Goal: Communication & Community: Share content

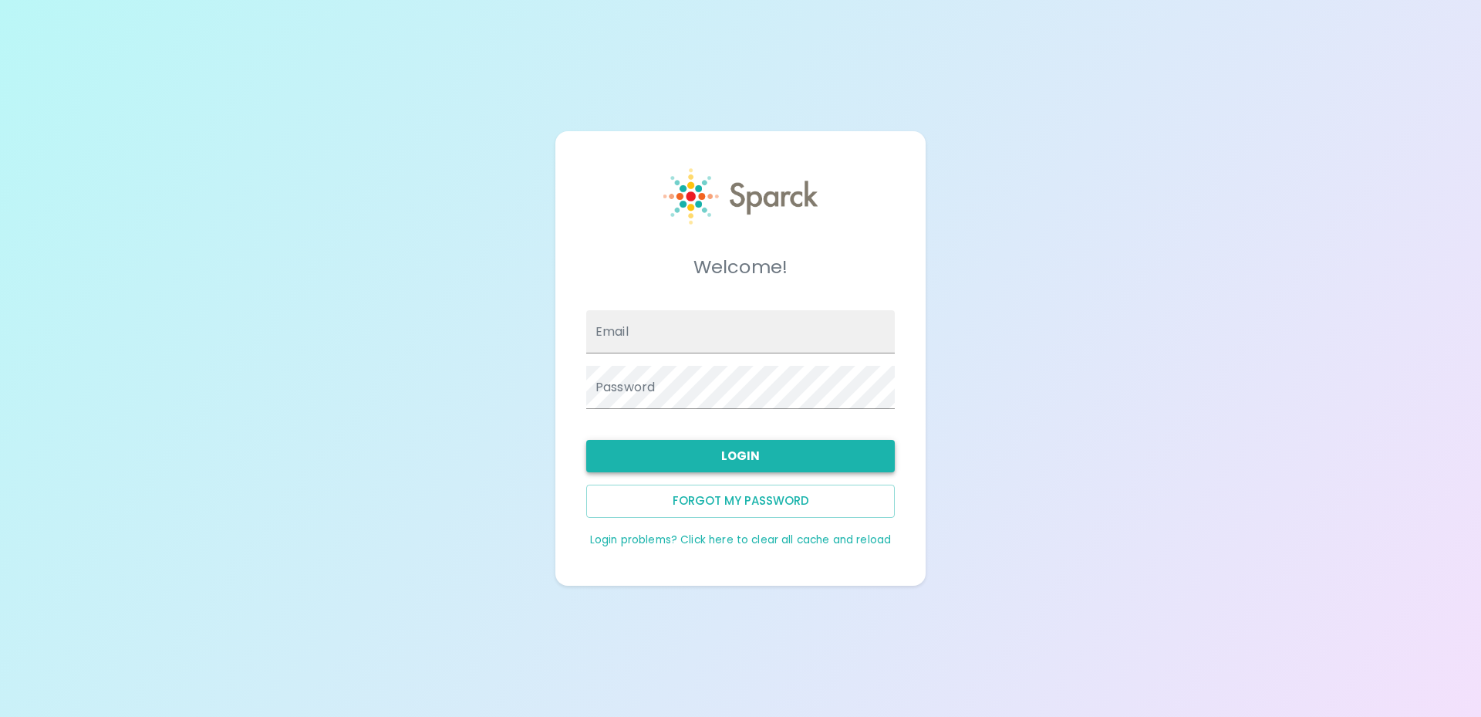
type input "snguyen@sfbaycoffee.com"
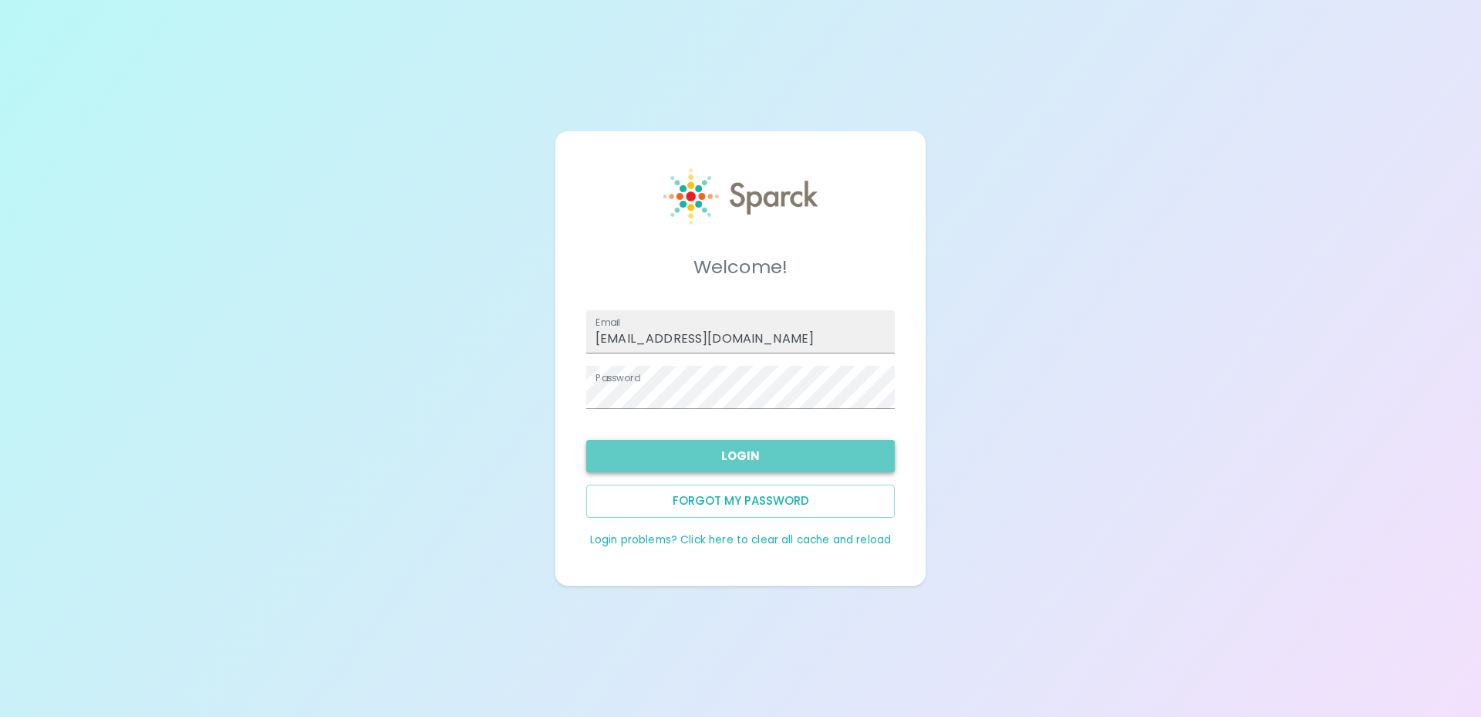
click at [735, 443] on button "Login" at bounding box center [740, 456] width 309 height 32
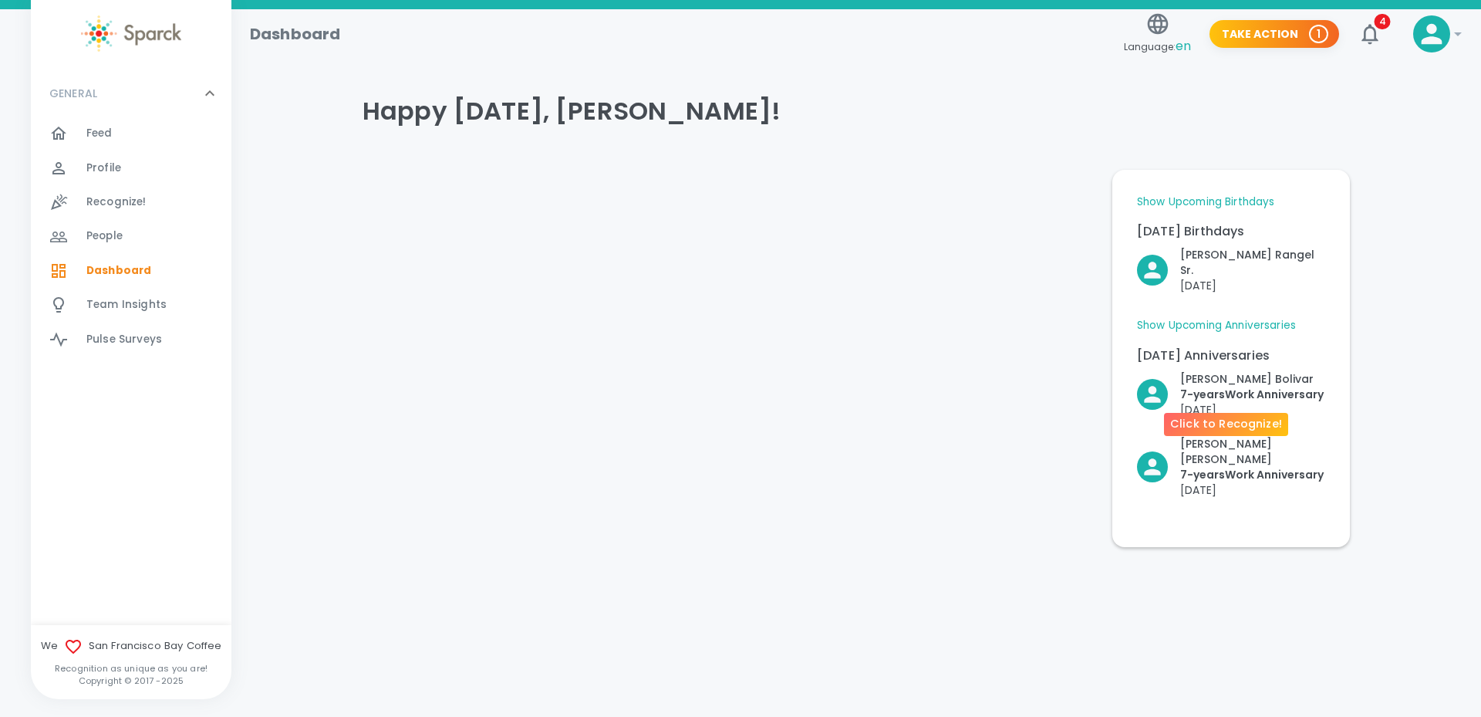
click at [1190, 386] on p "7- years Work Anniversary" at bounding box center [1251, 393] width 143 height 15
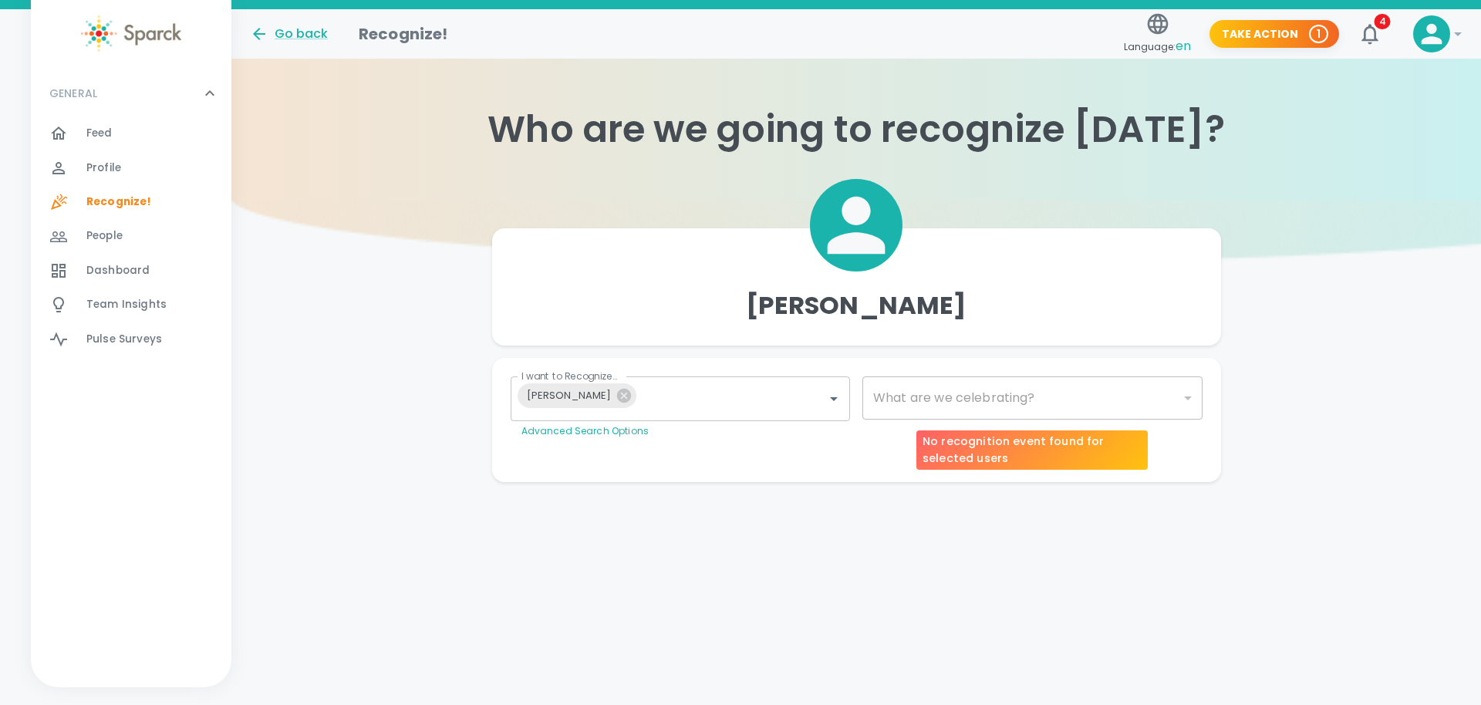
click at [970, 403] on div "​" at bounding box center [1032, 397] width 340 height 43
type input "2073"
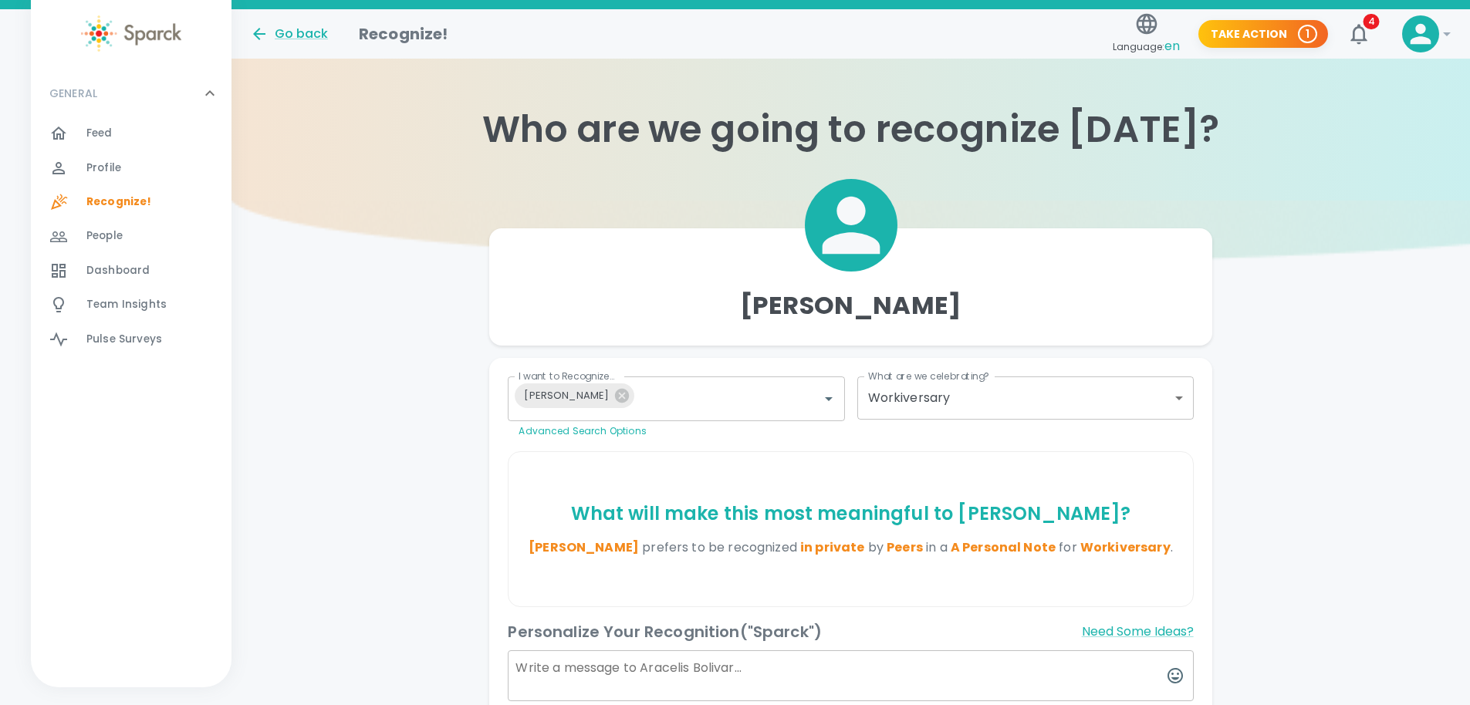
click at [1184, 393] on body "Skip Navigation Go back Recognize! Language: en Take Action 1 4 ! GENERAL 0 Fee…" at bounding box center [735, 460] width 1470 height 920
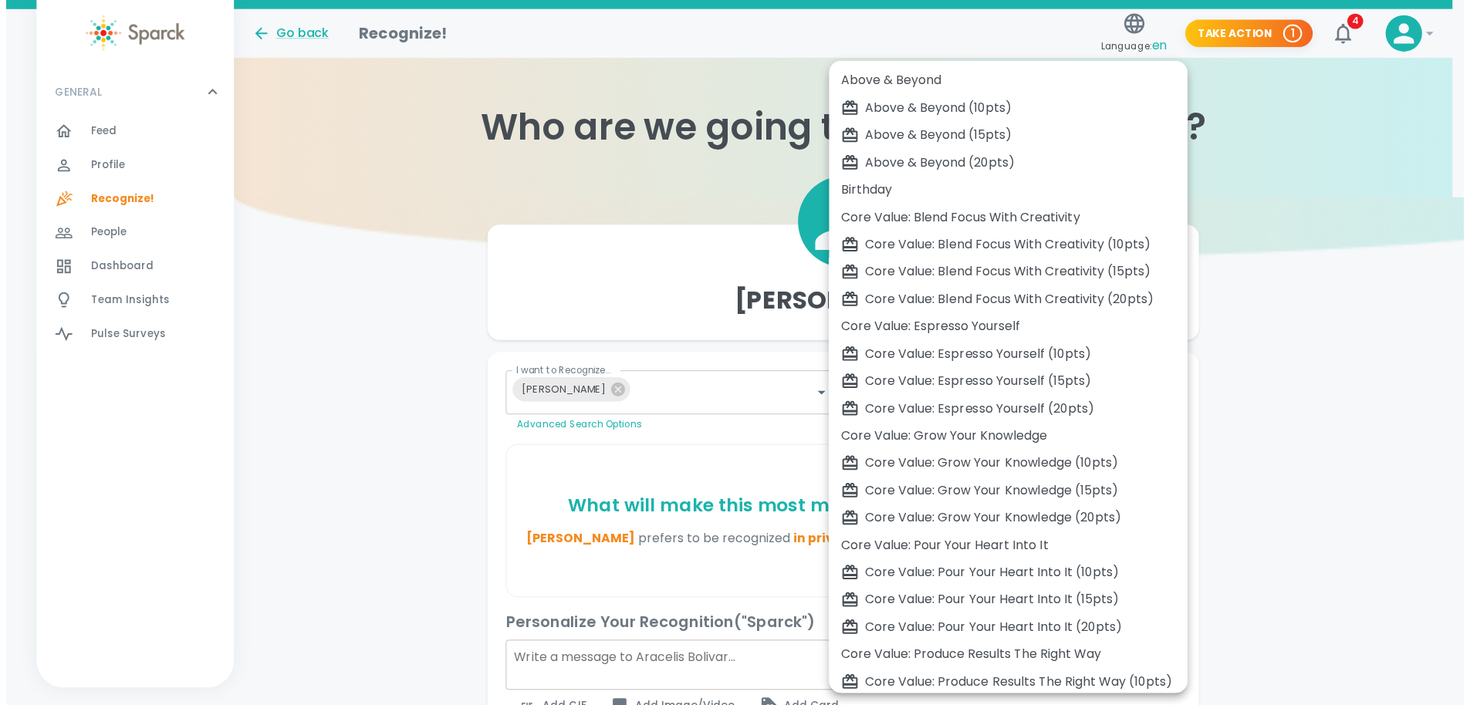
scroll to position [258, 0]
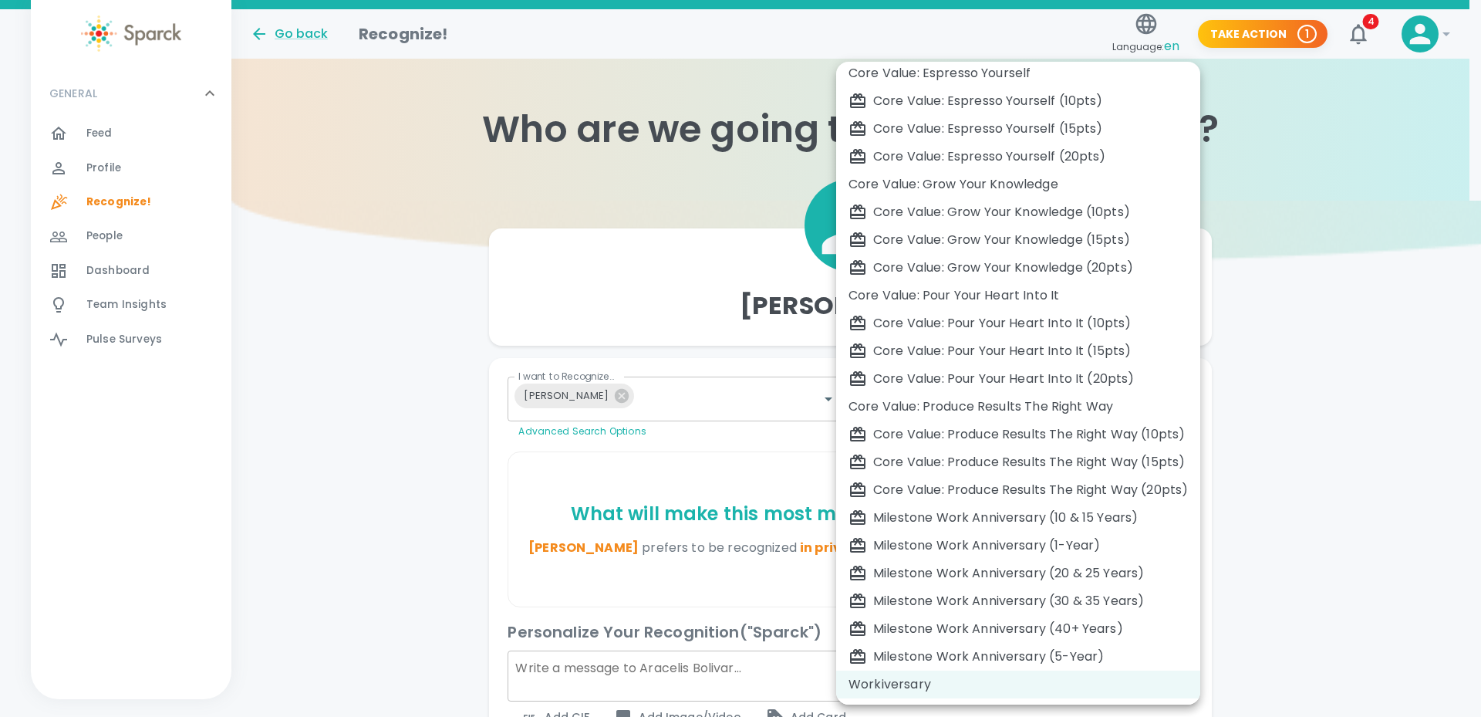
click at [1294, 390] on div at bounding box center [740, 358] width 1481 height 717
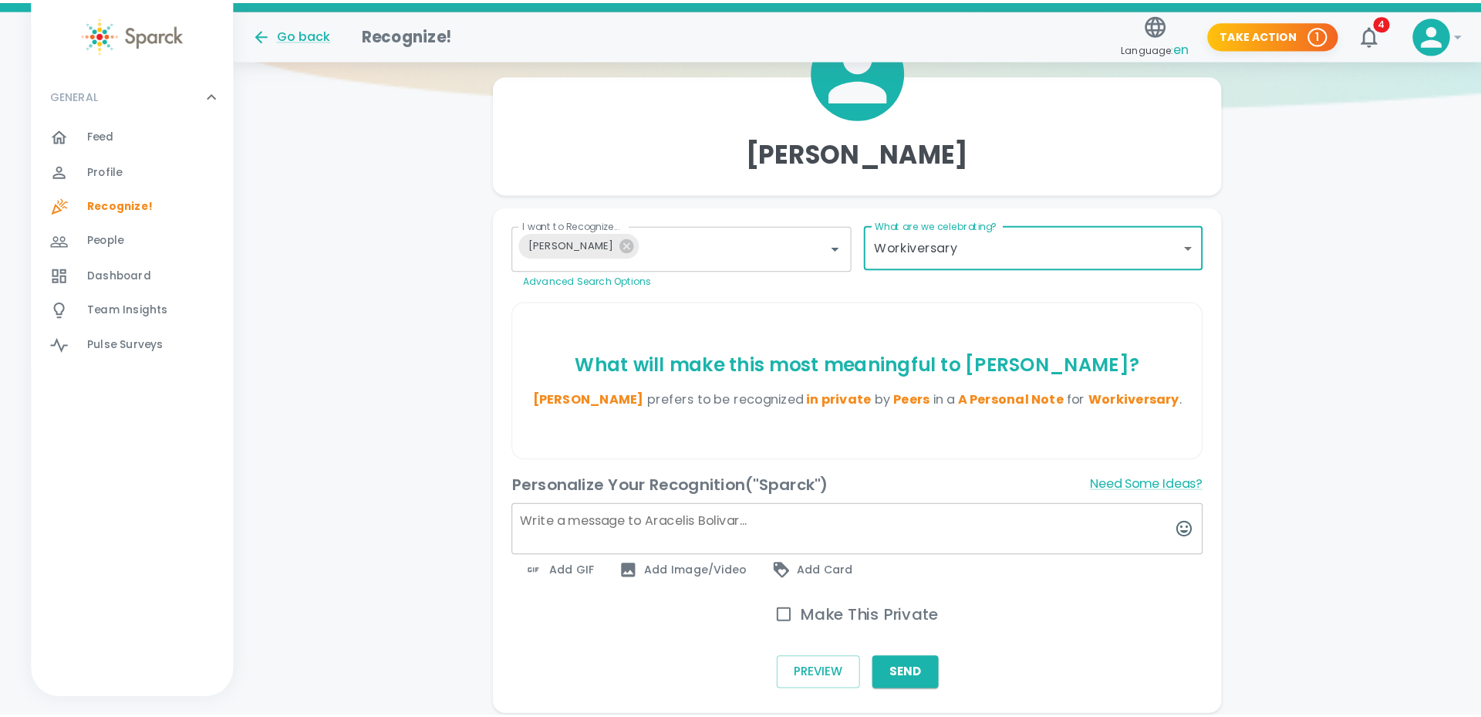
scroll to position [215, 0]
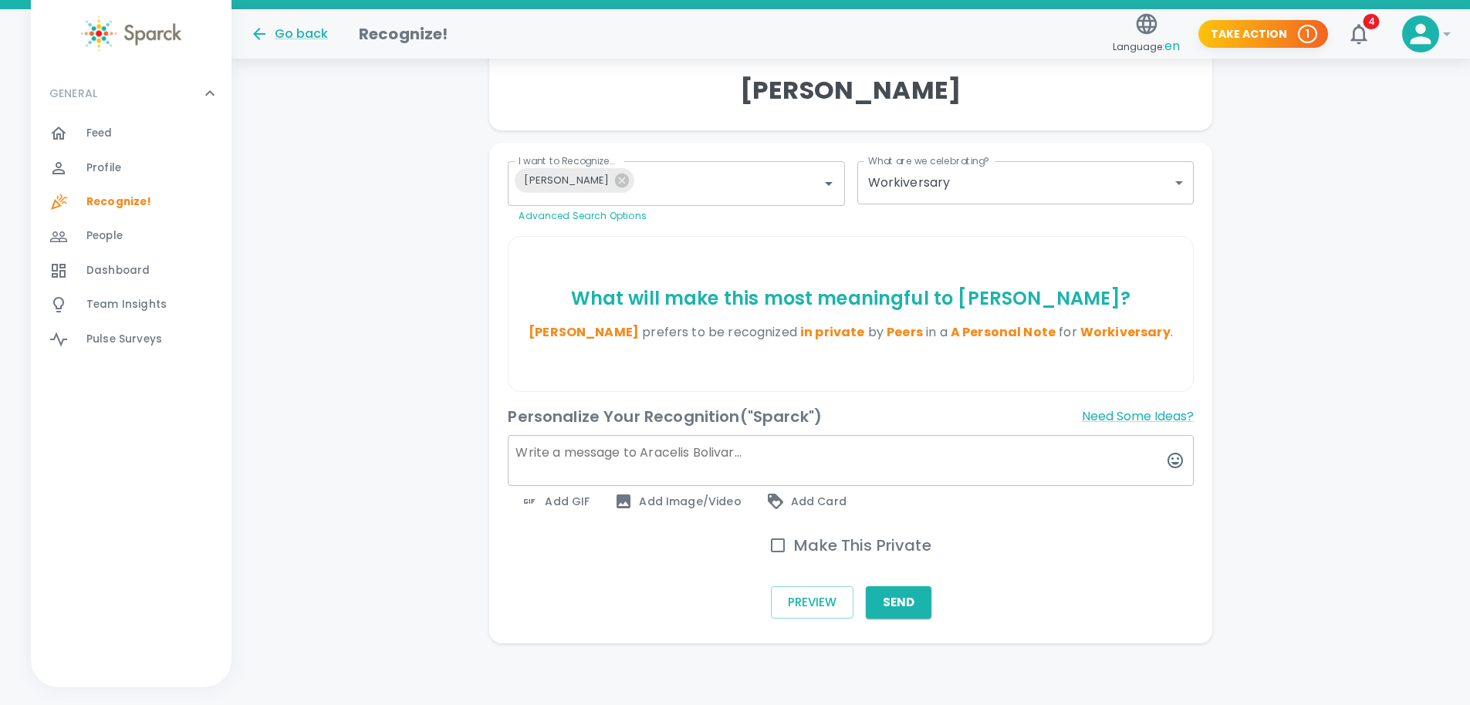
click at [687, 453] on textarea at bounding box center [850, 460] width 685 height 51
click at [1105, 454] on textarea "Happy Workiversary Susana! Your continuous will to help others and keep a posit…" at bounding box center [850, 460] width 685 height 51
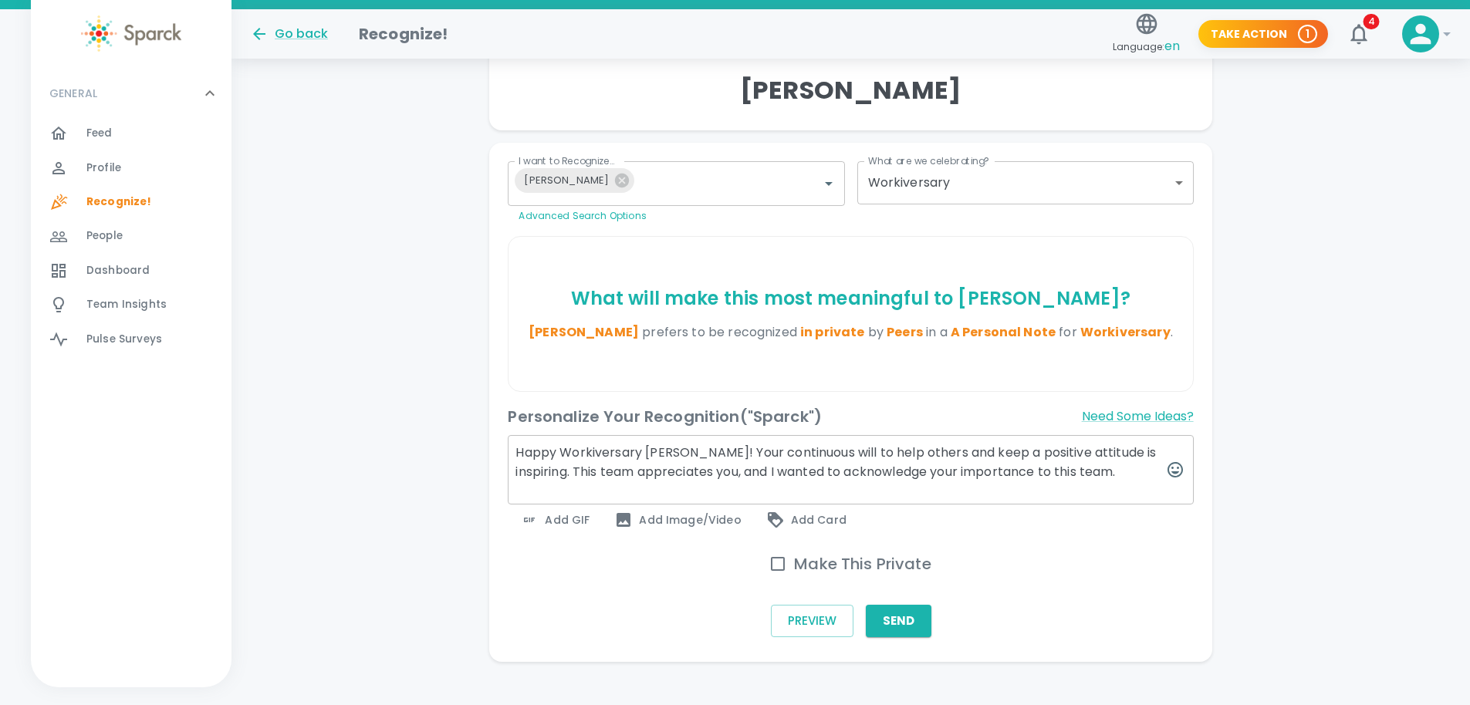
click at [818, 473] on textarea "Happy Workiversary Susana! Your continuous will to help others and keep a posit…" at bounding box center [850, 469] width 685 height 69
click at [833, 474] on textarea "Happy Workiversary Susana! Your continuous will to help others and keep a posit…" at bounding box center [850, 469] width 685 height 69
click at [853, 474] on textarea "Happy Workiversary Susana! Your continuous will to help others and keep a posit…" at bounding box center [850, 469] width 685 height 69
click at [849, 474] on textarea "Happy Workiversary Susana! Your continuous will to help others and keep a posit…" at bounding box center [850, 469] width 685 height 69
click at [856, 475] on textarea "Happy Workiversary Susana! Your continuous will to help others and keep a posit…" at bounding box center [850, 469] width 685 height 69
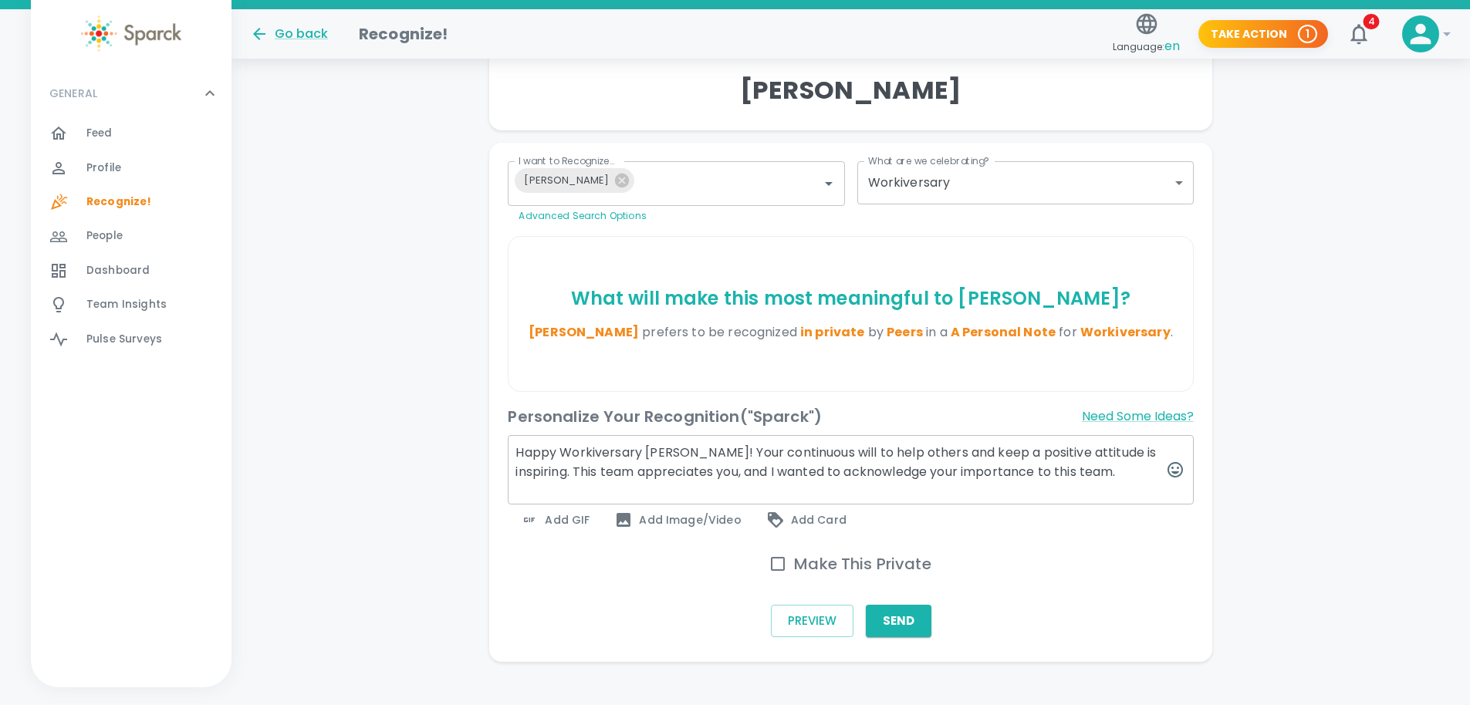
click at [853, 475] on textarea "Happy Workiversary Susana! Your continuous will to help others and keep a posit…" at bounding box center [850, 469] width 685 height 69
click at [807, 478] on textarea "Happy Workiversary Susana! Your continuous will to help others and keep a posit…" at bounding box center [850, 469] width 685 height 69
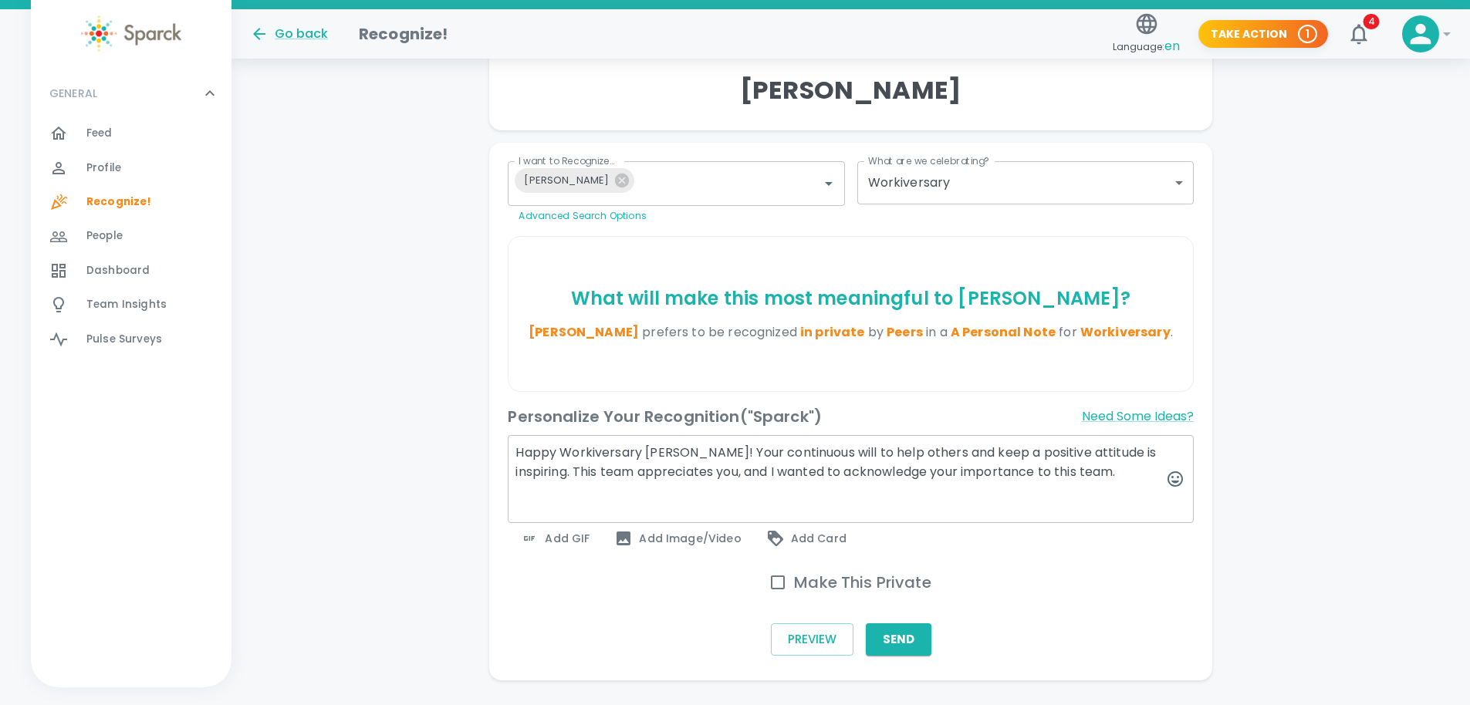
click at [782, 478] on textarea "Happy Workiversary Susana! Your continuous will to help others and keep a posit…" at bounding box center [850, 479] width 685 height 88
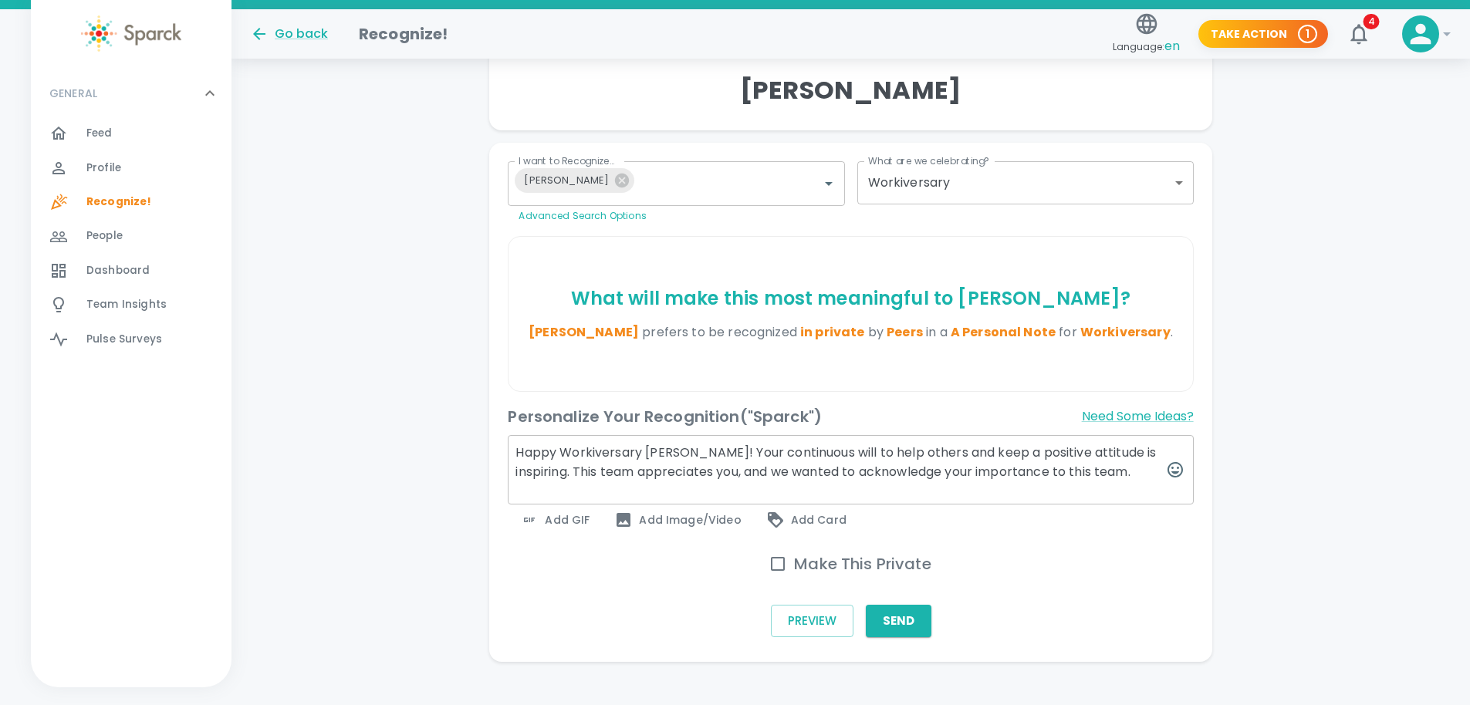
click at [1143, 469] on textarea "Happy Workiversary Susana! Your continuous will to help others and keep a posit…" at bounding box center [850, 469] width 685 height 69
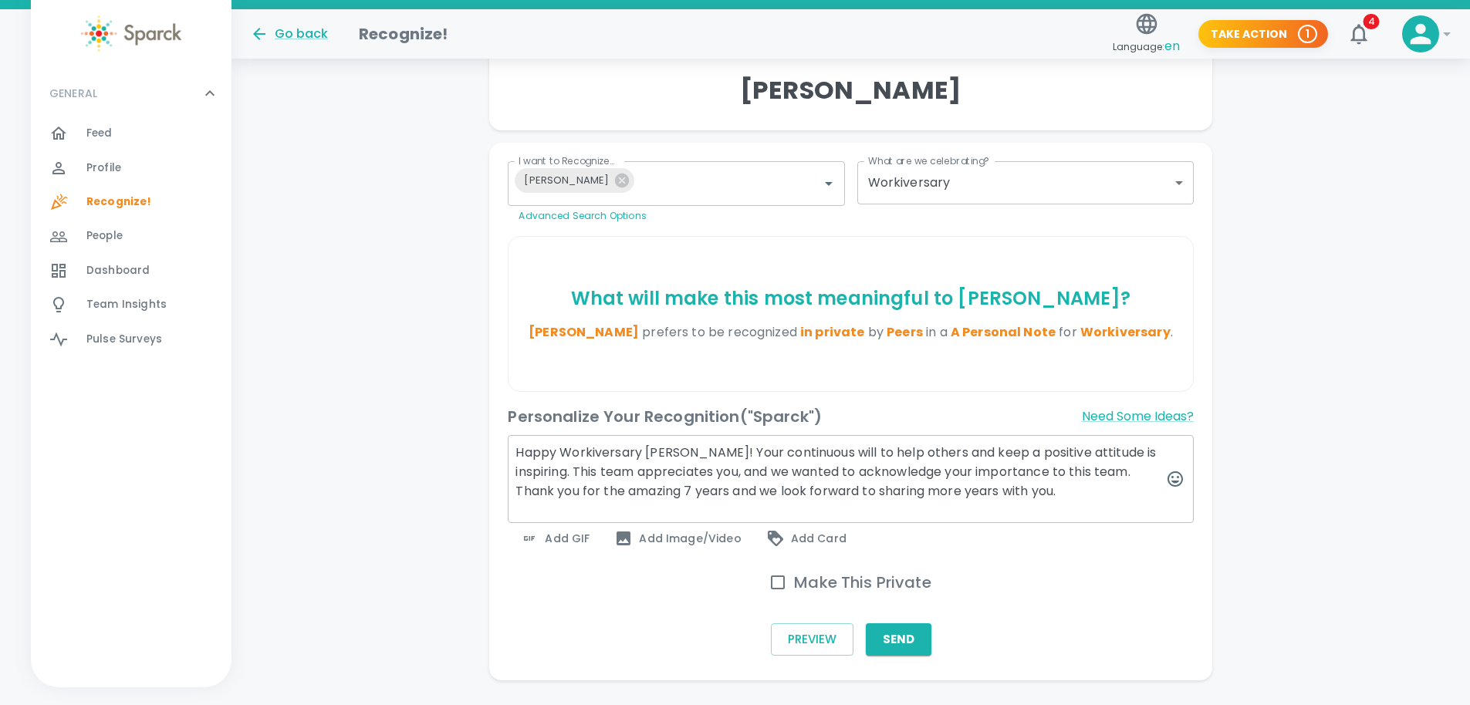
click at [1082, 490] on textarea "Happy Workiversary Susana! Your continuous will to help others and keep a posit…" at bounding box center [850, 479] width 685 height 88
click at [664, 491] on textarea "Happy Workiversary Susana! Your continuous will to help others and keep a posit…" at bounding box center [850, 479] width 685 height 88
click at [750, 491] on textarea "Happy Workiversary Susana! Your continuous will to help others and keep a posit…" at bounding box center [850, 479] width 685 height 88
click at [646, 493] on textarea "Happy Workiversary Susana! Your continuous will to help others and keep a posit…" at bounding box center [850, 479] width 685 height 88
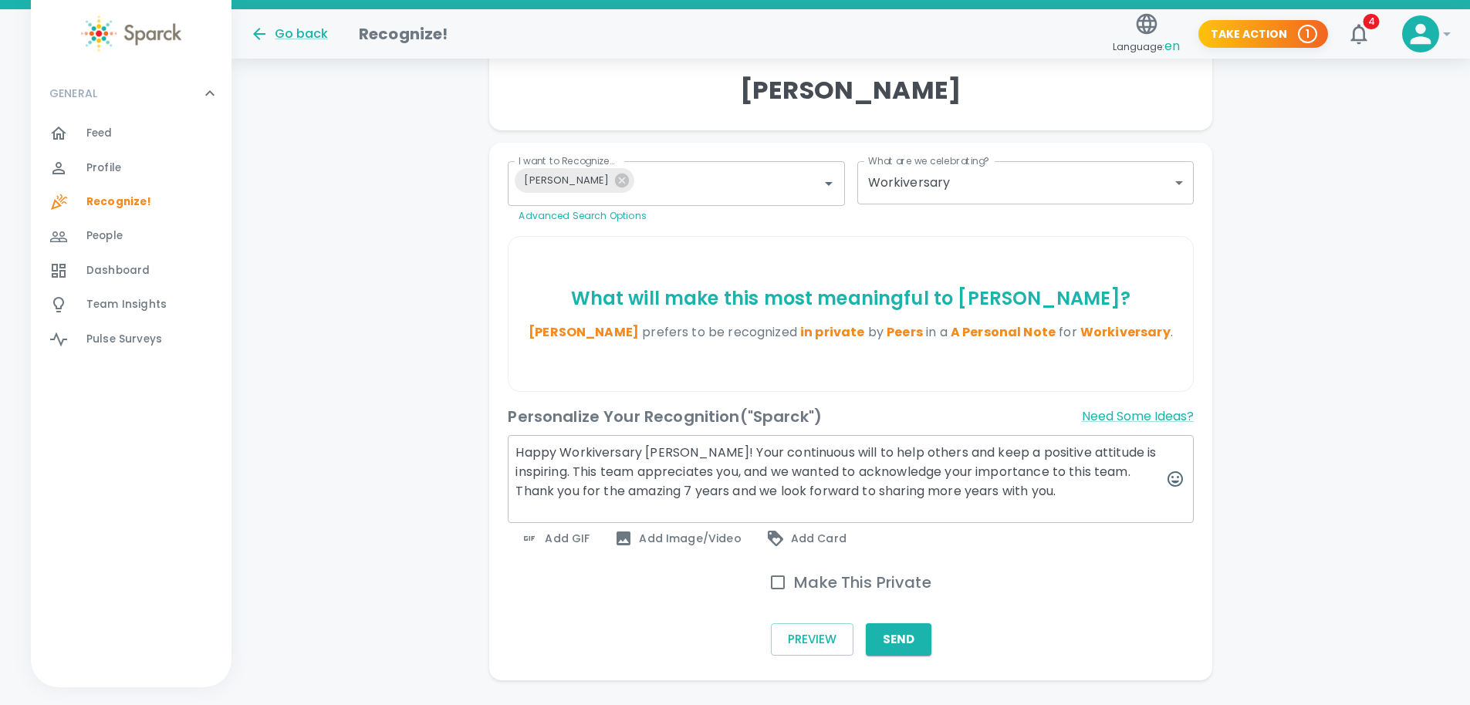
click at [656, 493] on textarea "Happy Workiversary Susana! Your continuous will to help others and keep a posit…" at bounding box center [850, 479] width 685 height 88
click at [636, 494] on textarea "Happy Workiversary Susana! Your continuous will to help others and keep a posit…" at bounding box center [850, 479] width 685 height 88
click at [684, 492] on textarea "Happy Workiversary Susana! Your continuous will to help others and keep a posit…" at bounding box center [850, 479] width 685 height 88
drag, startPoint x: 683, startPoint y: 492, endPoint x: 585, endPoint y: 494, distance: 98.0
click at [585, 494] on textarea "Happy Workiversary Susana! Your continuous will to help others and keep a posit…" at bounding box center [850, 479] width 685 height 88
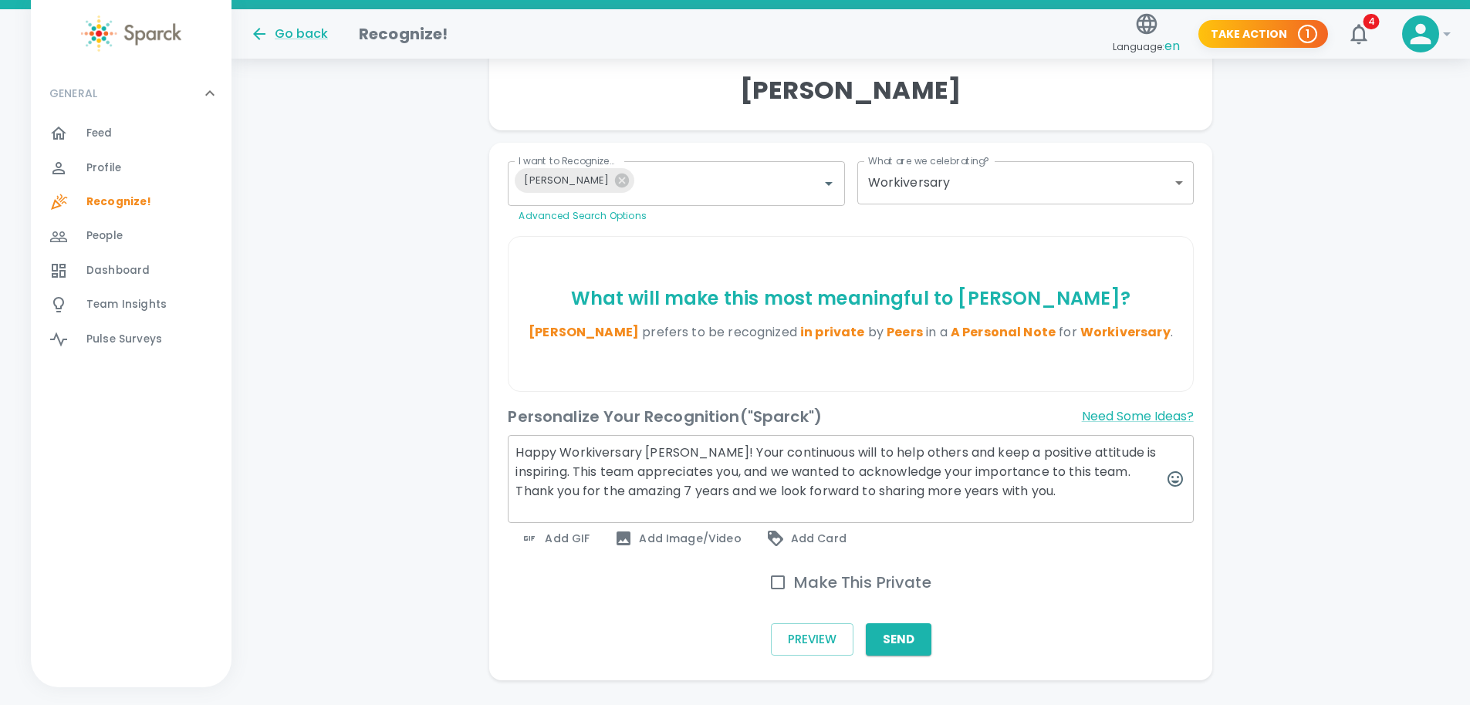
click at [639, 493] on textarea "Happy Workiversary Susana! Your continuous will to help others and keep a posit…" at bounding box center [850, 479] width 685 height 88
click at [667, 493] on textarea "Happy Workiversary Susana! Your continuous will to help others and keep a posit…" at bounding box center [850, 479] width 685 height 88
drag, startPoint x: 681, startPoint y: 493, endPoint x: 626, endPoint y: 498, distance: 55.0
click at [626, 498] on textarea "Happy Workiversary Susana! Your continuous will to help others and keep a posit…" at bounding box center [850, 479] width 685 height 88
click at [1025, 494] on textarea "Happy Workiversary Susana! Your continuous will to help others and keep a posit…" at bounding box center [850, 479] width 685 height 88
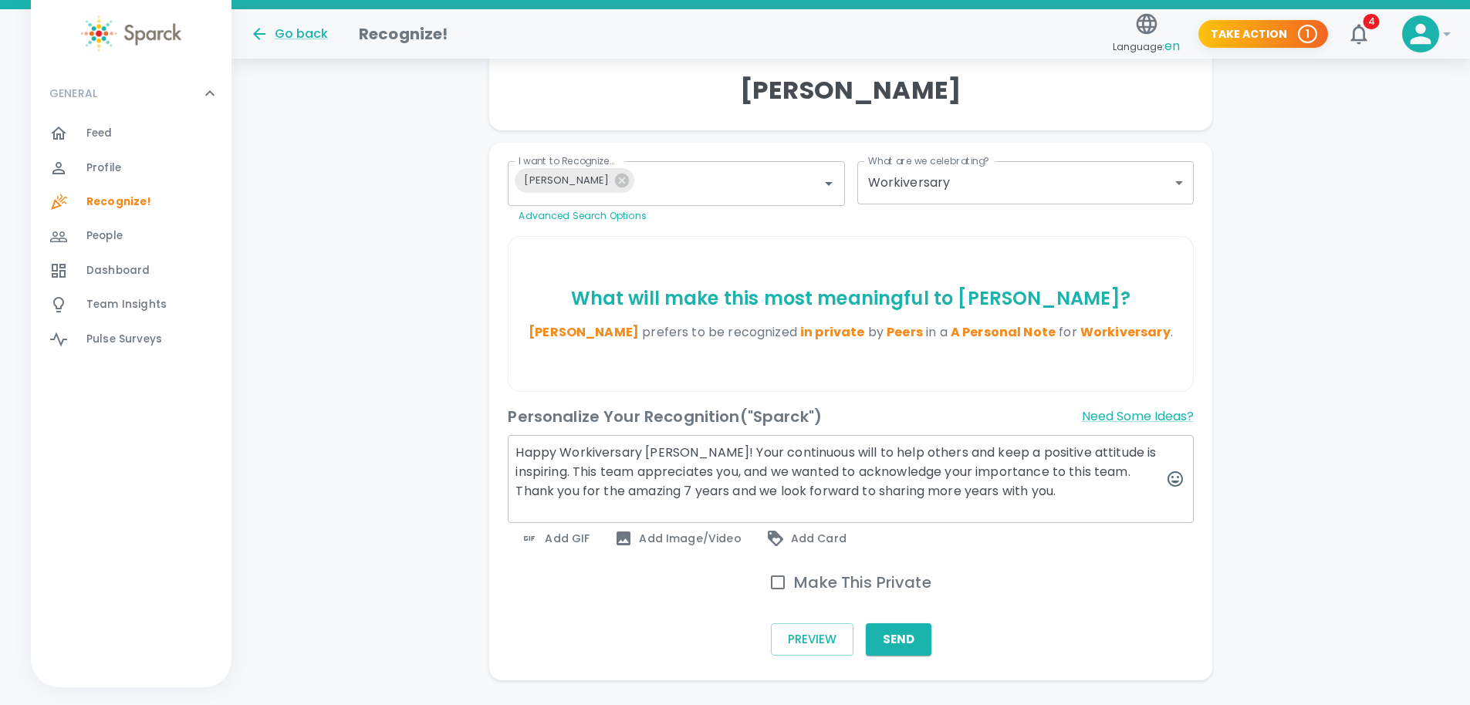
type textarea "Happy Workiversary Susana! Your continuous will to help others and keep a posit…"
click at [564, 542] on span "Add GIF" at bounding box center [554, 538] width 69 height 19
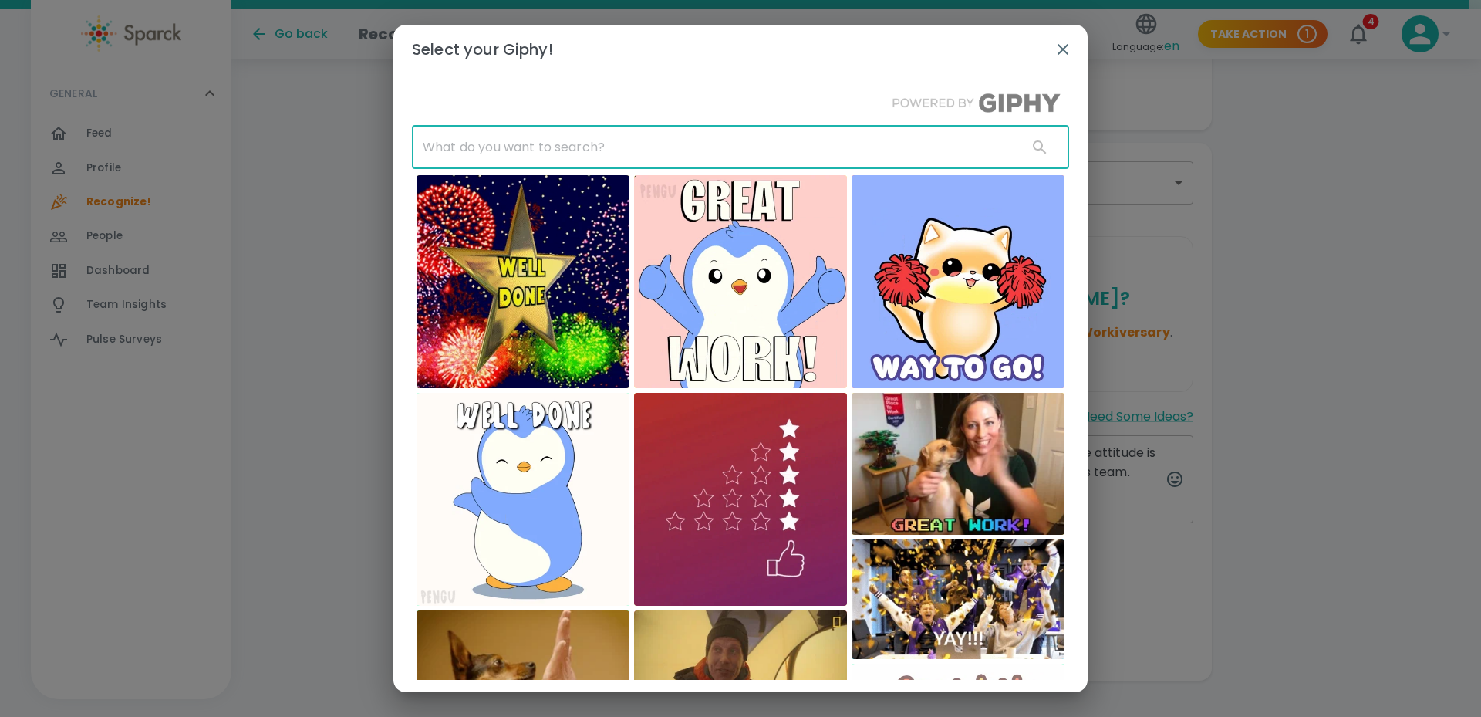
click at [528, 158] on input "text" at bounding box center [713, 147] width 603 height 43
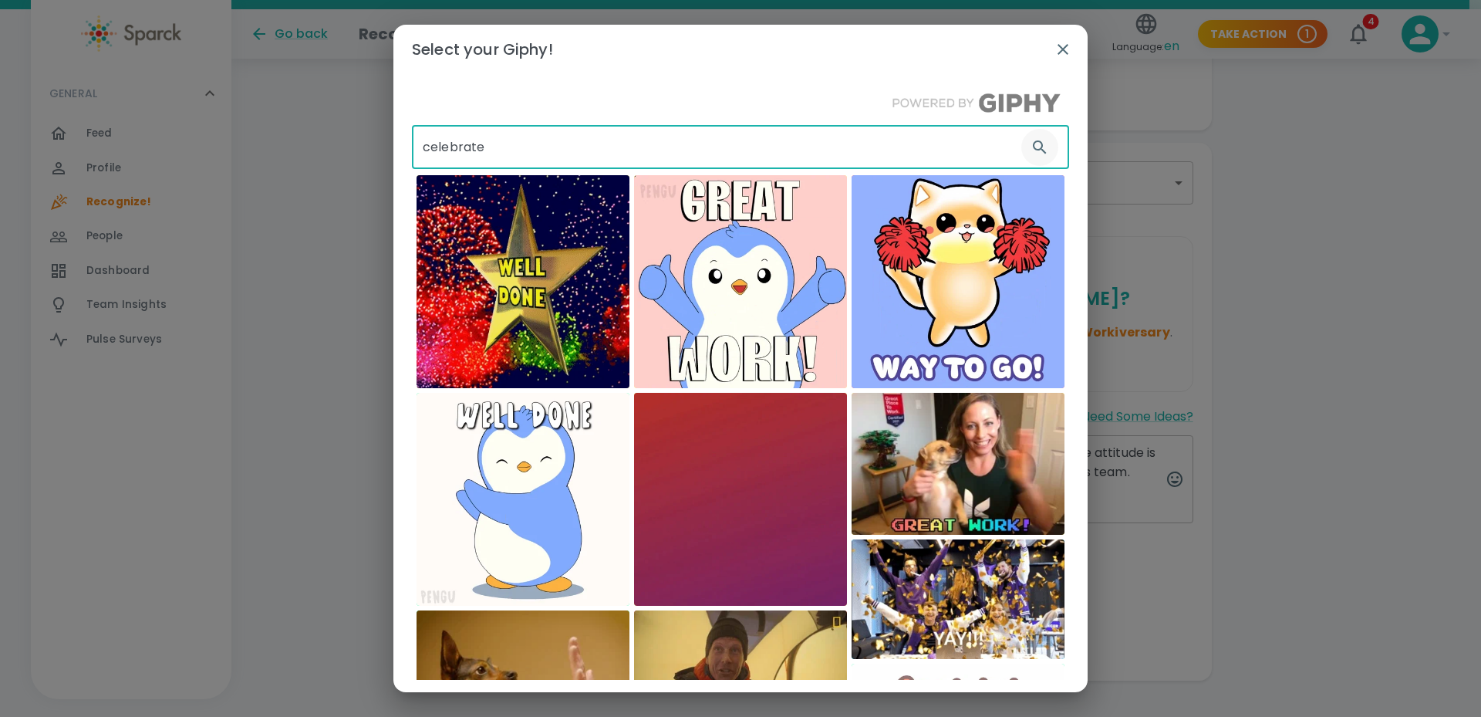
type input "celebrate"
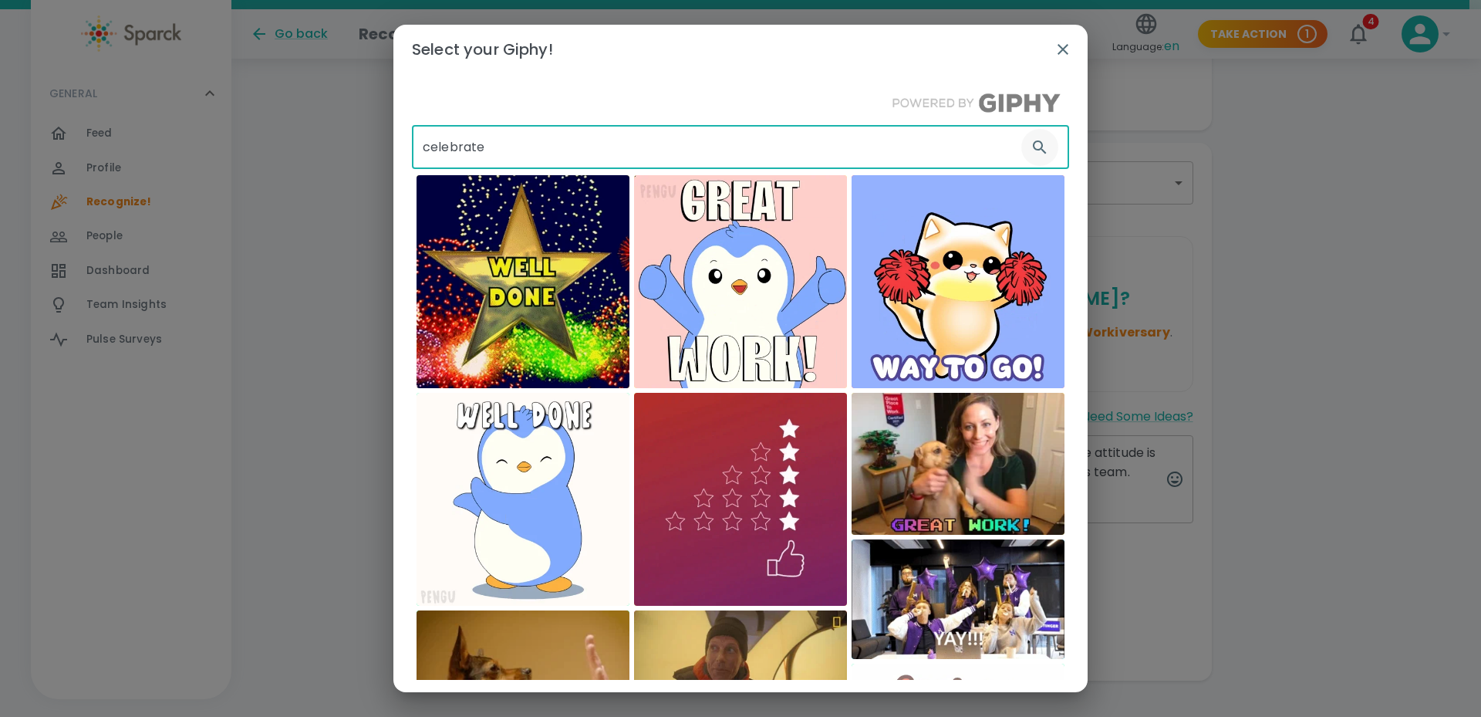
click at [1037, 146] on icon "button" at bounding box center [1040, 147] width 19 height 19
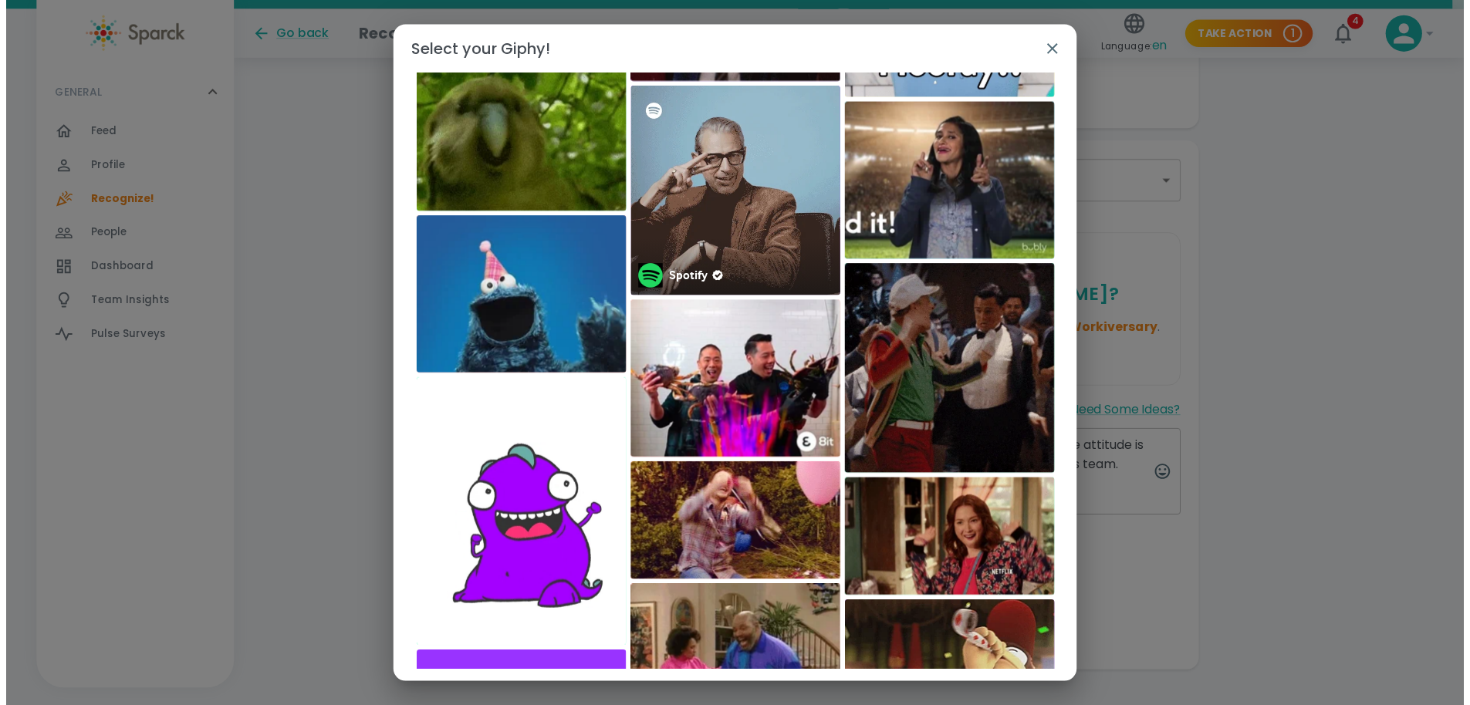
scroll to position [1642, 0]
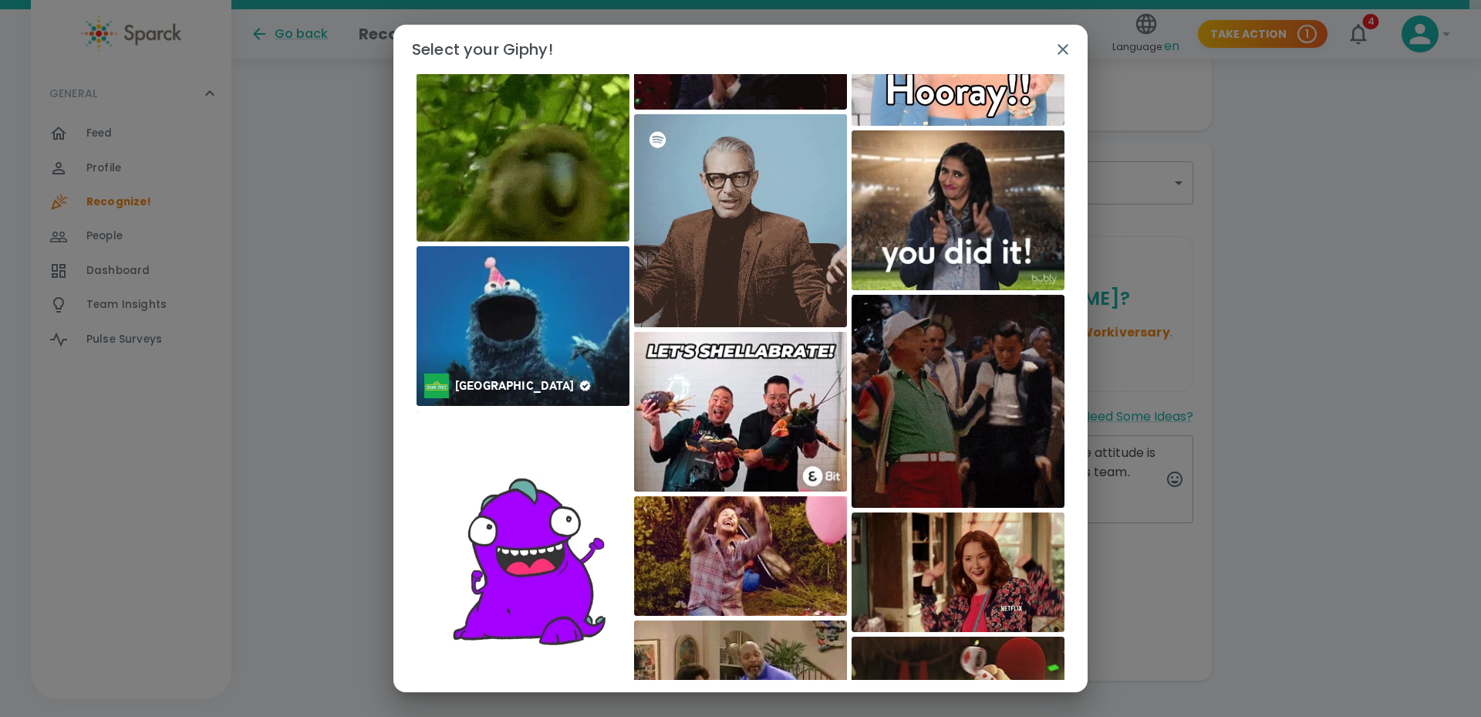
click at [517, 330] on img at bounding box center [523, 326] width 213 height 160
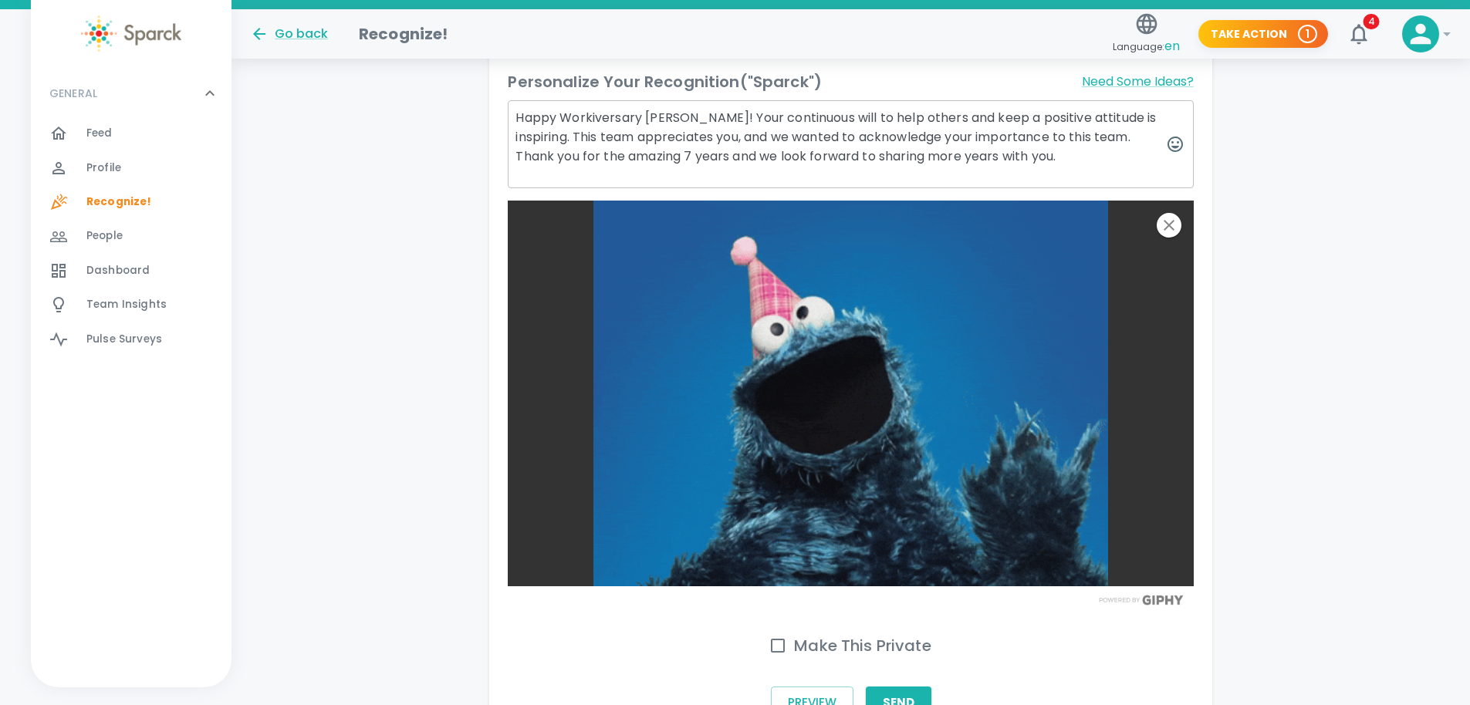
scroll to position [524, 0]
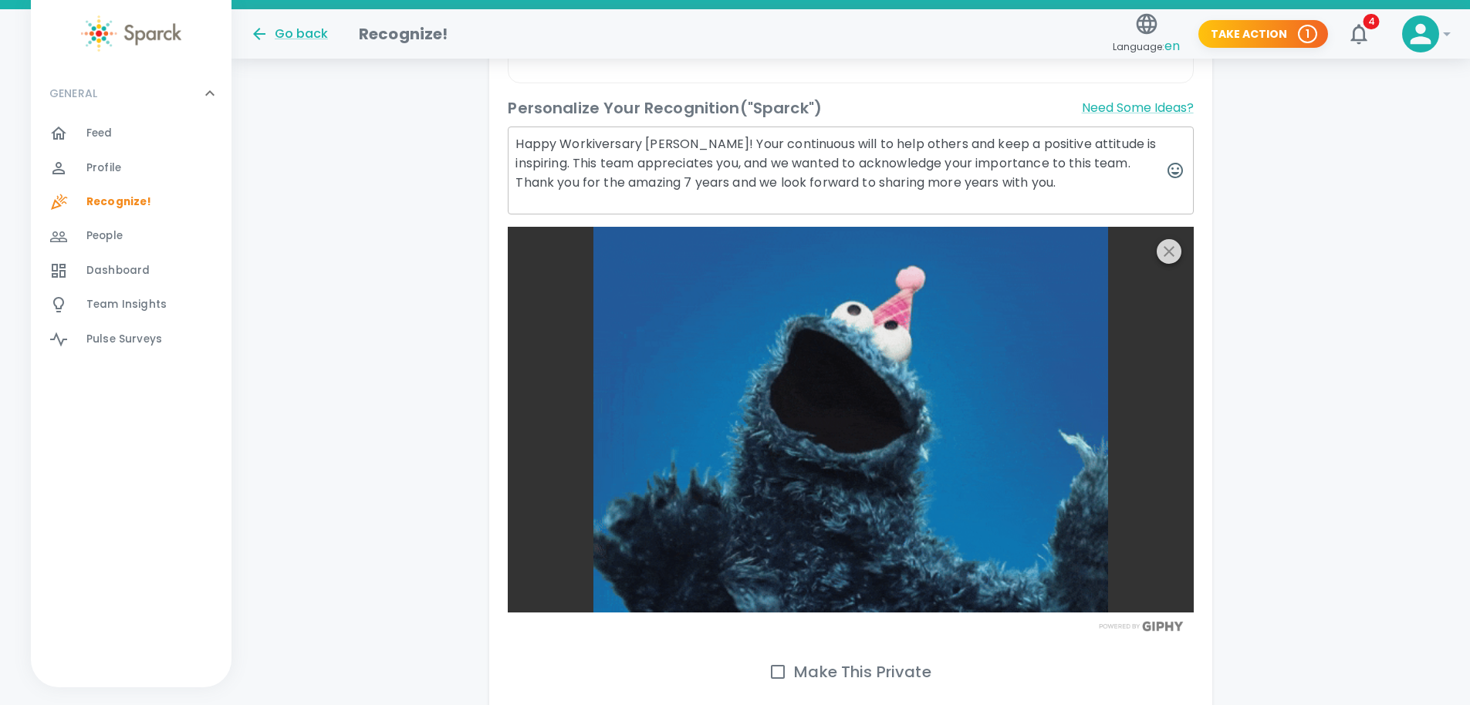
click at [1165, 248] on icon "button" at bounding box center [1168, 251] width 11 height 11
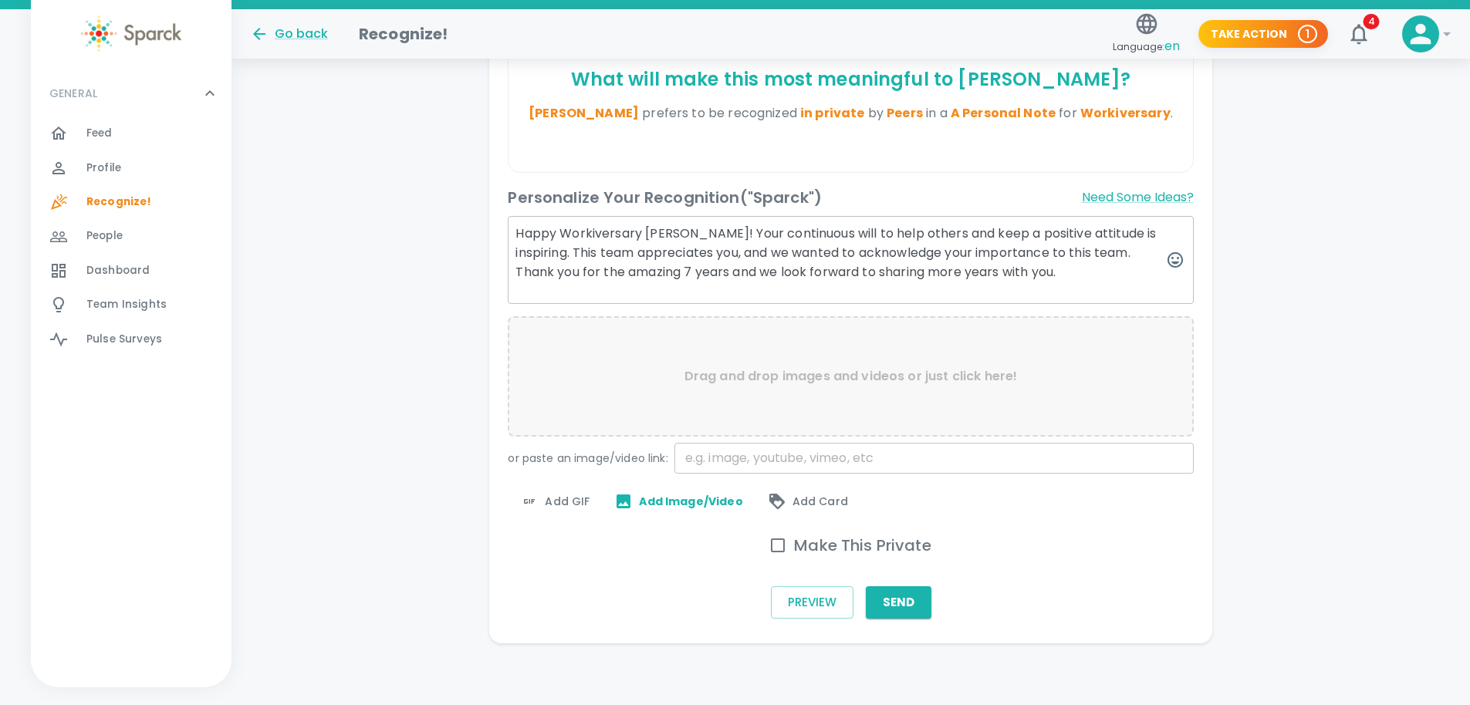
scroll to position [434, 0]
click at [77, 458] on div "GENERAL 0 Feed 0 Profile 0 Recognize! 0 People 0 Dashboard 0 Team Insights 0 Pu…" at bounding box center [131, 378] width 201 height 617
click at [574, 499] on span "Add GIF" at bounding box center [554, 501] width 69 height 19
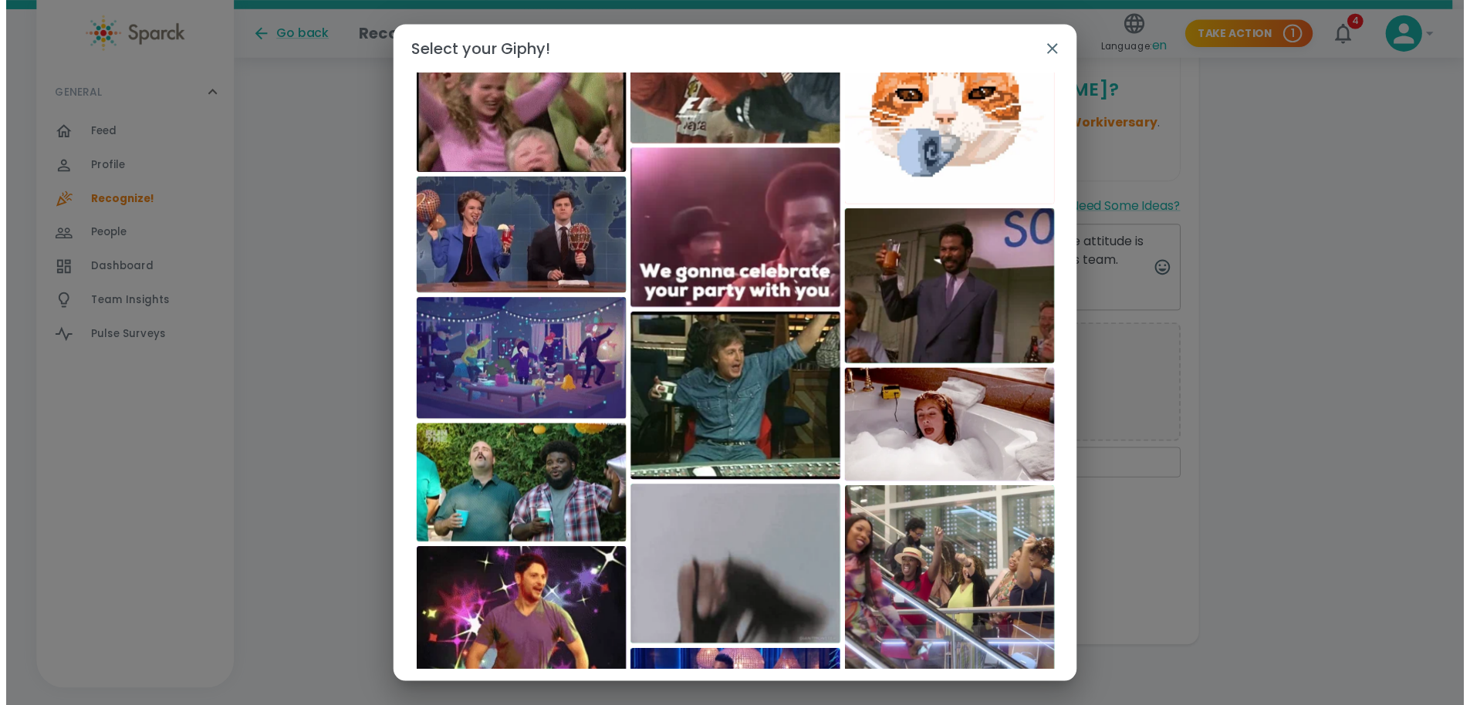
scroll to position [2884, 0]
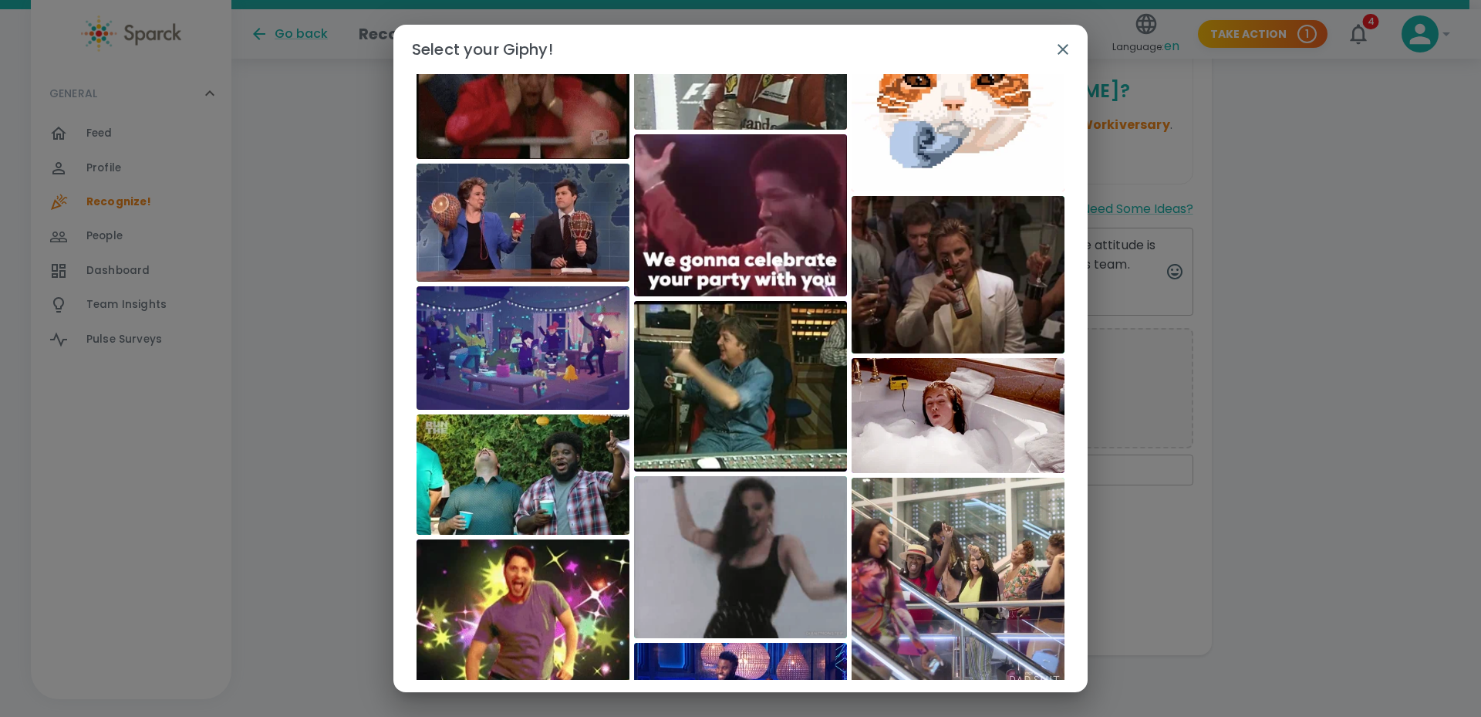
click at [556, 350] on img at bounding box center [523, 347] width 213 height 123
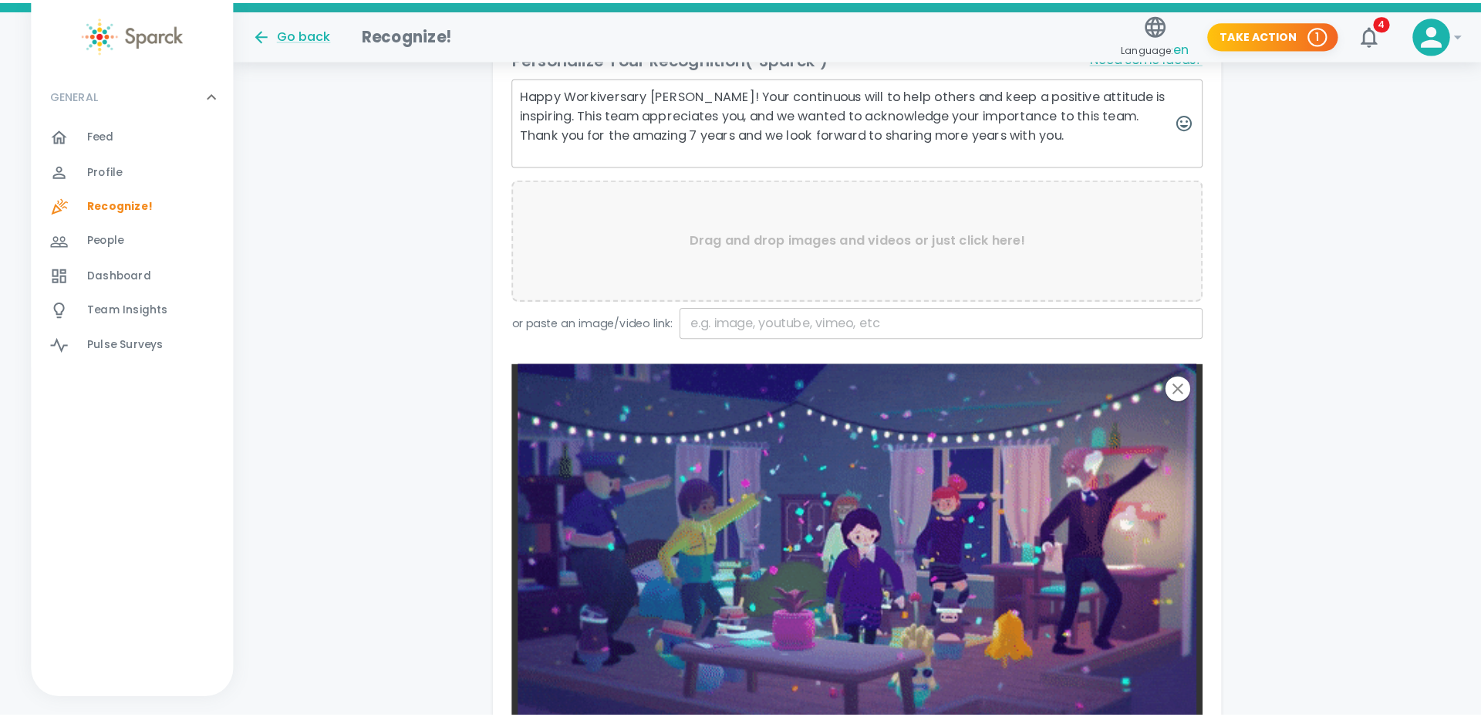
scroll to position [370, 0]
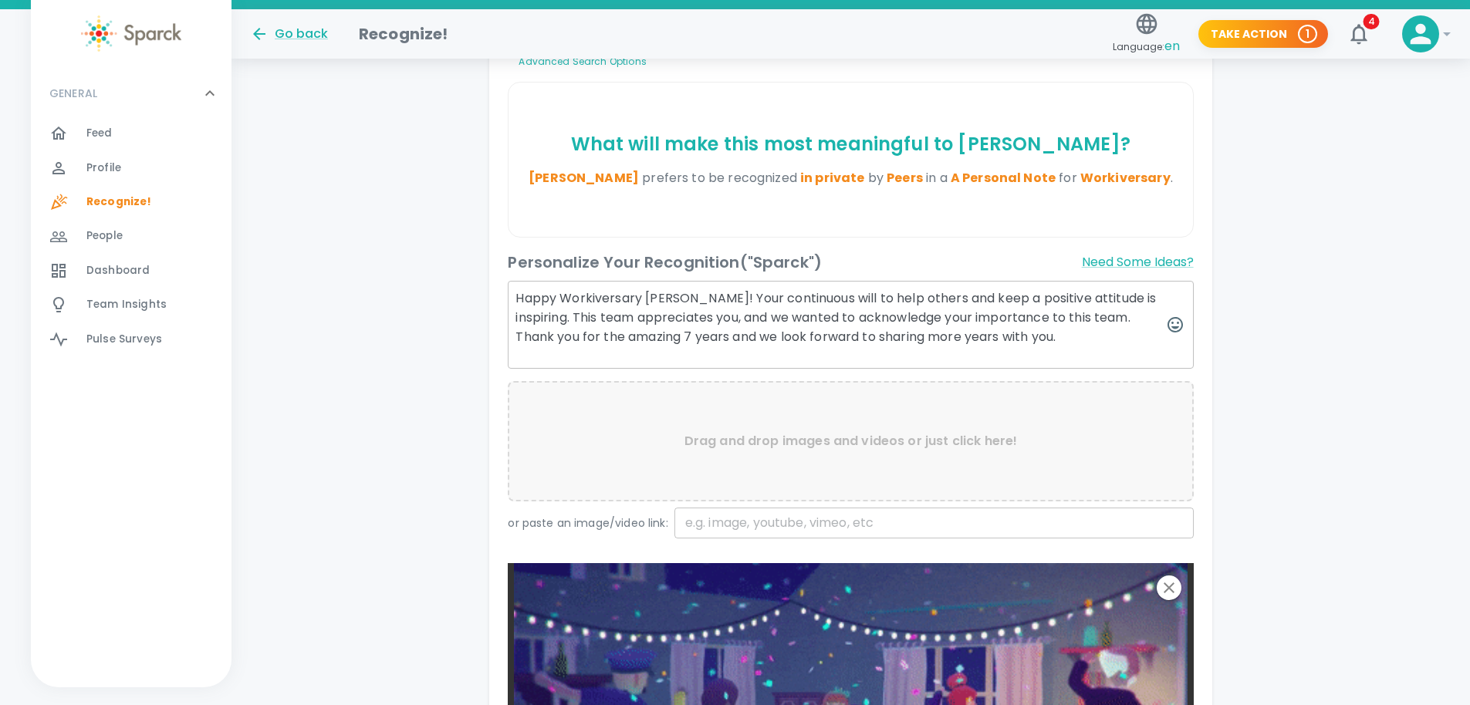
click at [1078, 343] on textarea "Happy Workiversary Susana! Your continuous will to help others and keep a posit…" at bounding box center [850, 325] width 685 height 88
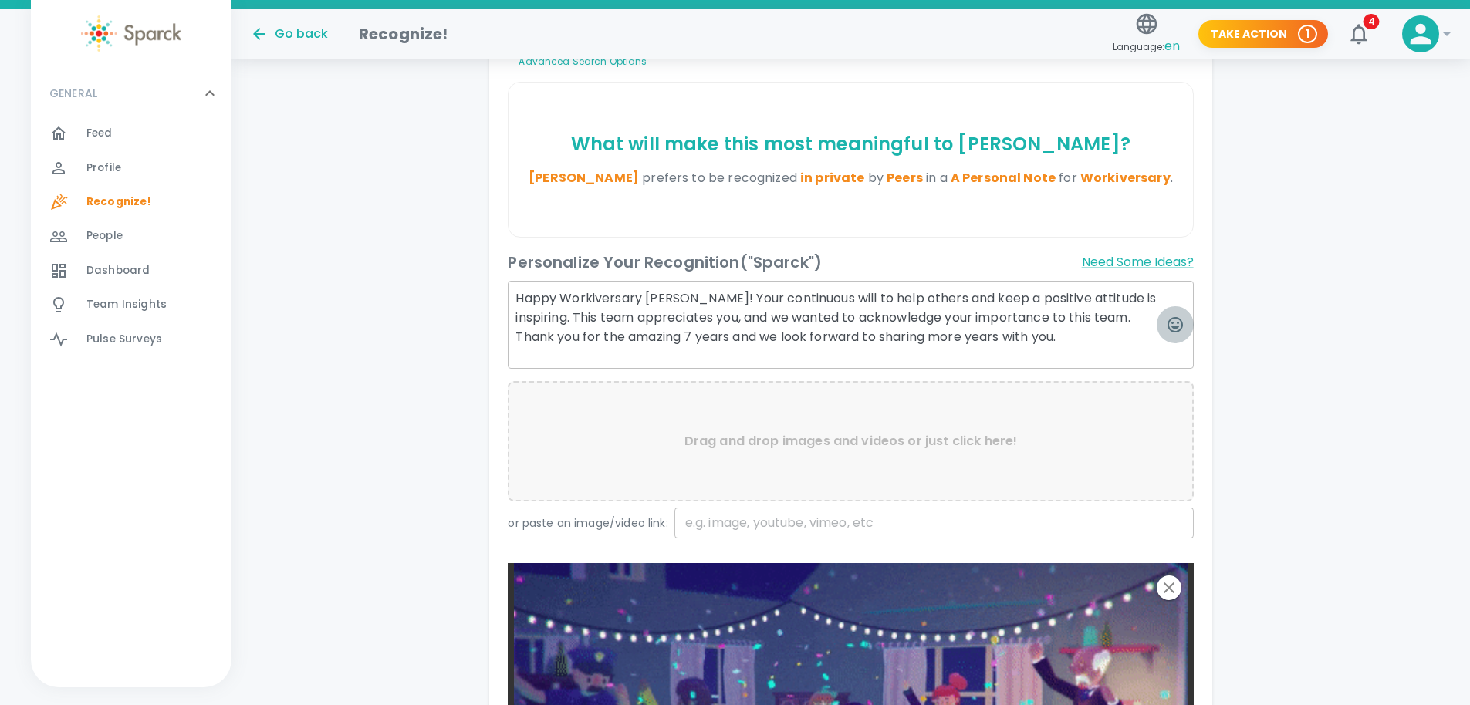
click at [1170, 332] on icon "button" at bounding box center [1175, 325] width 19 height 19
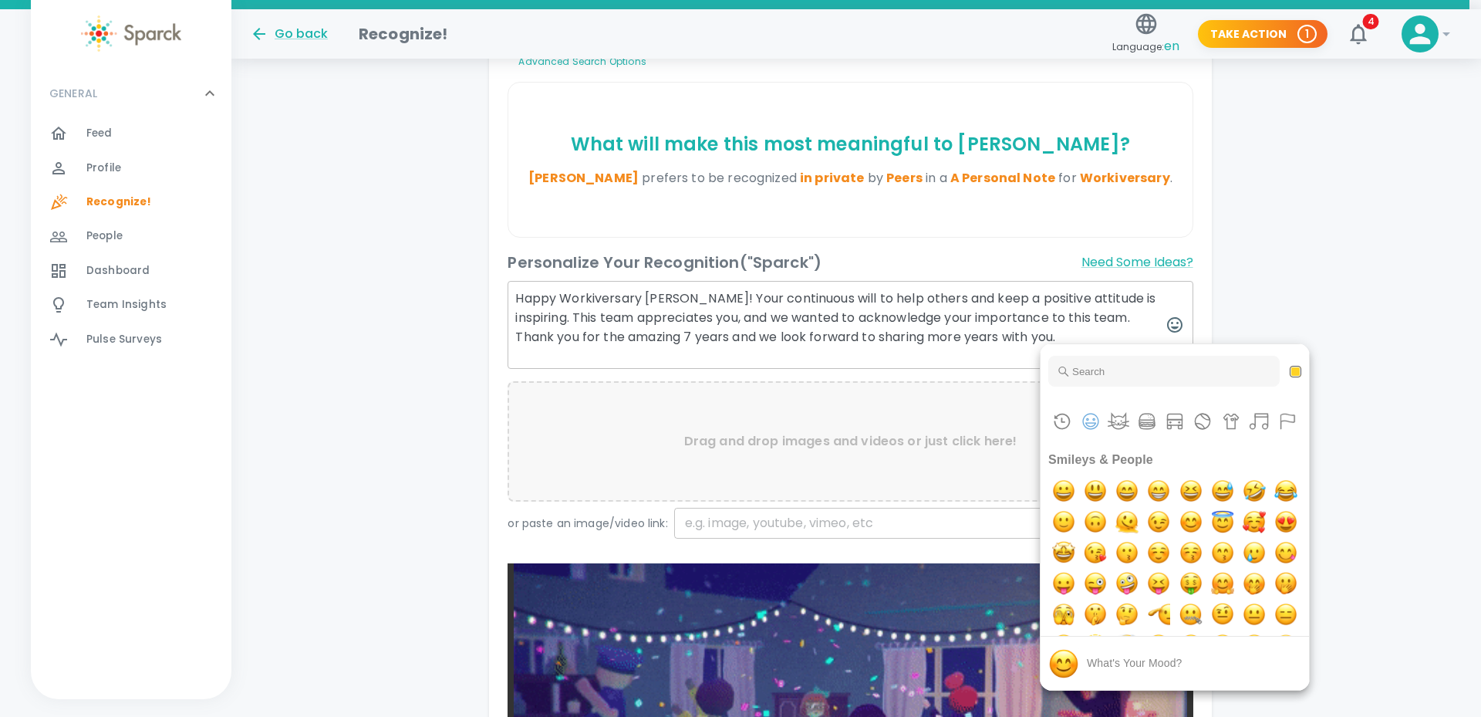
click at [1159, 425] on div "Category navigation" at bounding box center [1175, 421] width 268 height 46
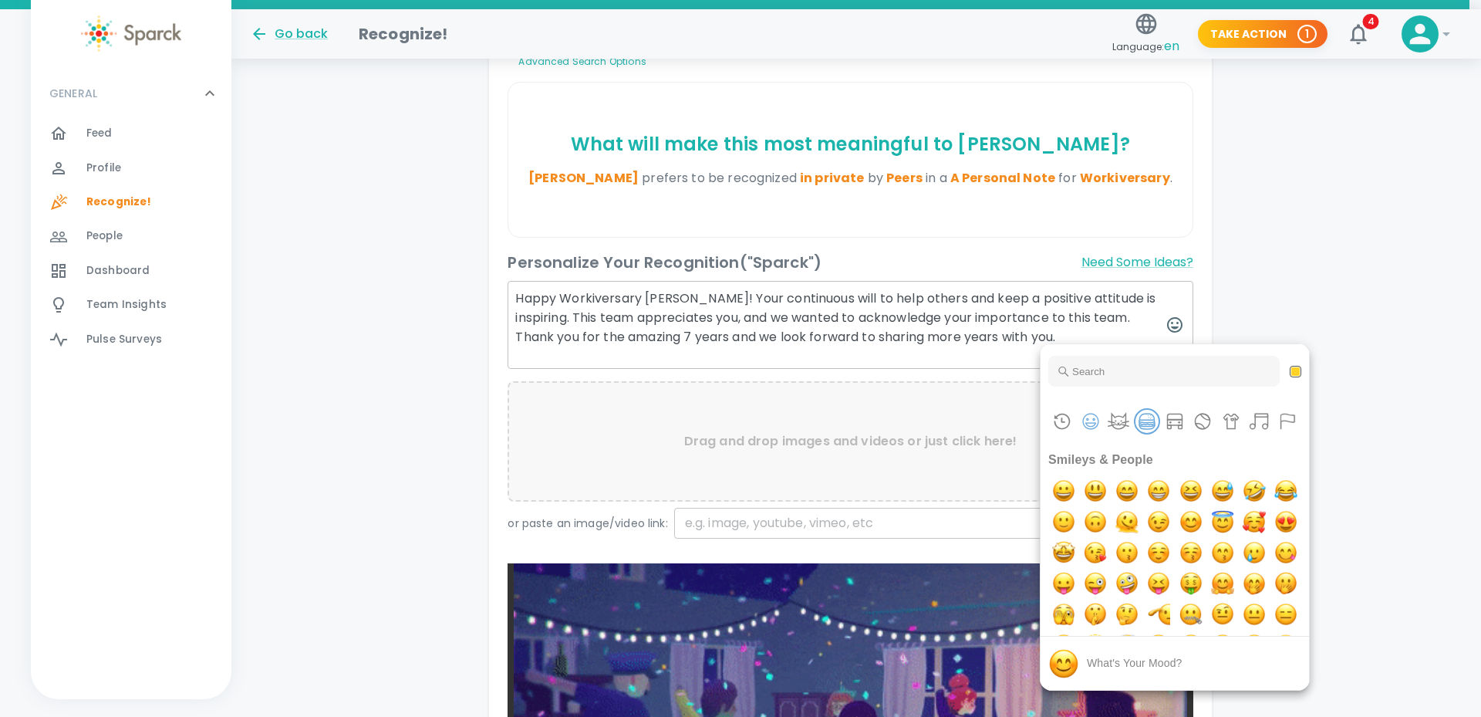
click at [1151, 425] on button "Food & Drink" at bounding box center [1147, 421] width 23 height 23
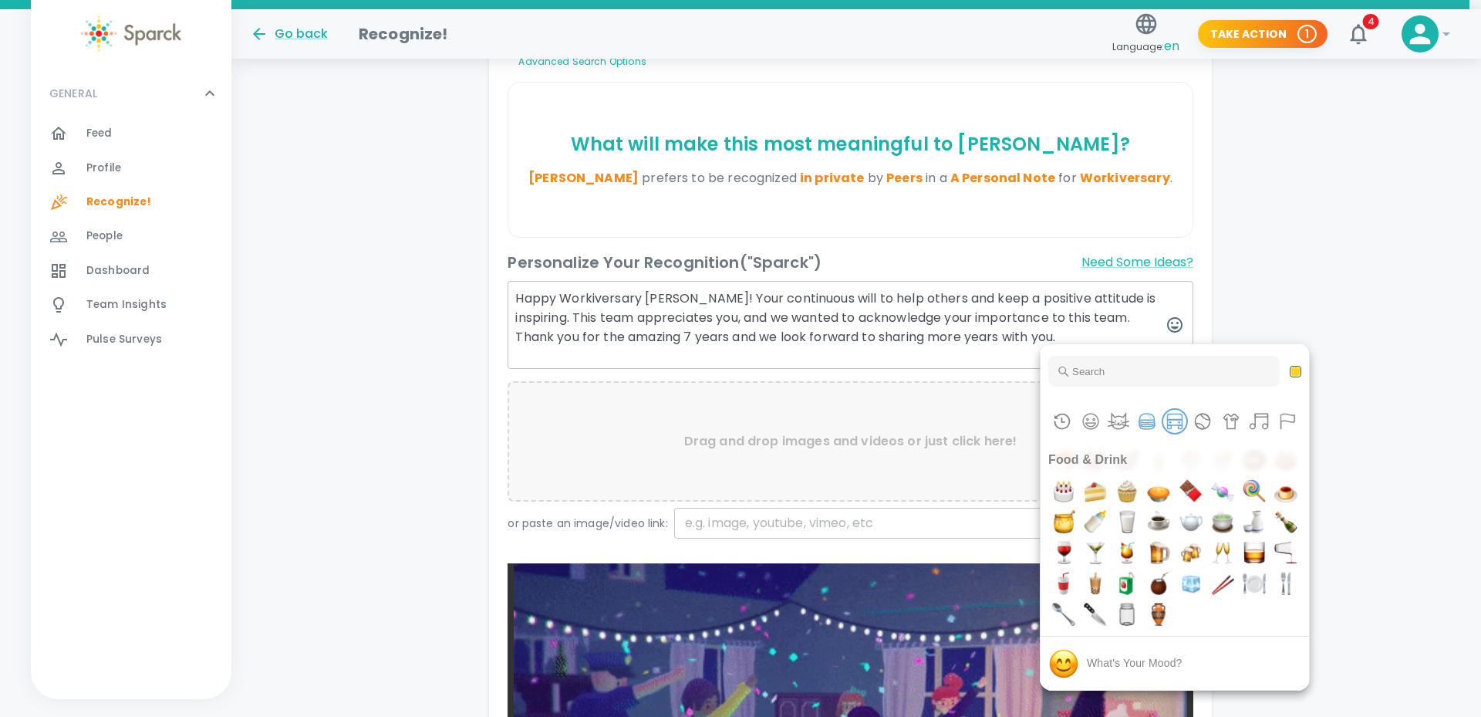
click at [1166, 424] on button "Travel & Places" at bounding box center [1174, 421] width 23 height 23
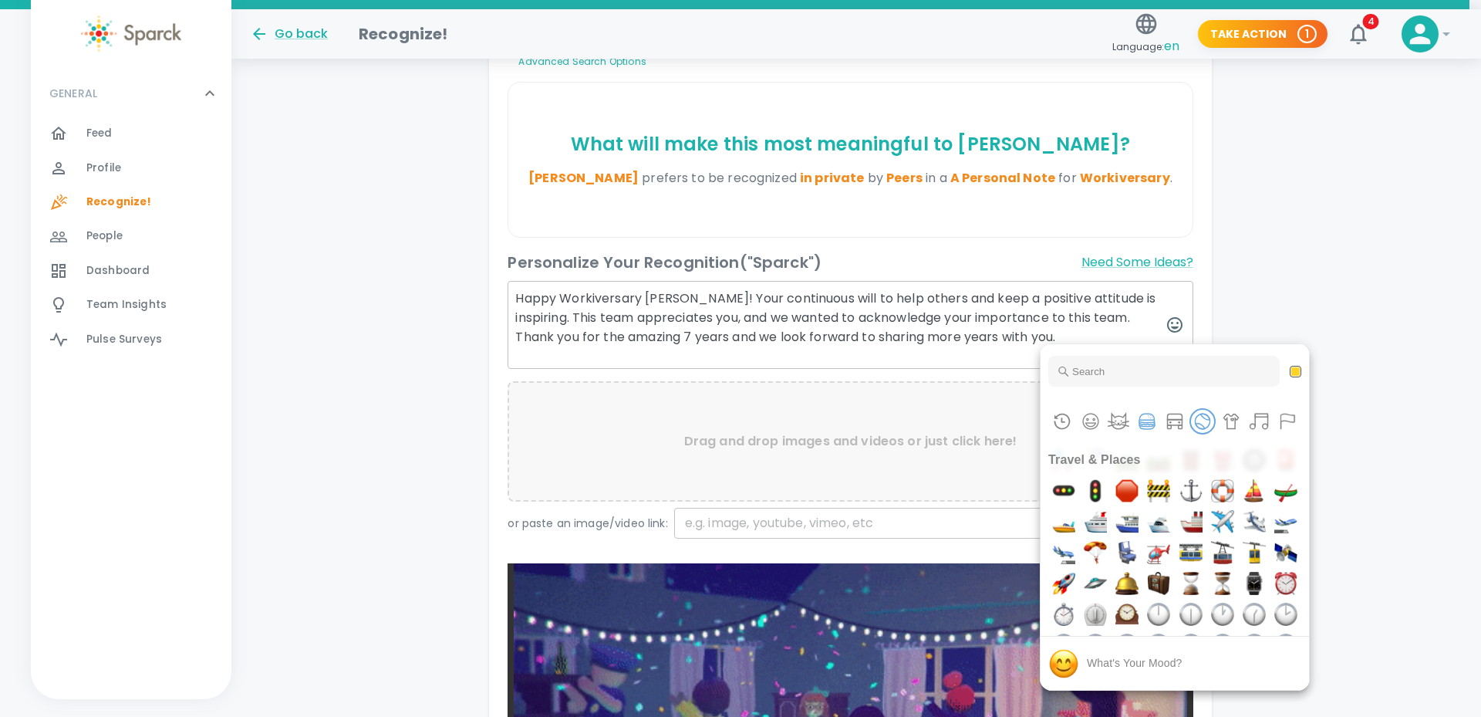
click at [1197, 424] on button "Activities" at bounding box center [1202, 421] width 23 height 23
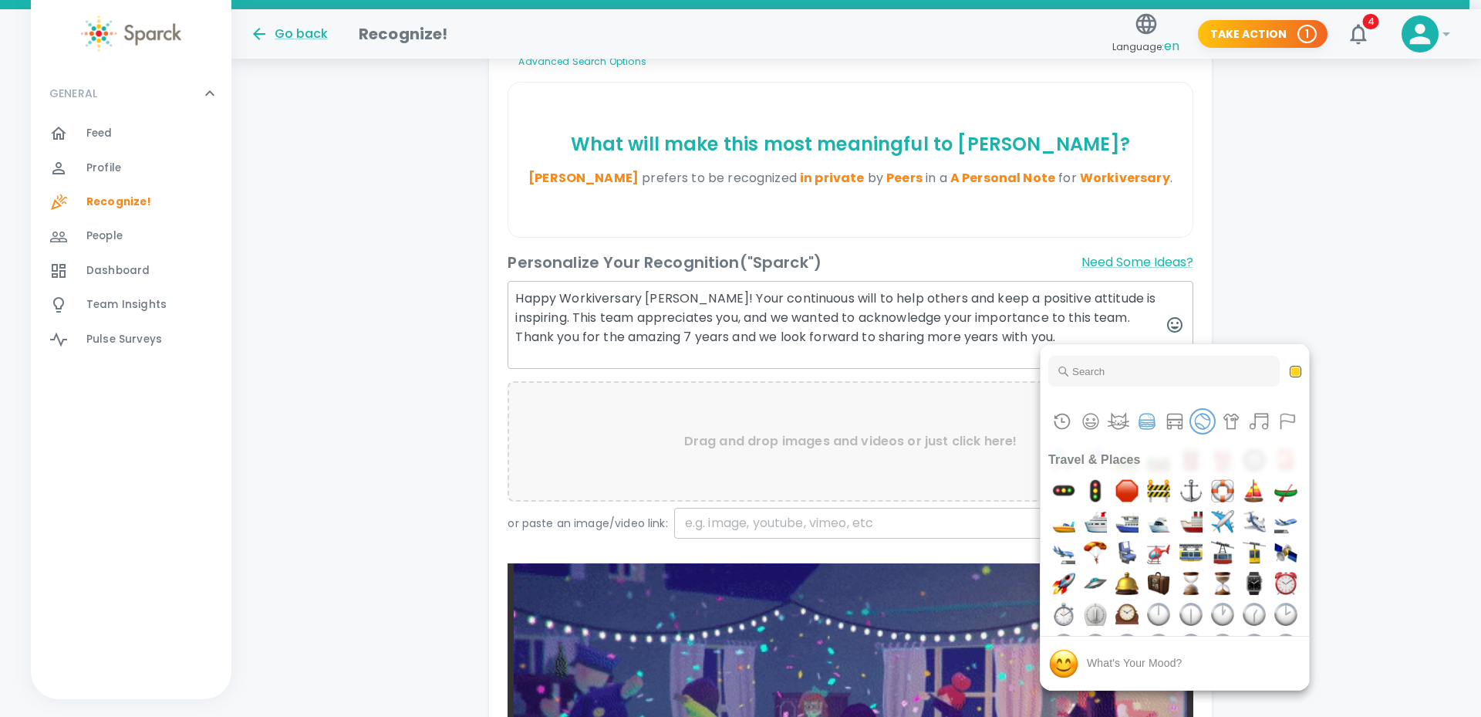
scroll to position [4660, 0]
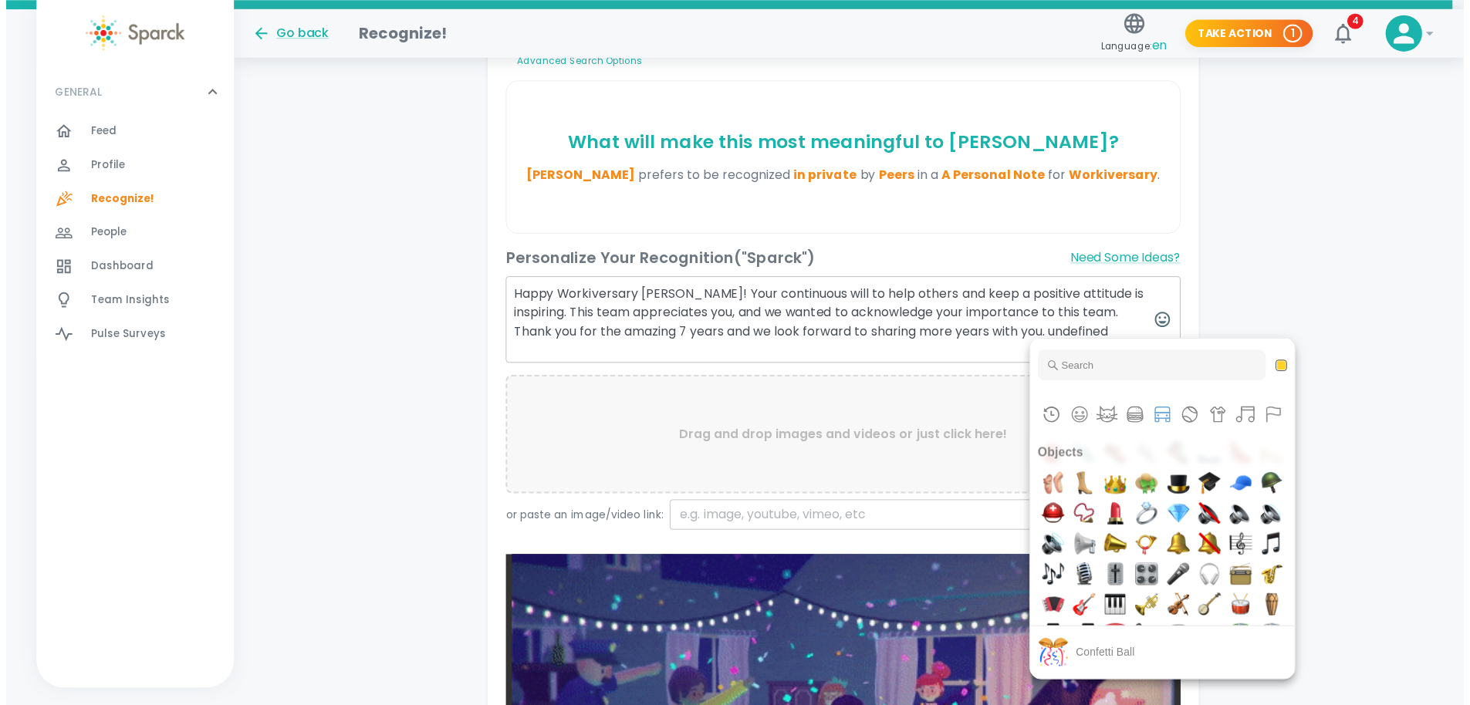
scroll to position [4721, 0]
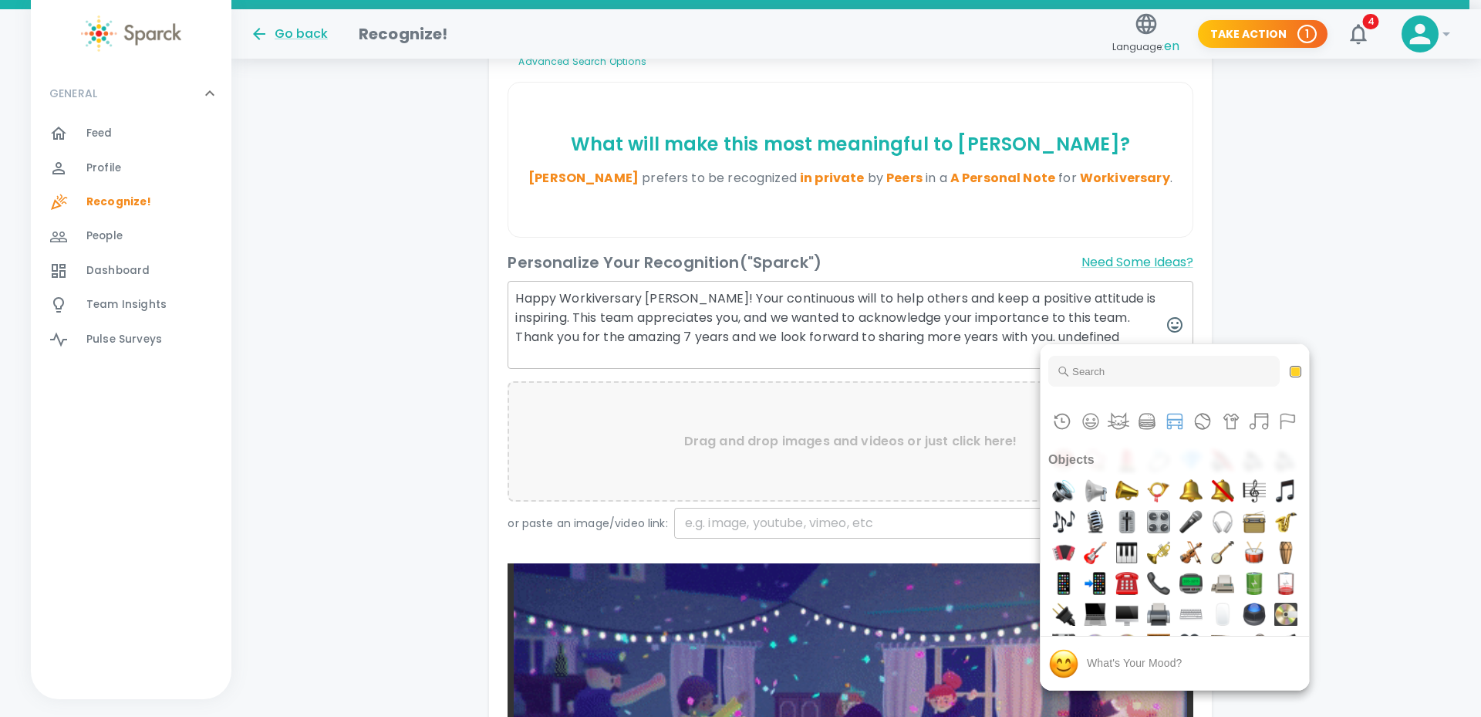
click at [997, 345] on div at bounding box center [740, 358] width 1481 height 717
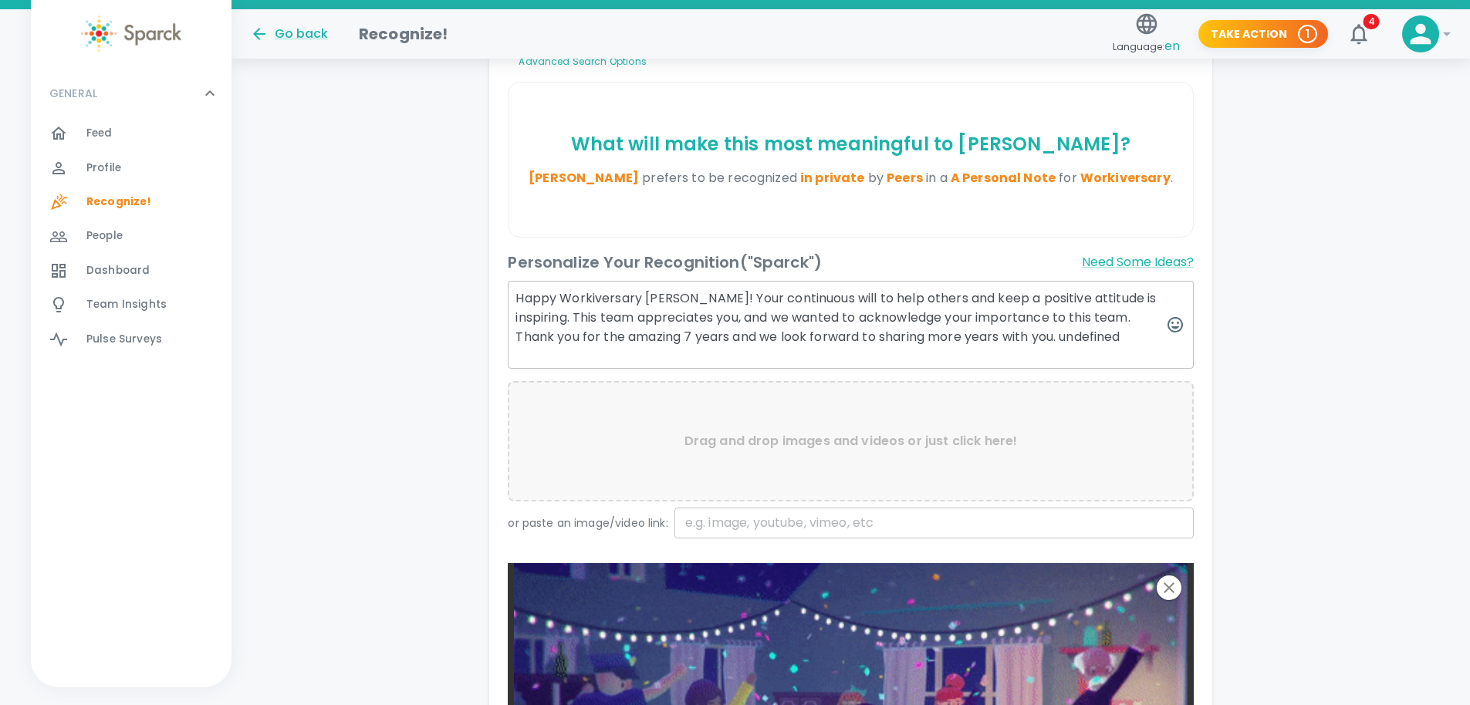
click at [1110, 339] on textarea "Happy Workiversary Susana! Your continuous will to help others and keep a posit…" at bounding box center [850, 325] width 685 height 88
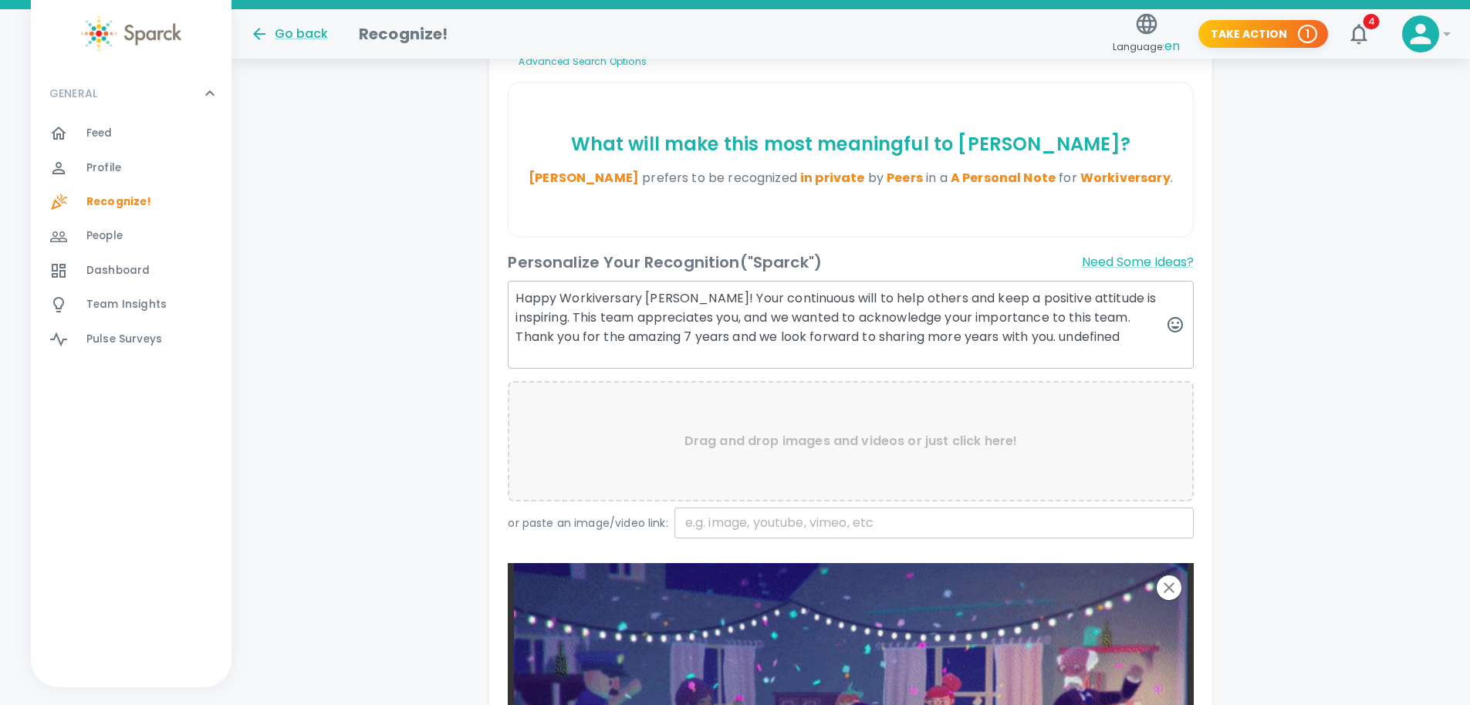
drag, startPoint x: 1136, startPoint y: 339, endPoint x: 1068, endPoint y: 343, distance: 68.8
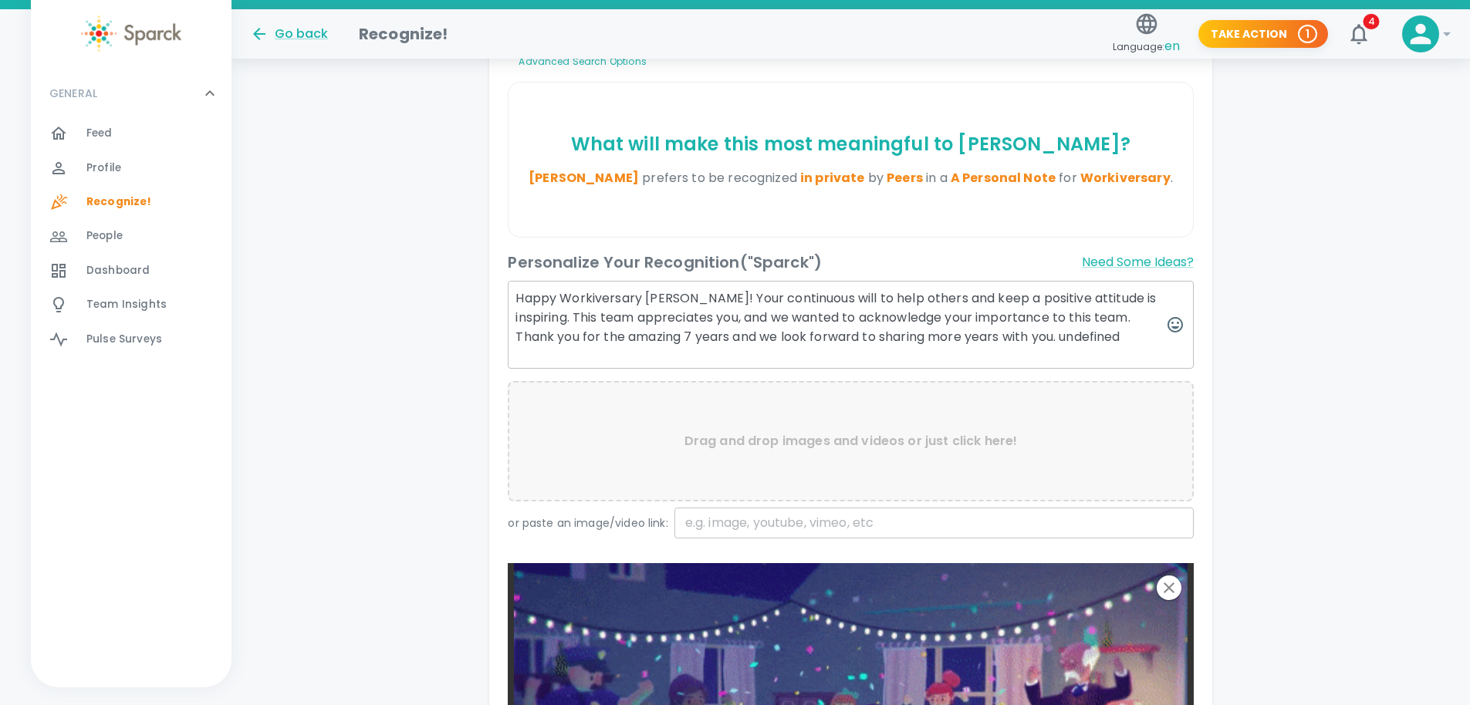
click at [1068, 343] on textarea "Happy Workiversary Susana! Your continuous will to help others and keep a posit…" at bounding box center [850, 325] width 685 height 88
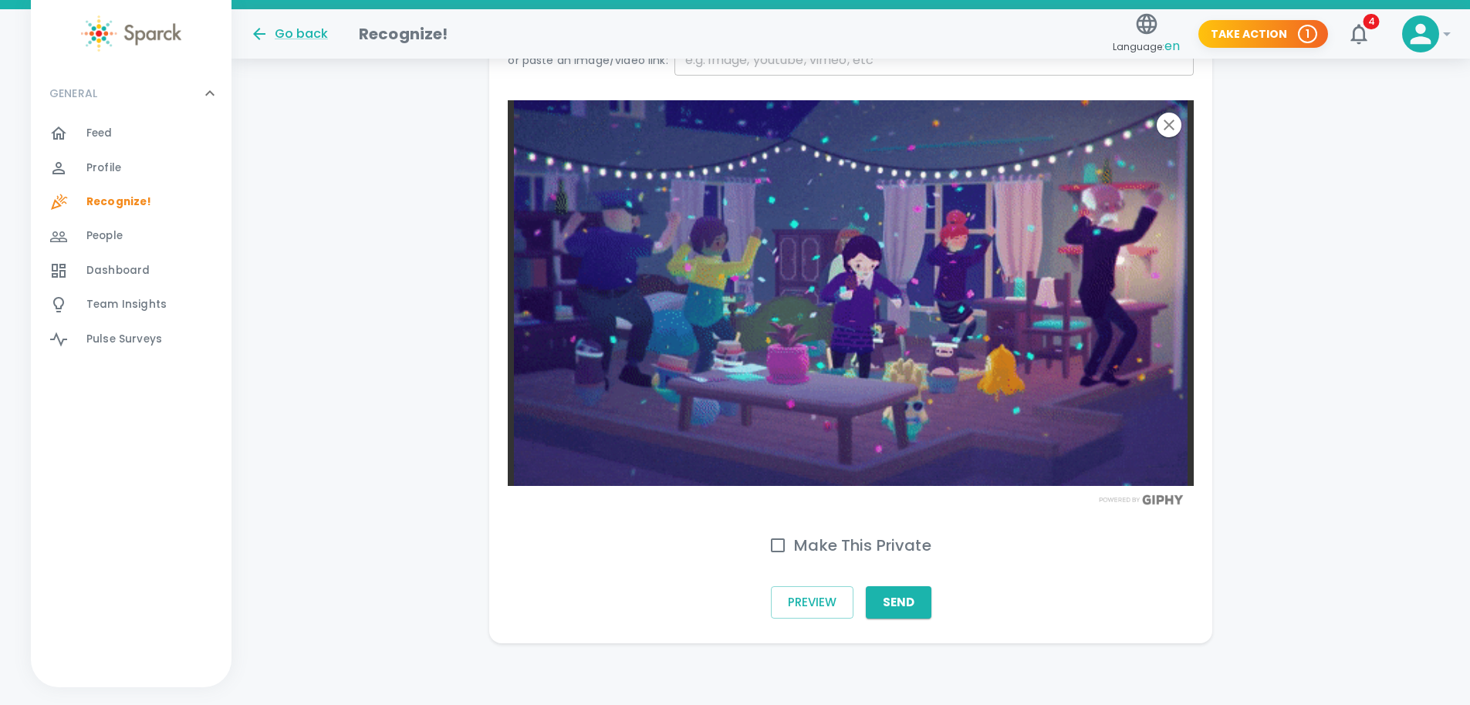
scroll to position [755, 0]
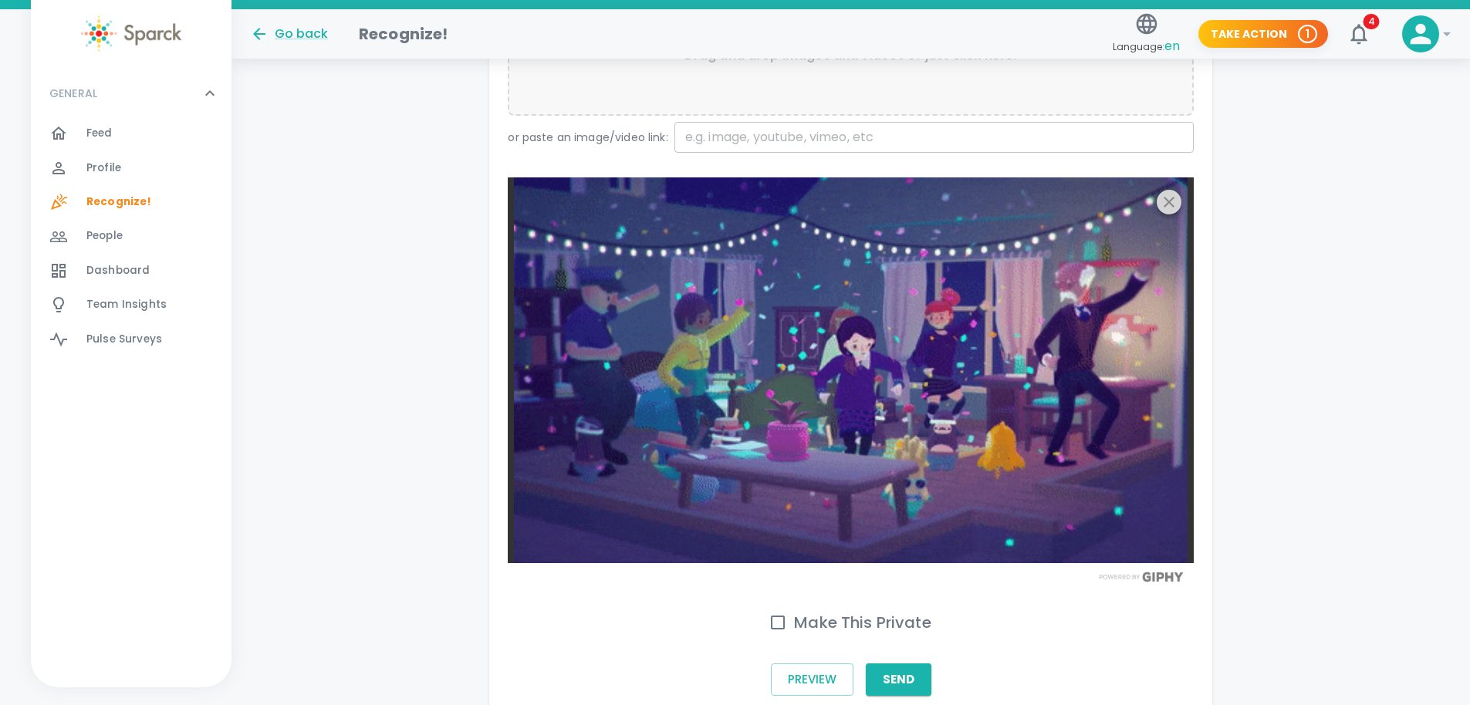
type textarea "Happy Workiversary Susana! Your continuous will to help others and keep a posit…"
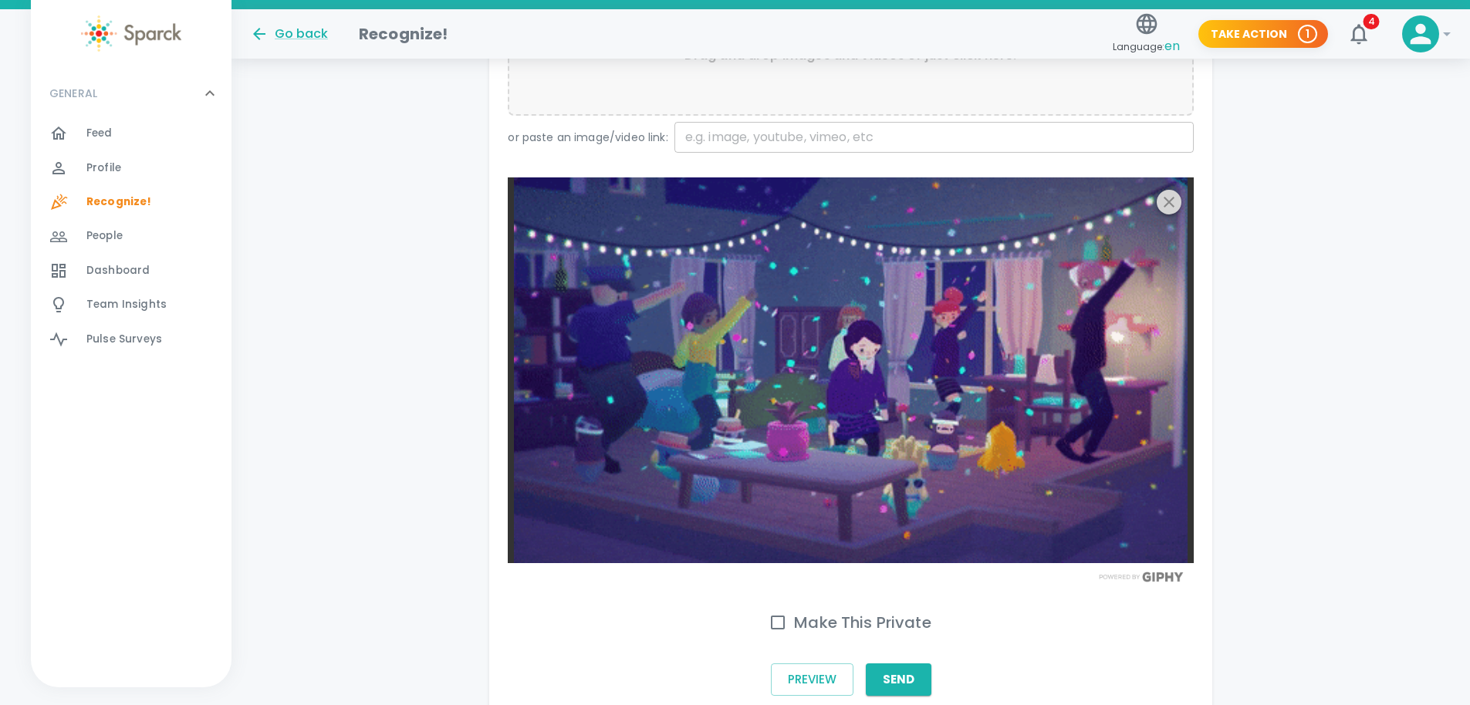
click at [1163, 203] on icon "button" at bounding box center [1168, 202] width 19 height 19
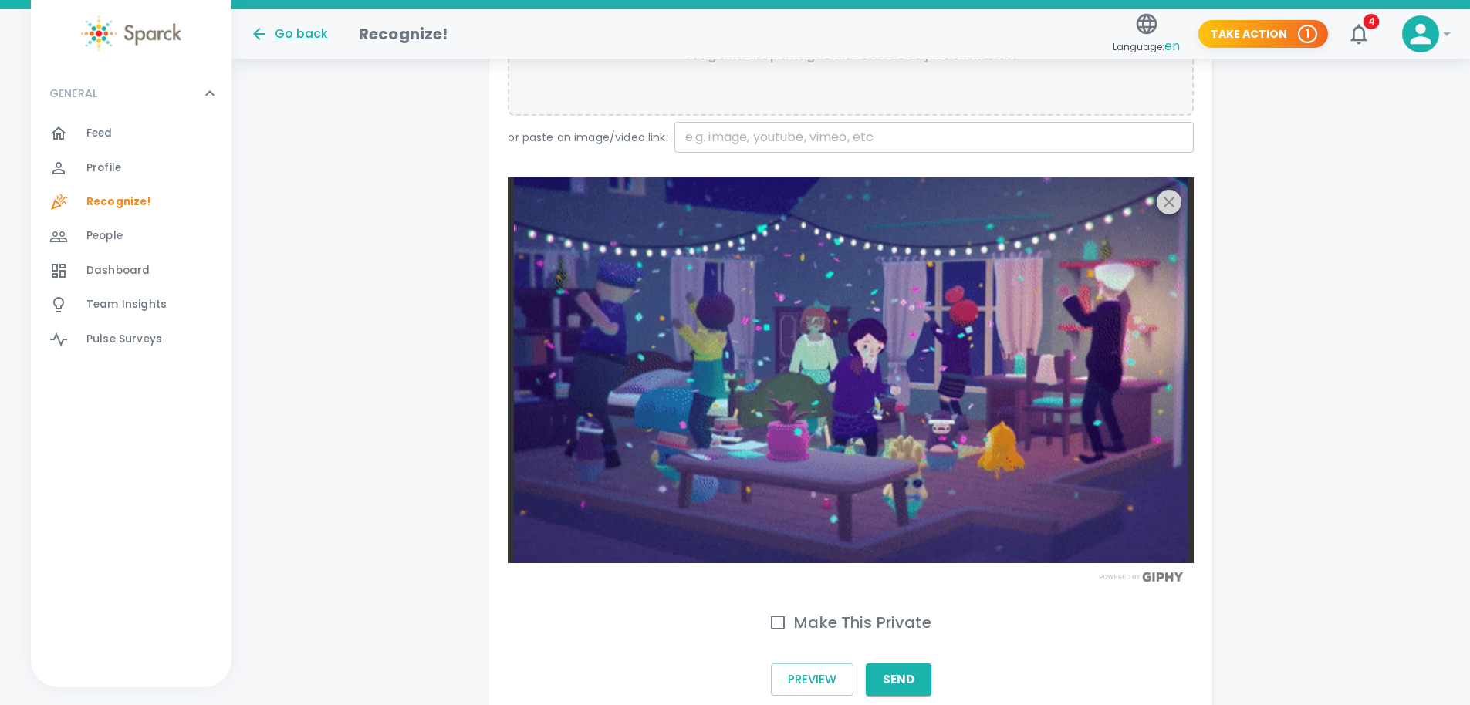
scroll to position [434, 0]
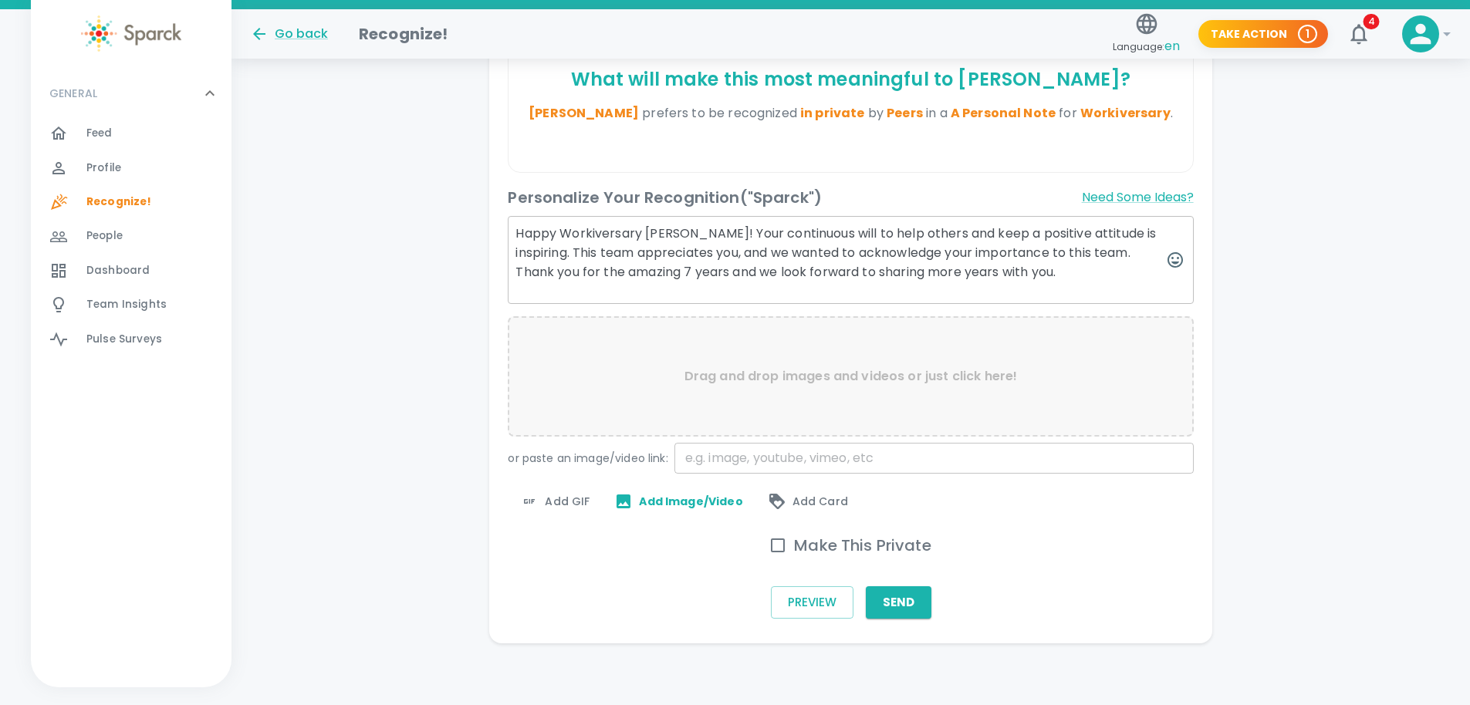
click at [562, 500] on span "Add GIF" at bounding box center [554, 501] width 69 height 19
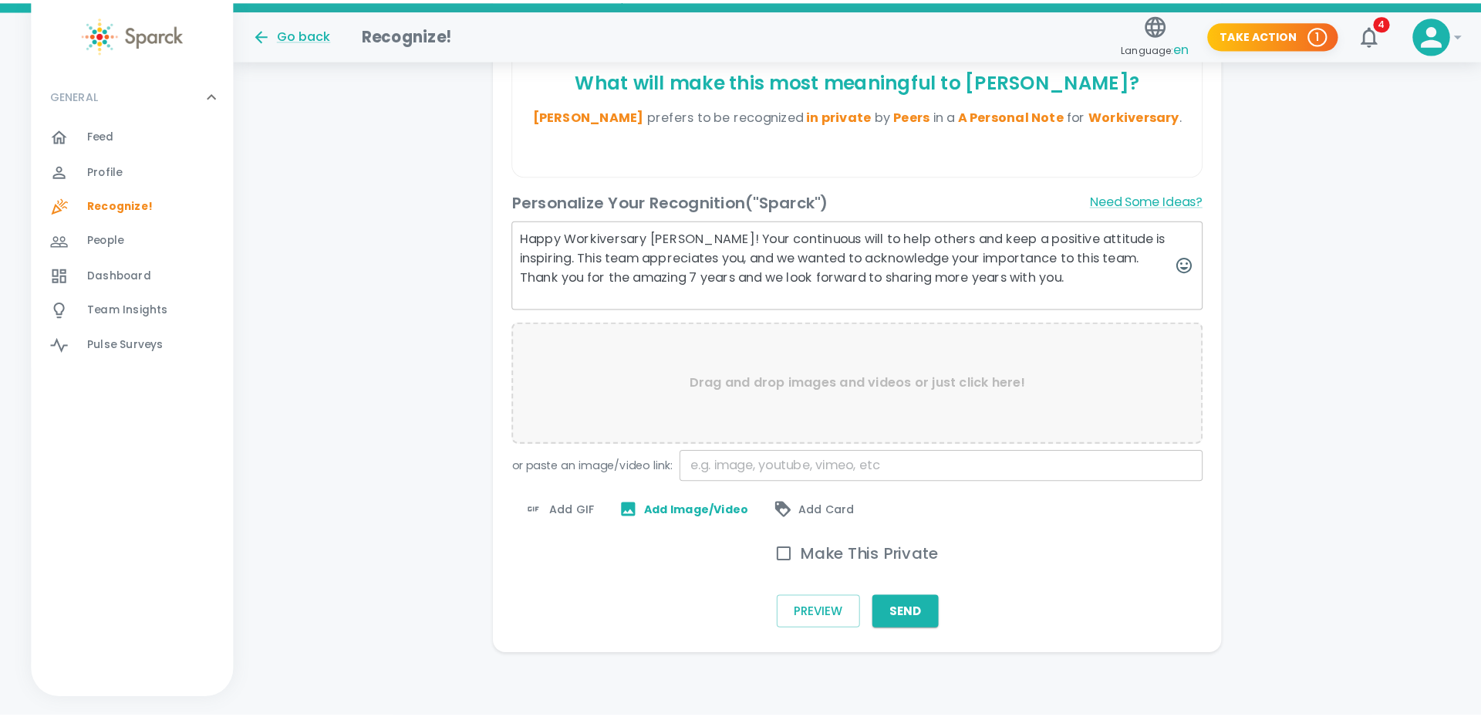
scroll to position [423, 0]
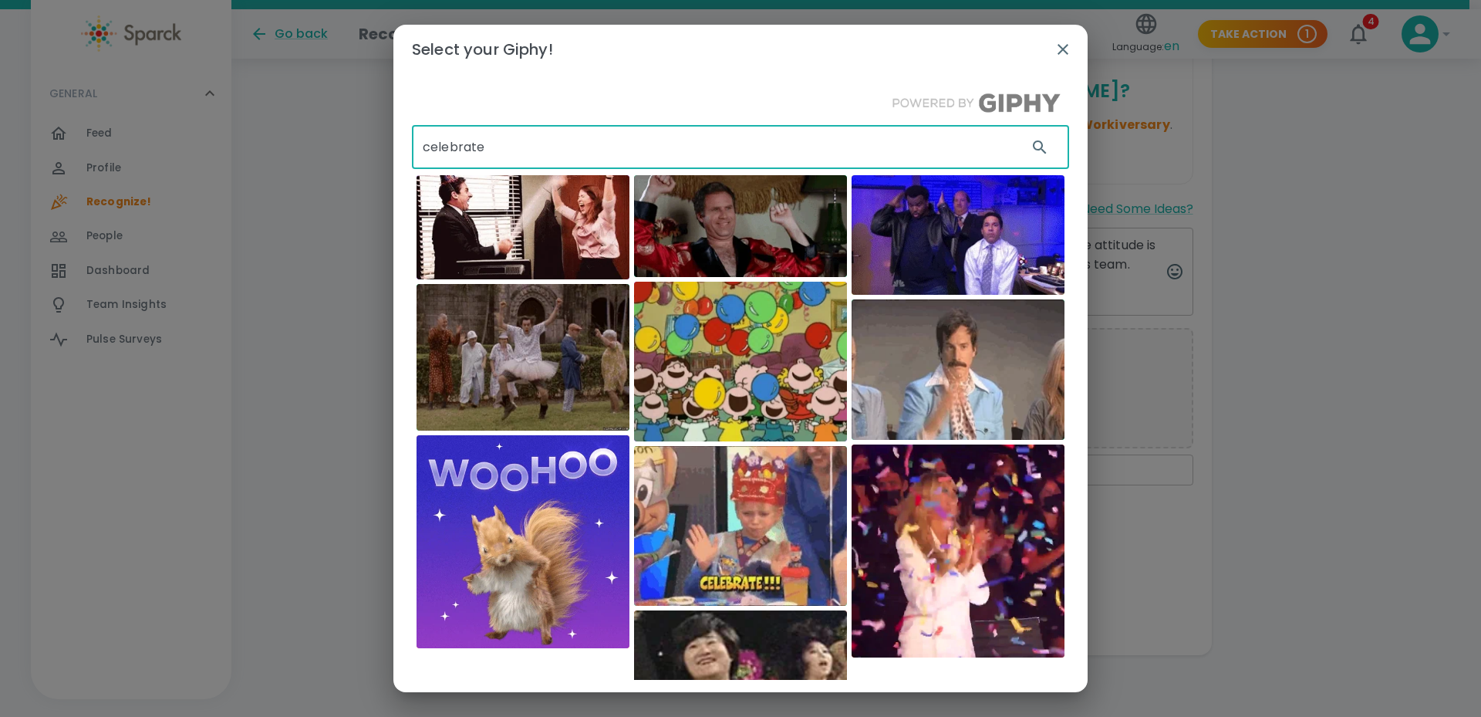
drag, startPoint x: 535, startPoint y: 150, endPoint x: 386, endPoint y: 147, distance: 149.7
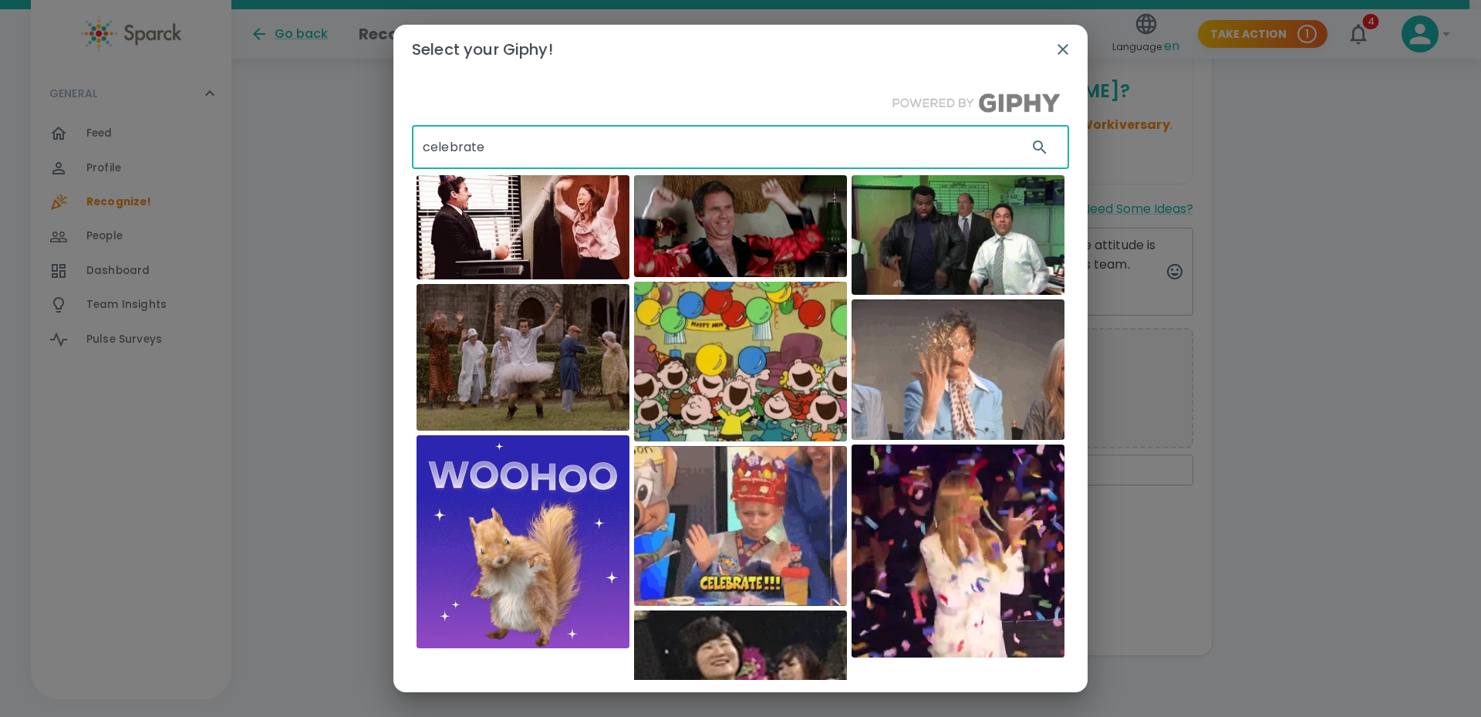
click at [386, 147] on div "Select your Giphy! celebrate ​ Holler Studios" at bounding box center [740, 358] width 1481 height 717
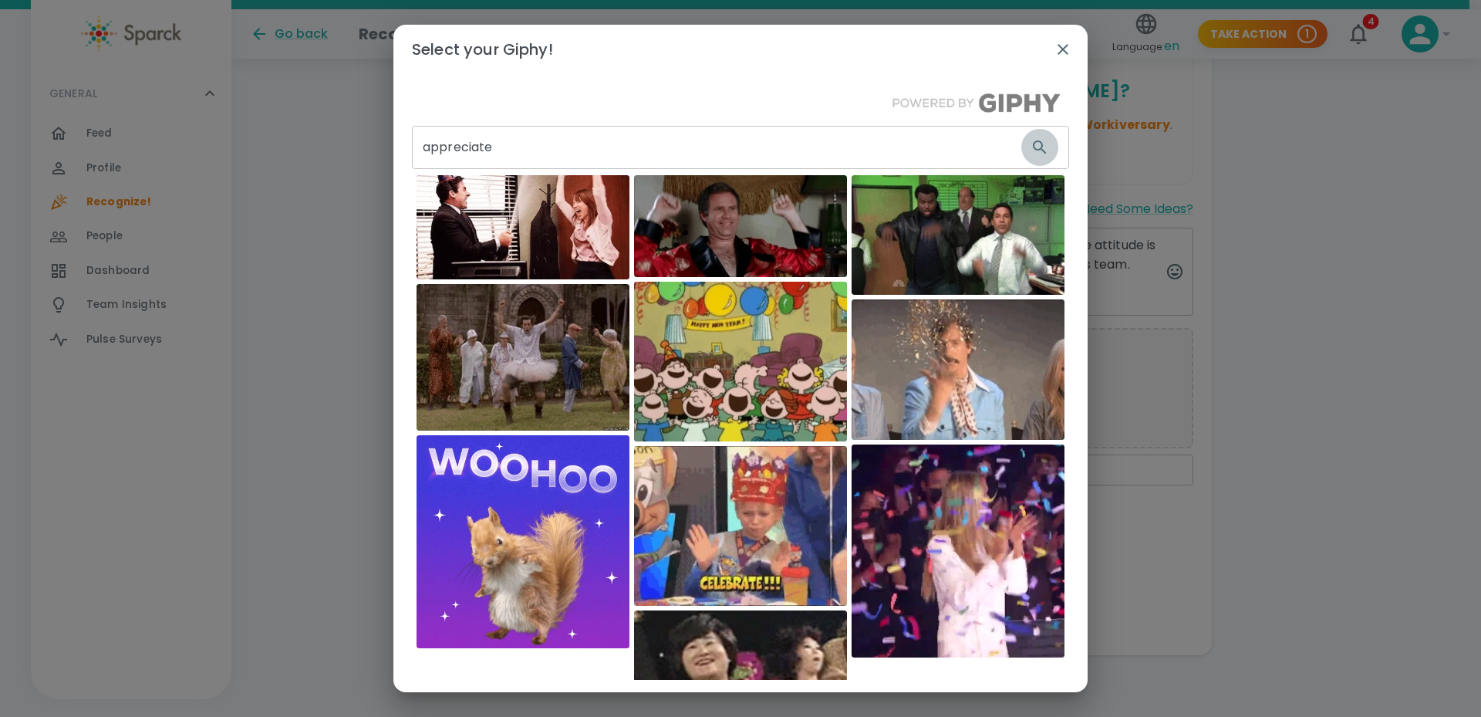
click at [1031, 155] on icon "button" at bounding box center [1040, 147] width 19 height 19
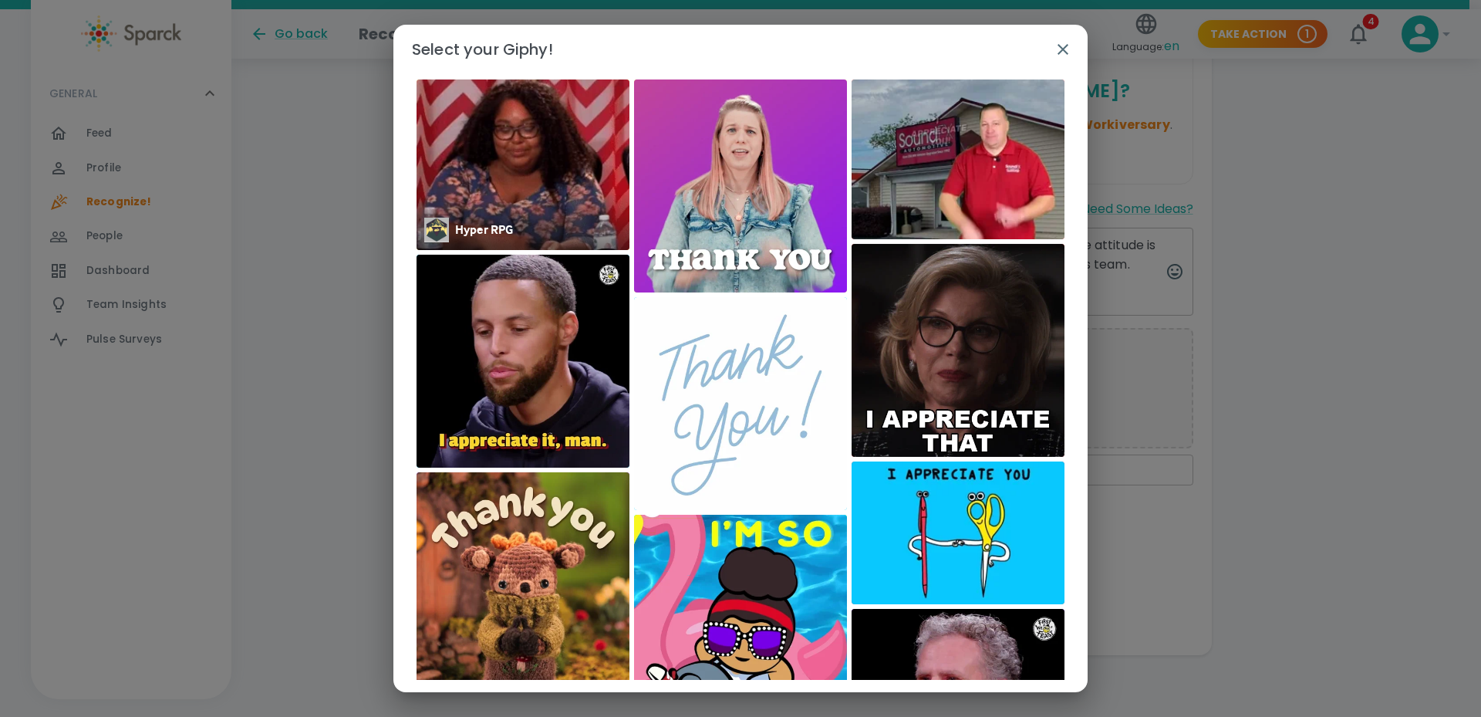
scroll to position [0, 0]
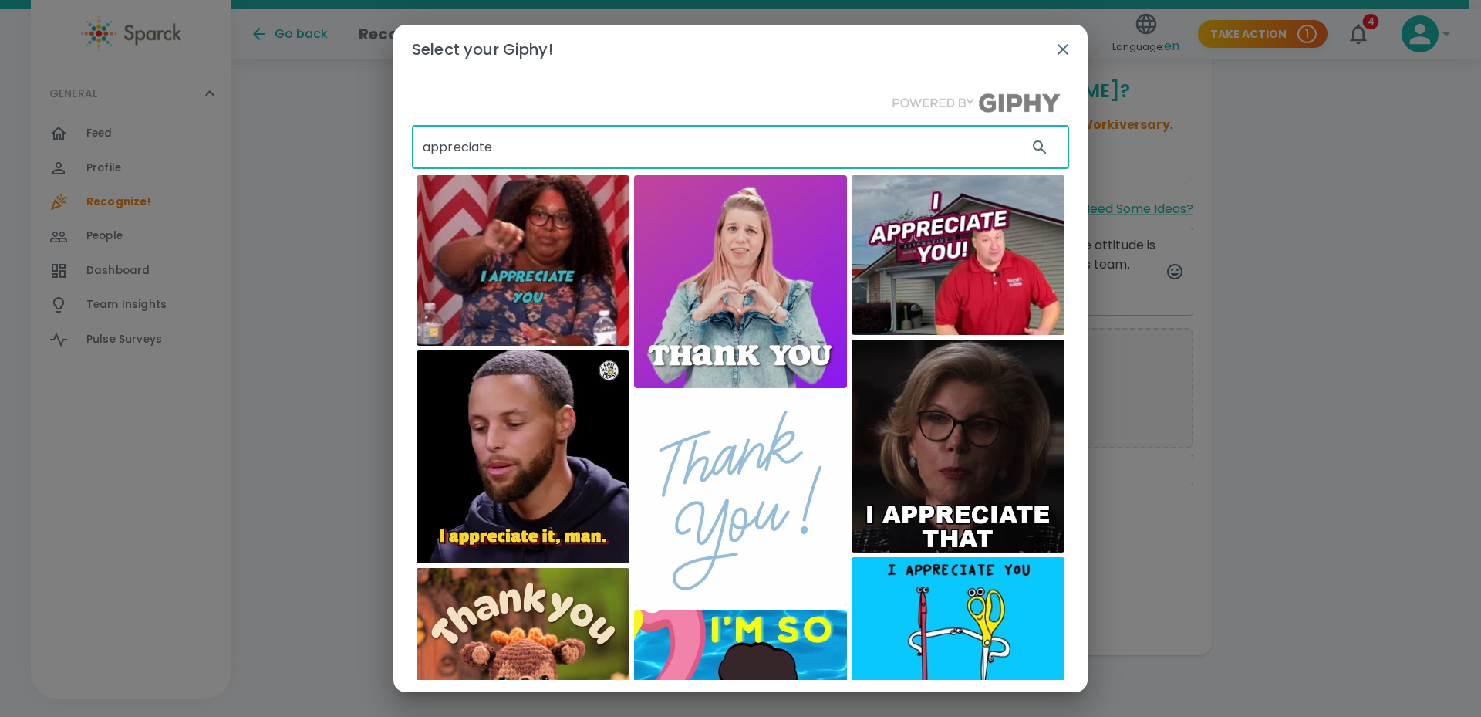
click at [562, 147] on input "appreciate" at bounding box center [713, 147] width 603 height 43
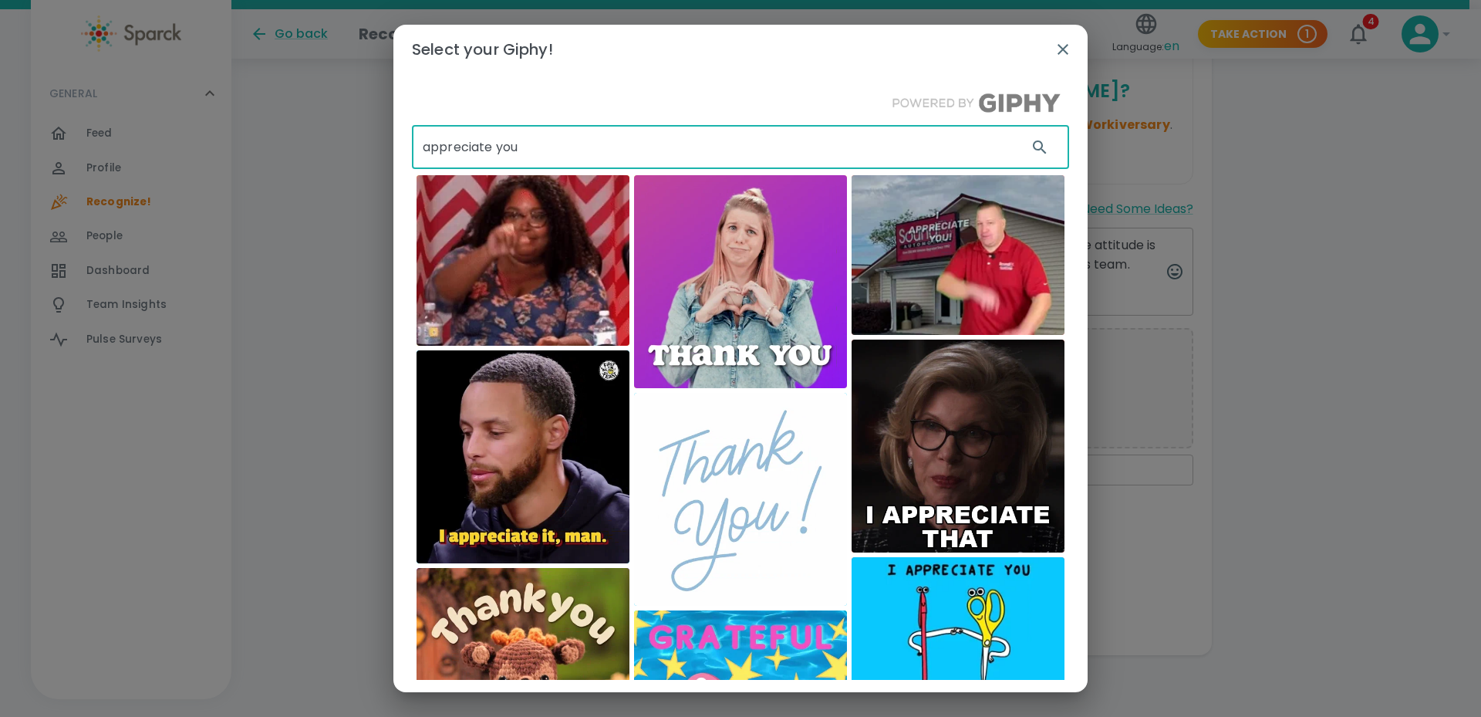
type input "appreciate you"
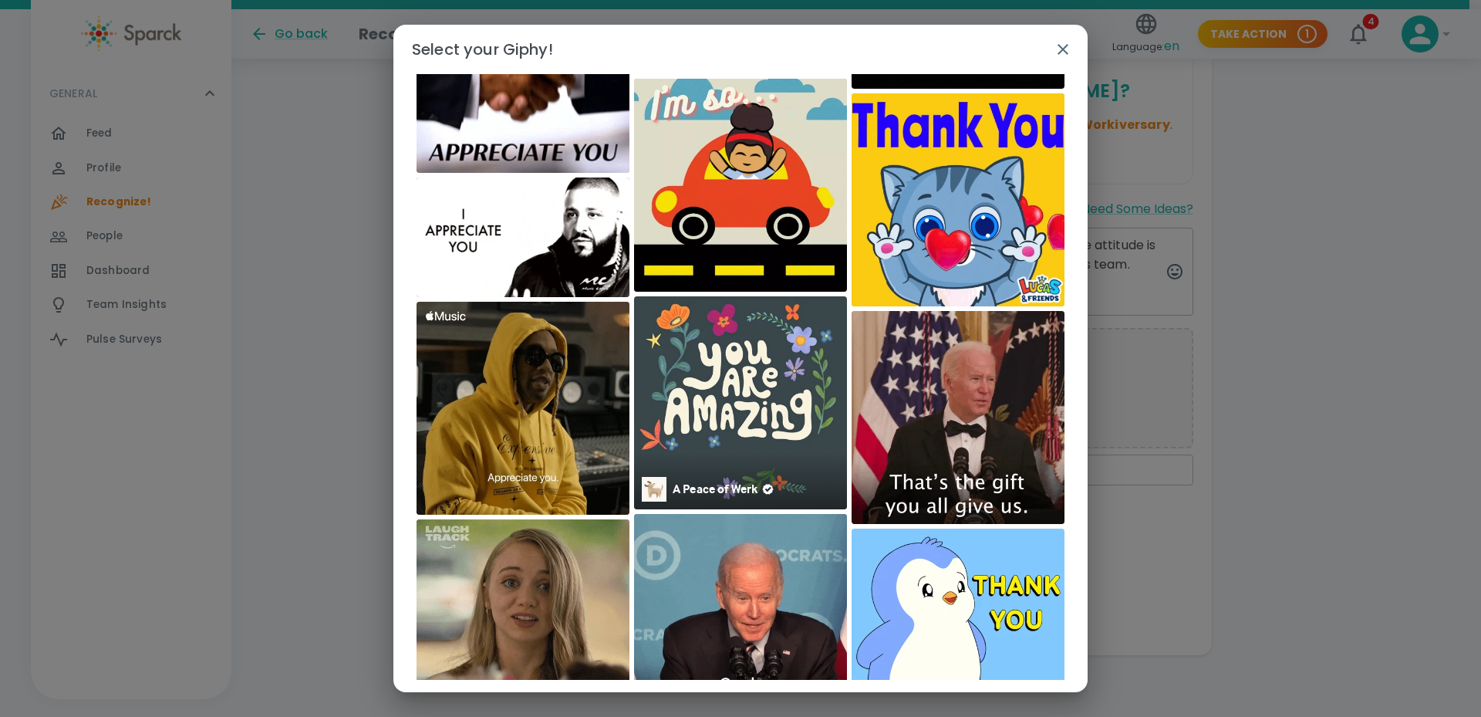
click at [729, 381] on img at bounding box center [740, 402] width 213 height 213
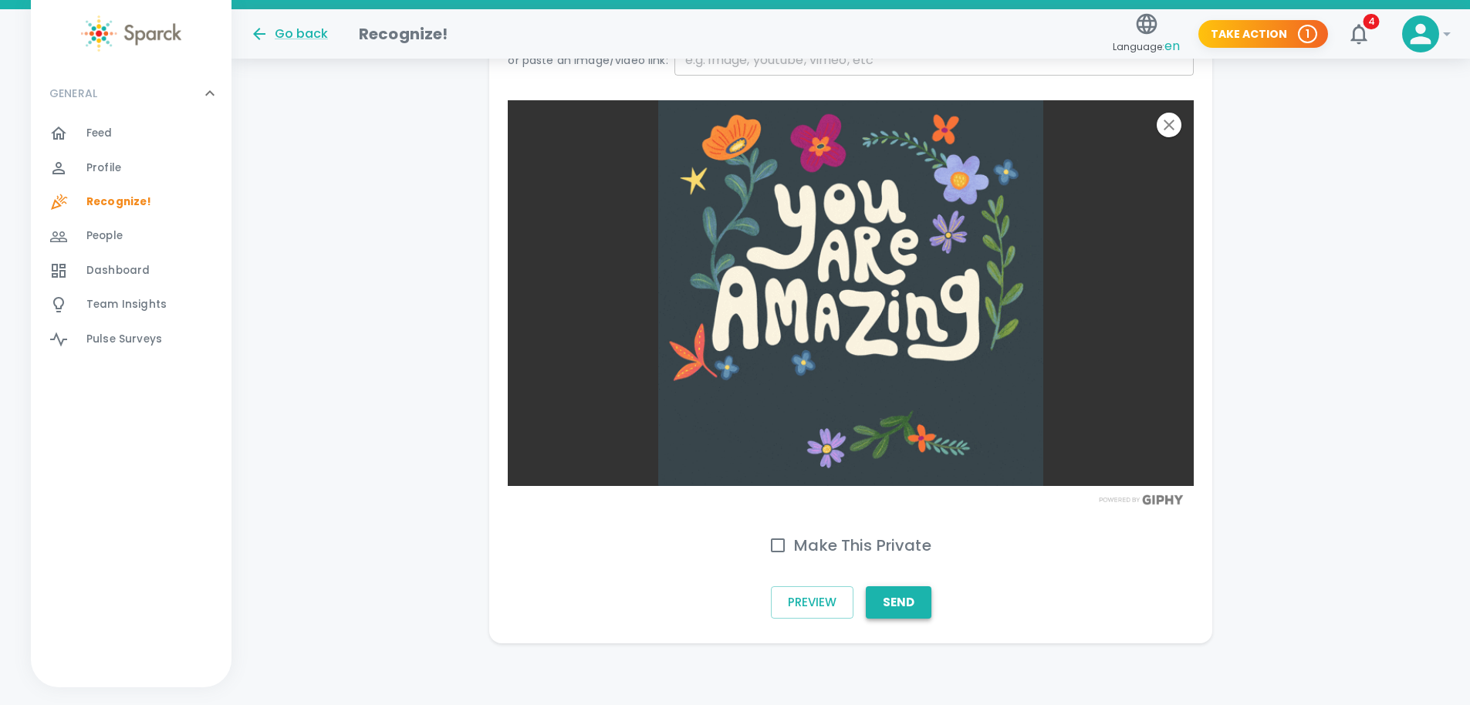
click at [903, 601] on button "Send" at bounding box center [899, 602] width 66 height 32
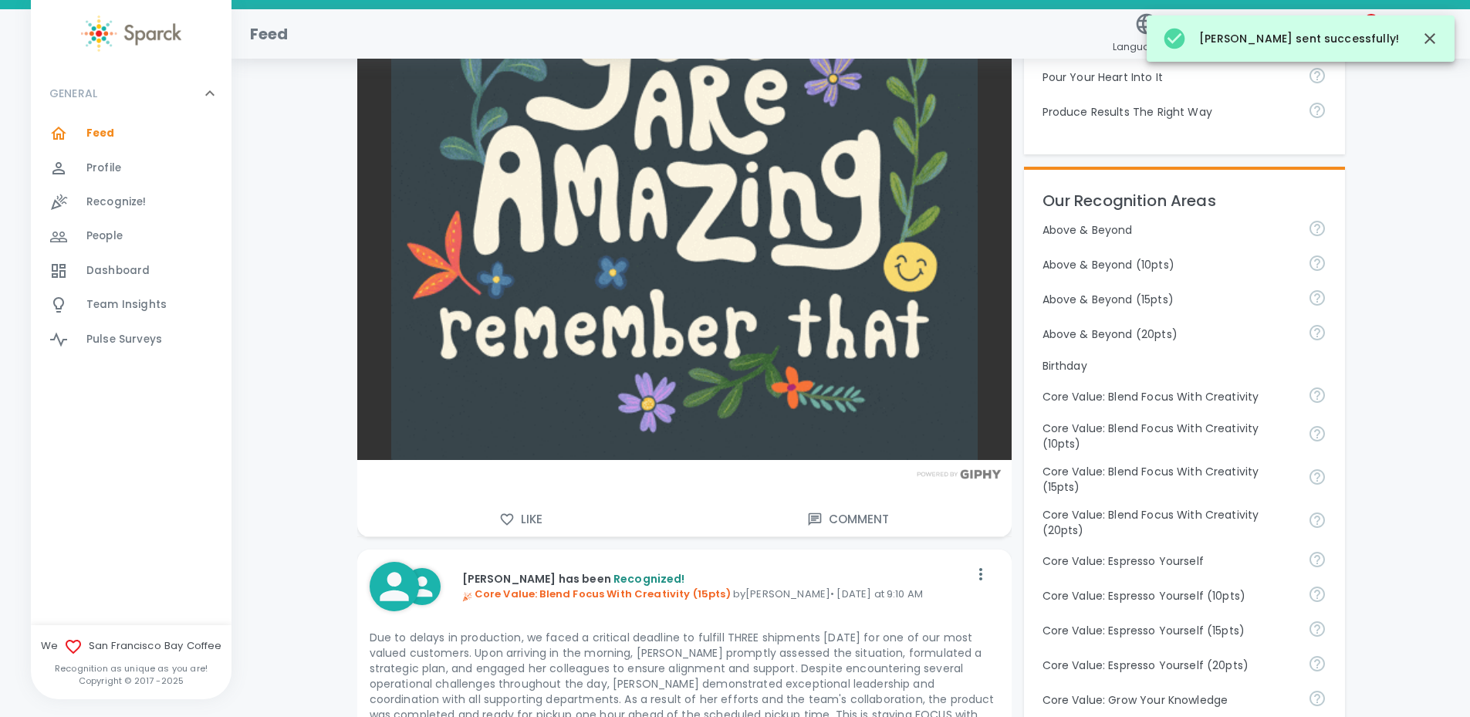
scroll to position [771, 0]
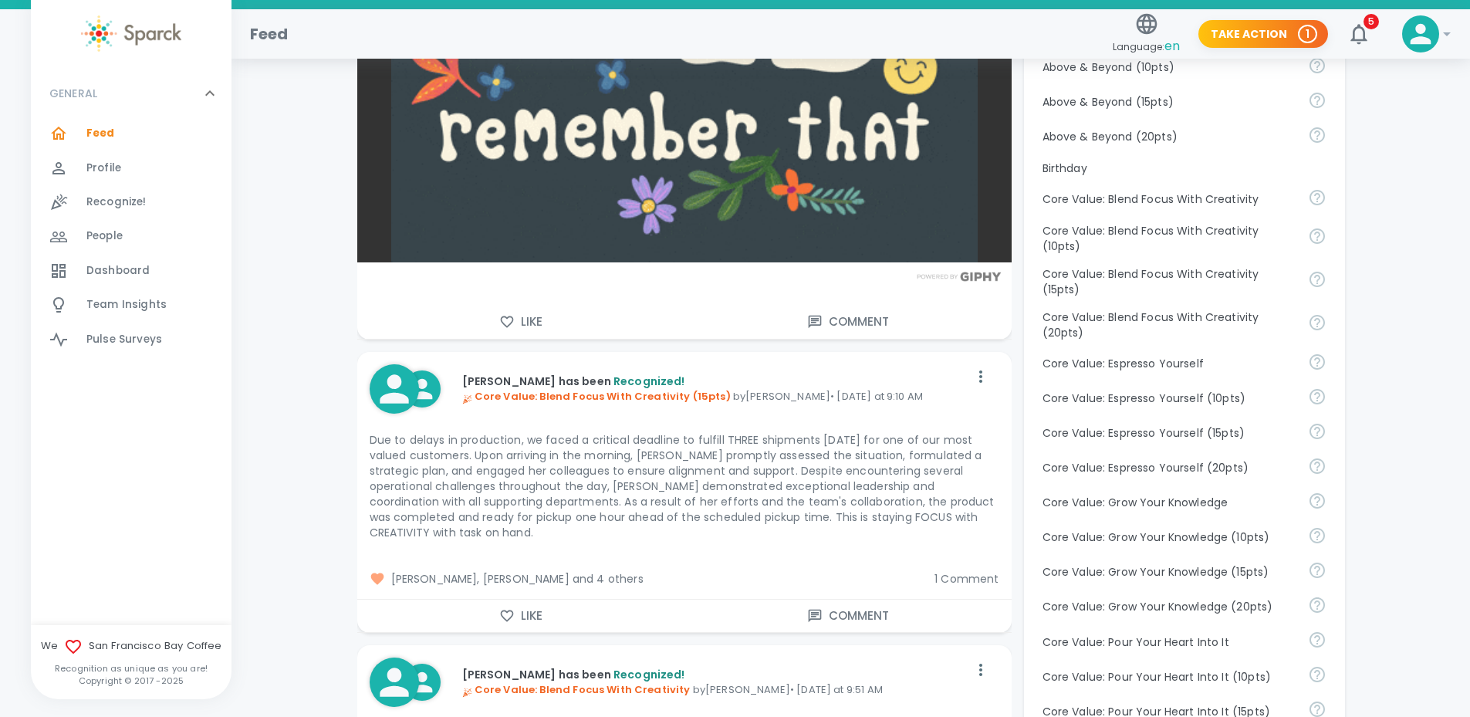
click at [508, 619] on icon "button" at bounding box center [506, 615] width 13 height 12
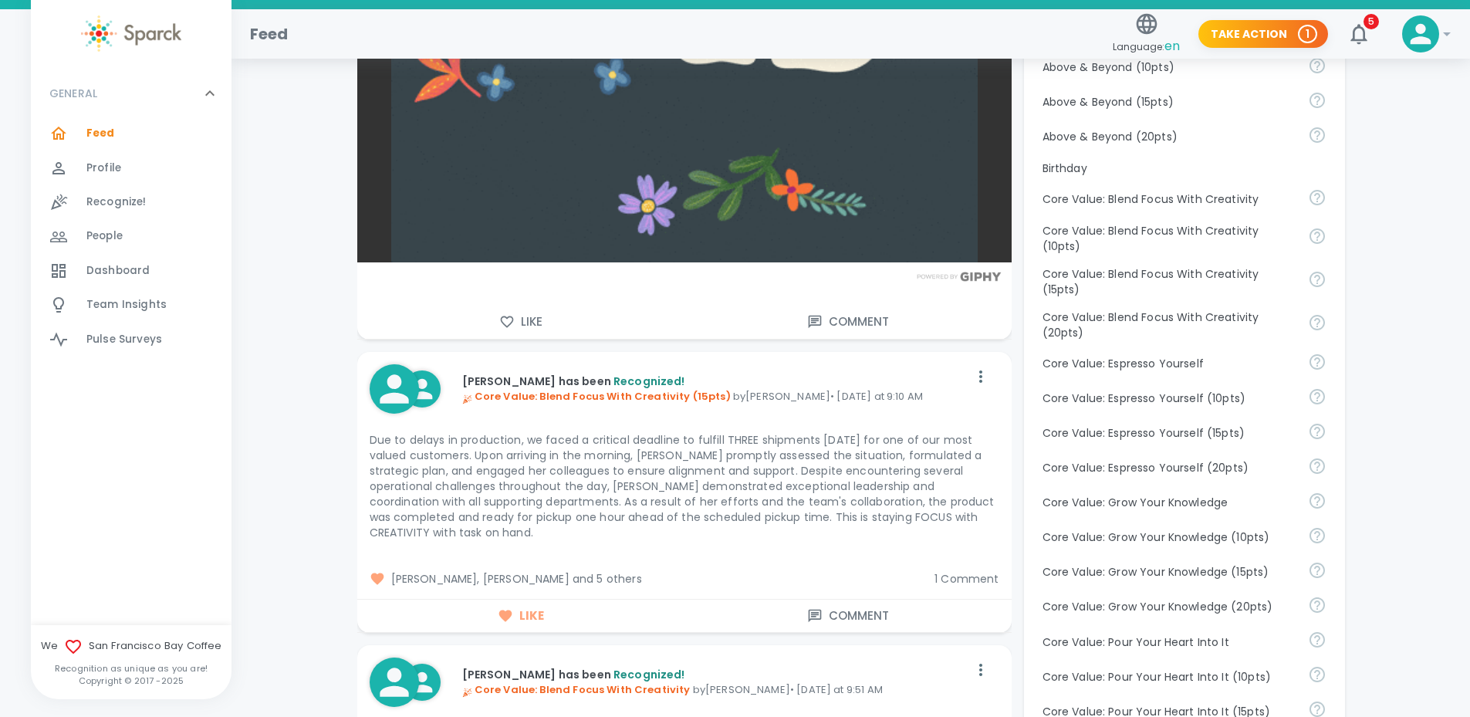
click at [597, 582] on span "Simon Nguyen, Vashti Cirinna and 5 others" at bounding box center [646, 578] width 553 height 15
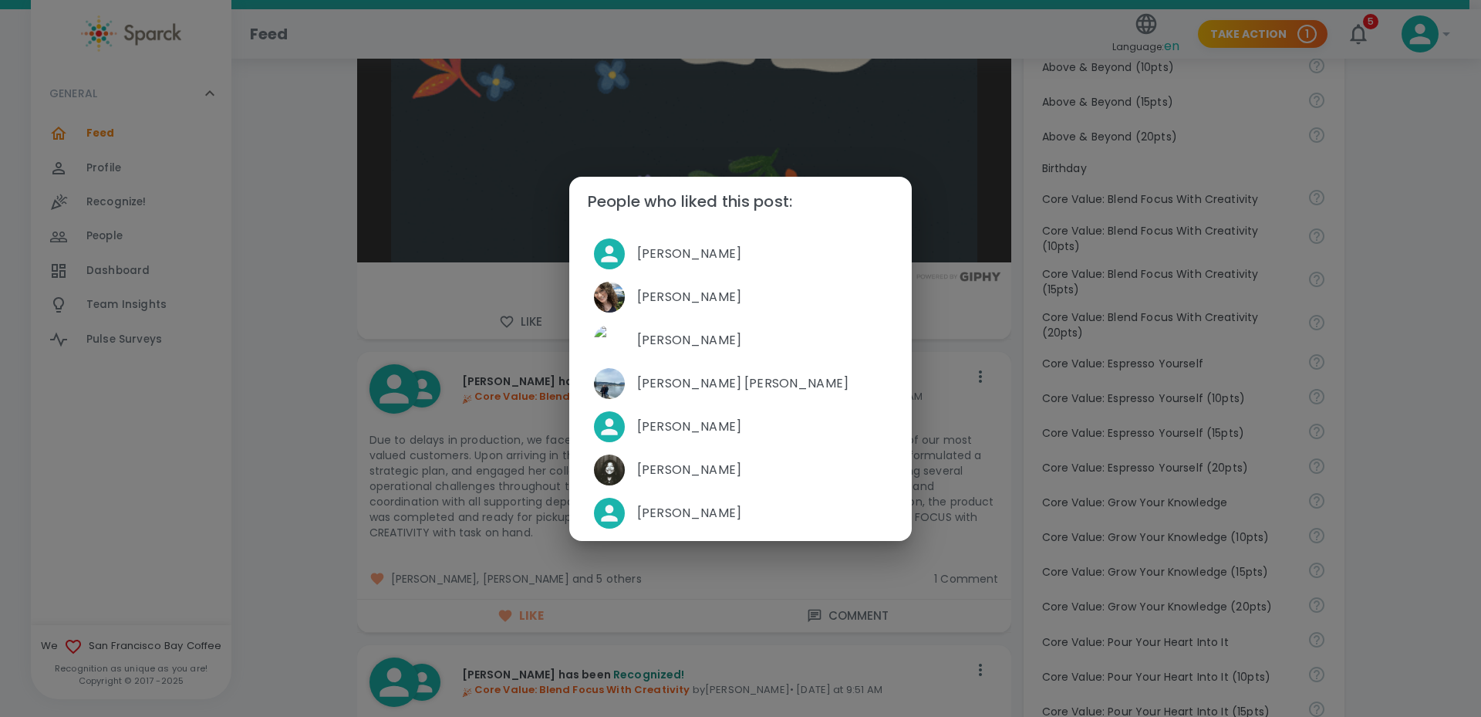
click at [702, 574] on div "People who liked this post: Simon Nguyen Vashti Cirinna David Gutierrez Anna Be…" at bounding box center [740, 358] width 1481 height 717
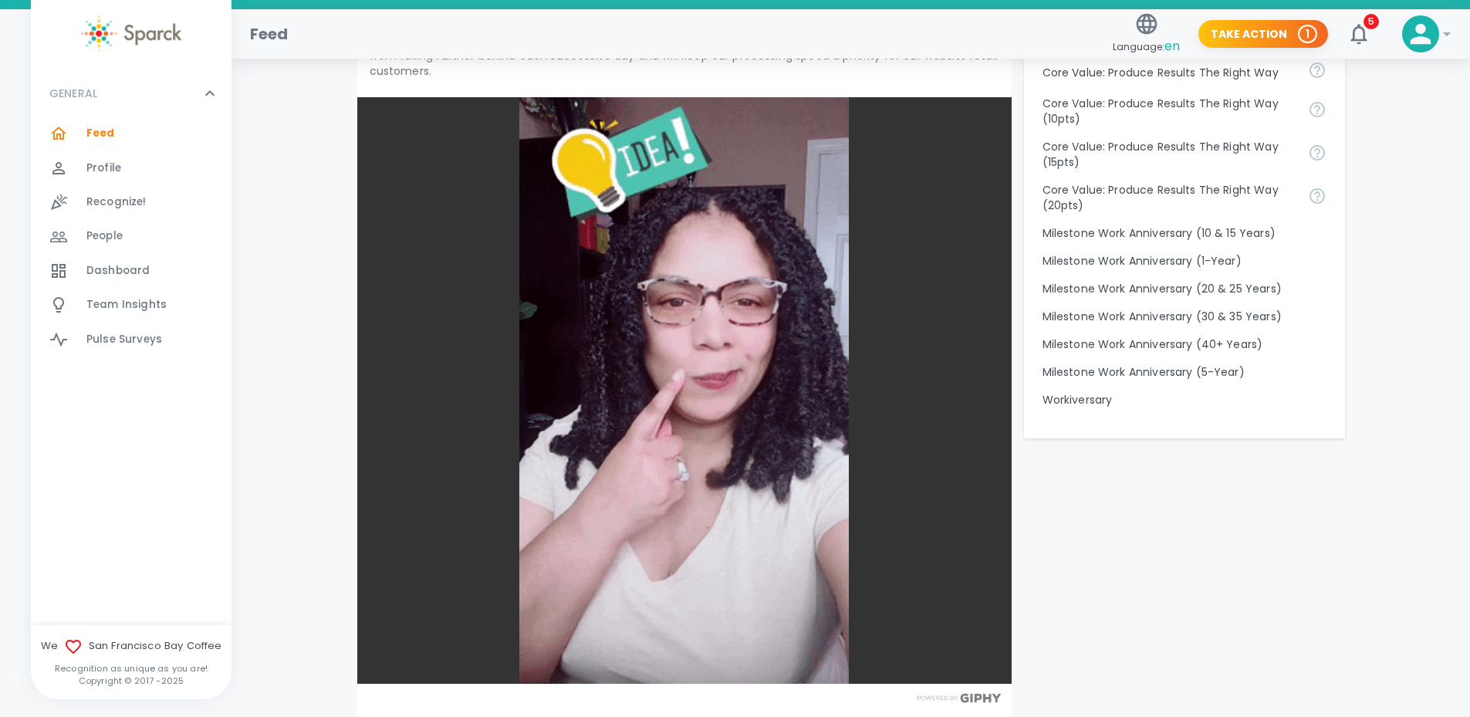
scroll to position [1697, 0]
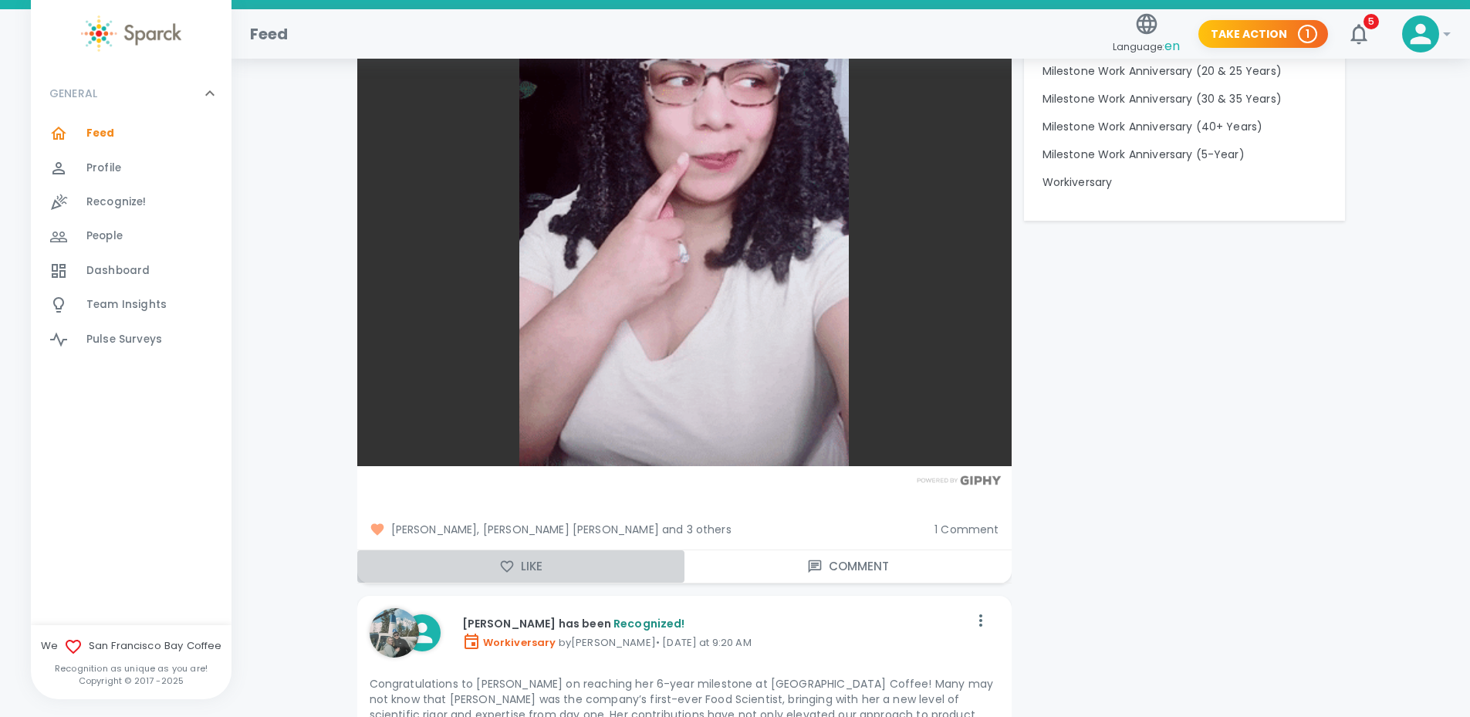
click at [508, 559] on icon "button" at bounding box center [506, 566] width 15 height 15
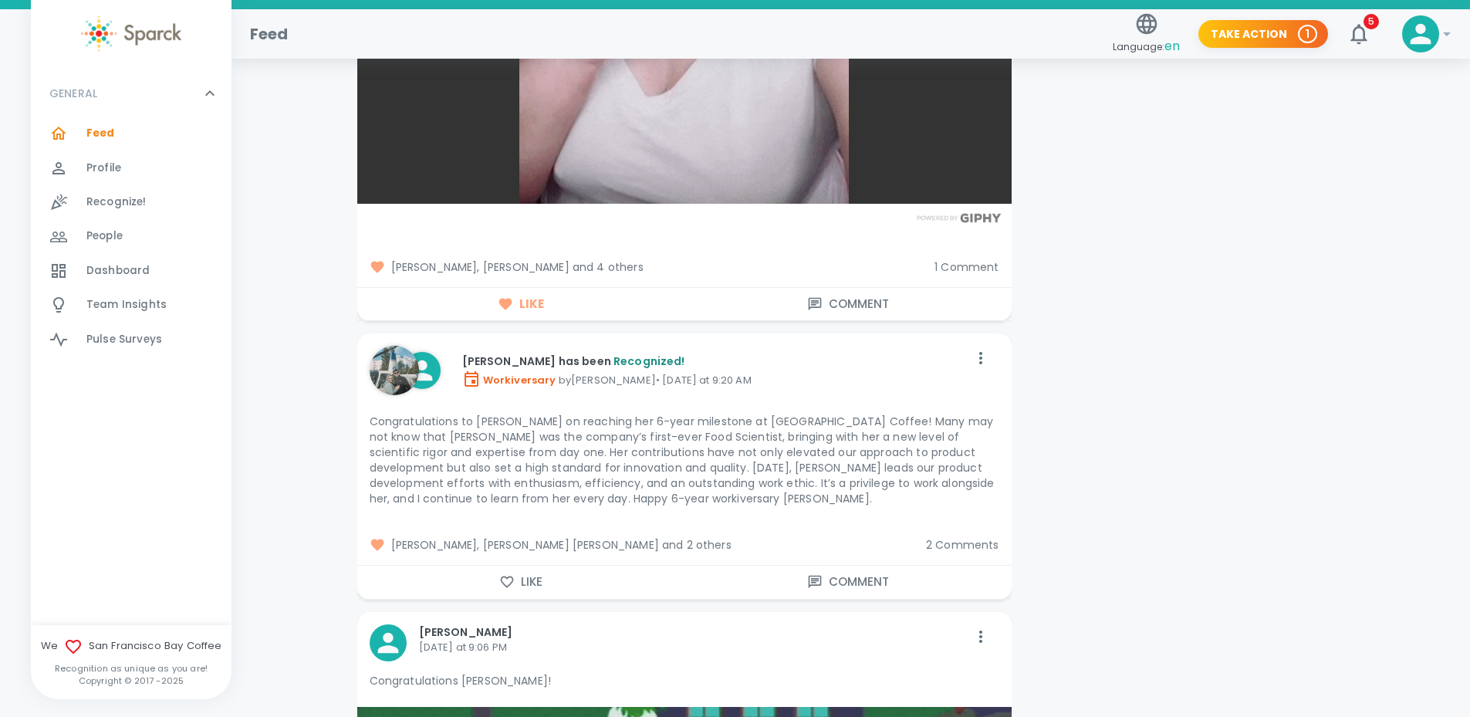
scroll to position [2006, 0]
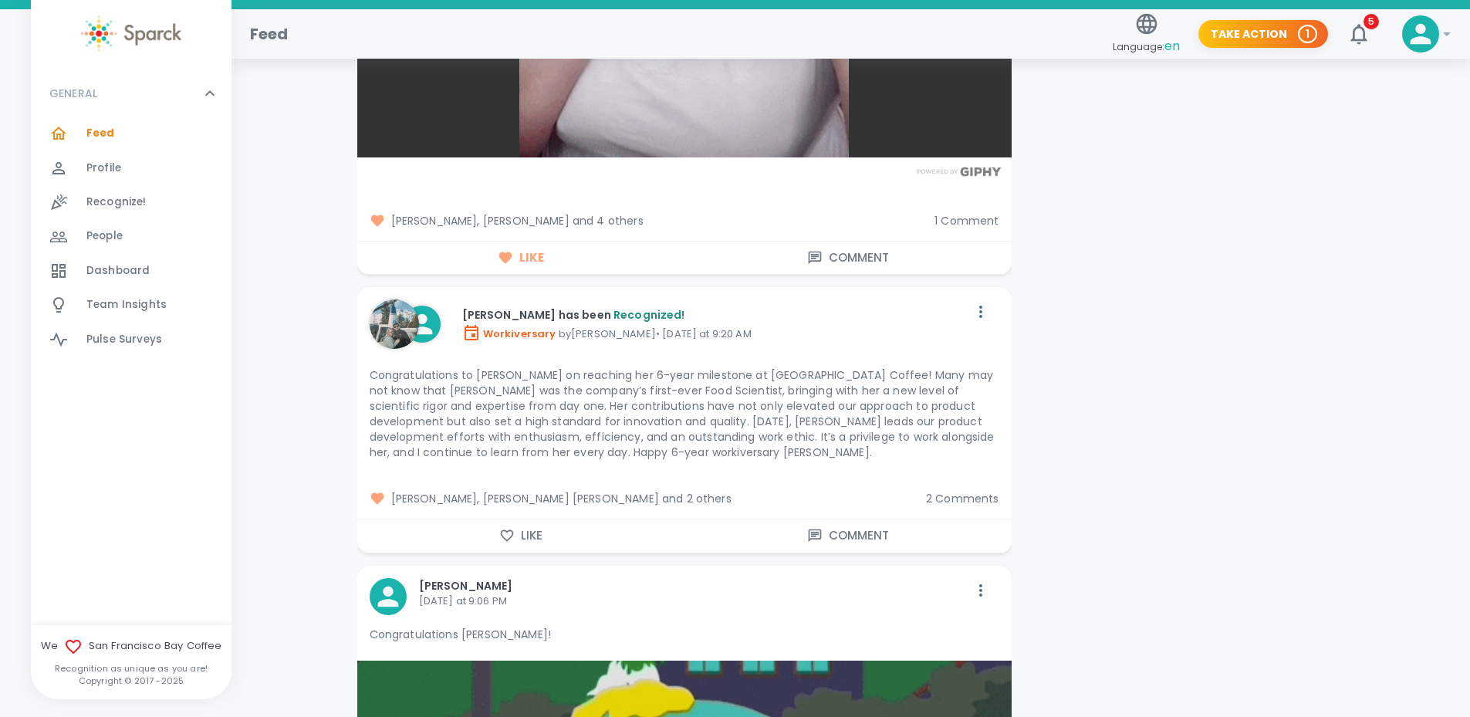
click at [505, 528] on icon "button" at bounding box center [506, 535] width 15 height 15
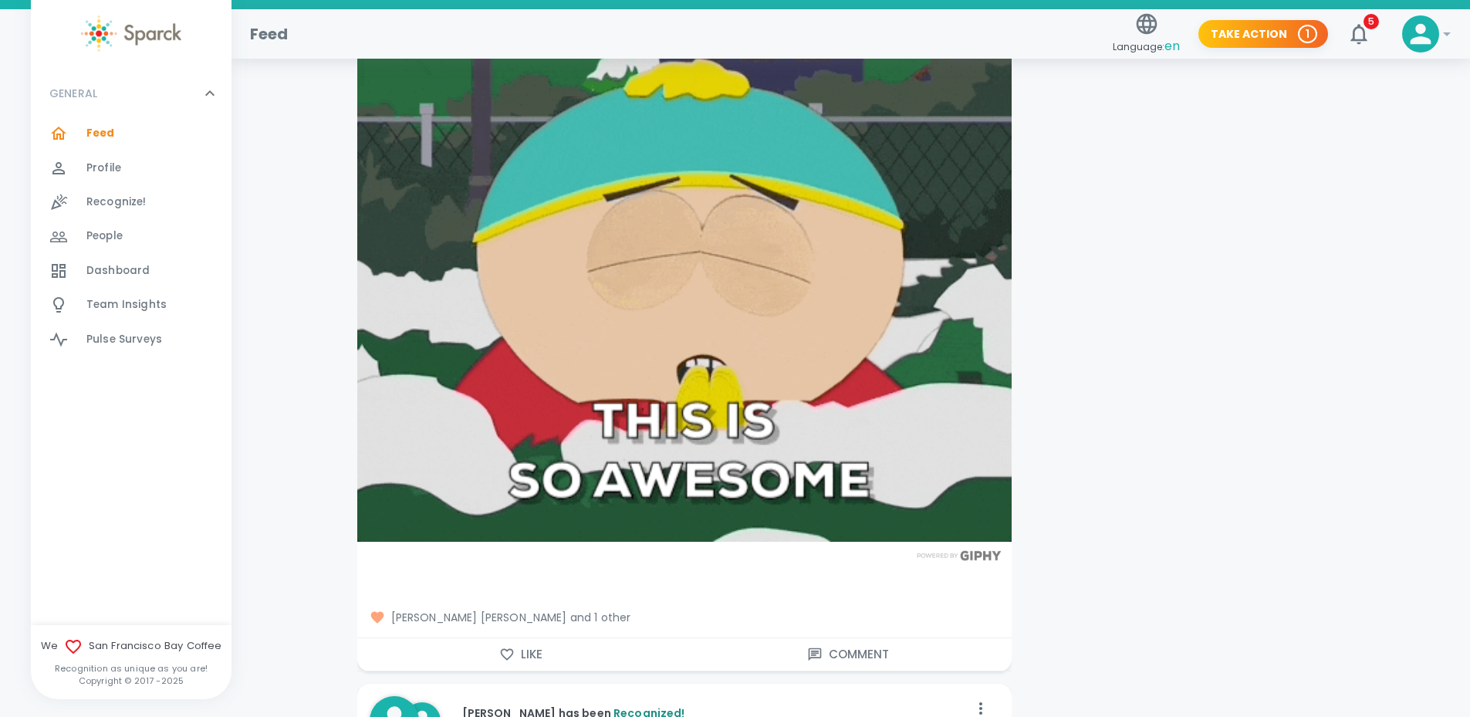
scroll to position [2700, 0]
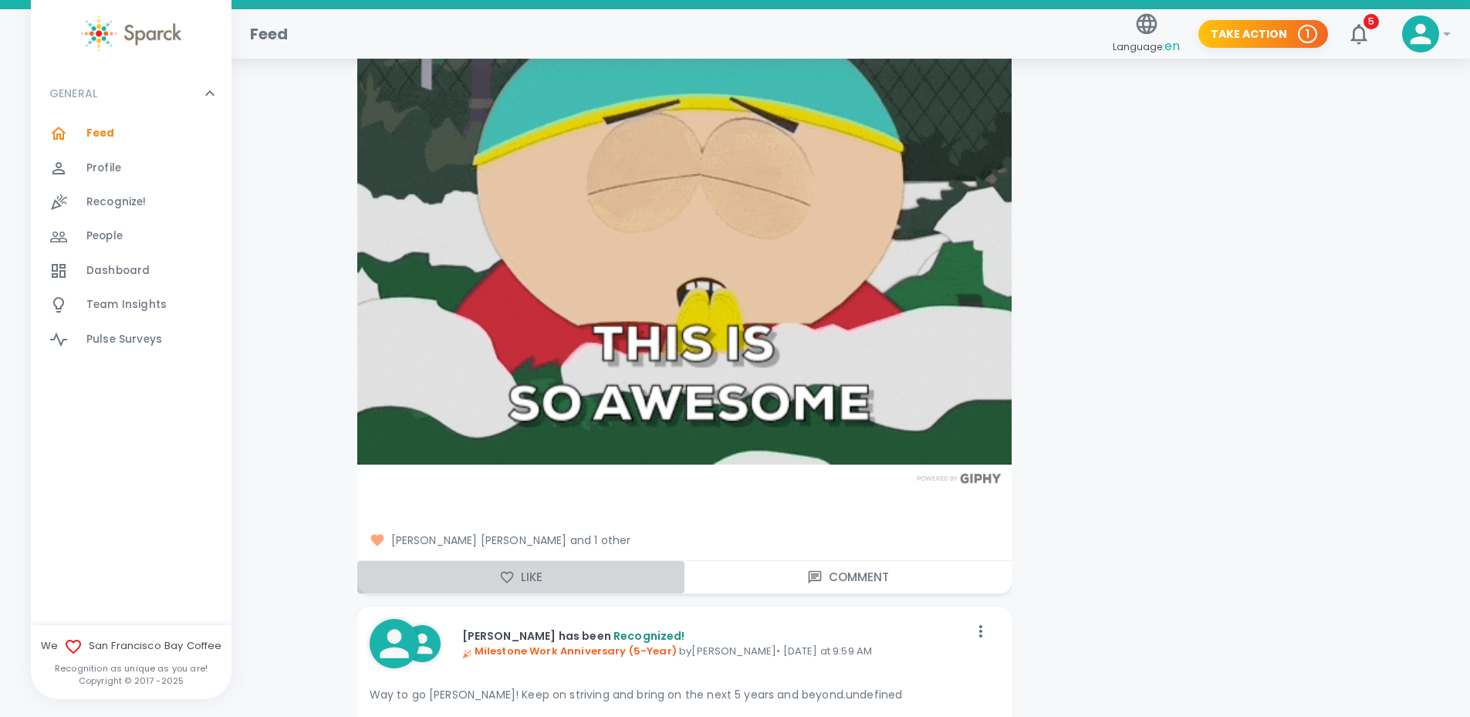
click at [505, 569] on icon "button" at bounding box center [506, 576] width 15 height 15
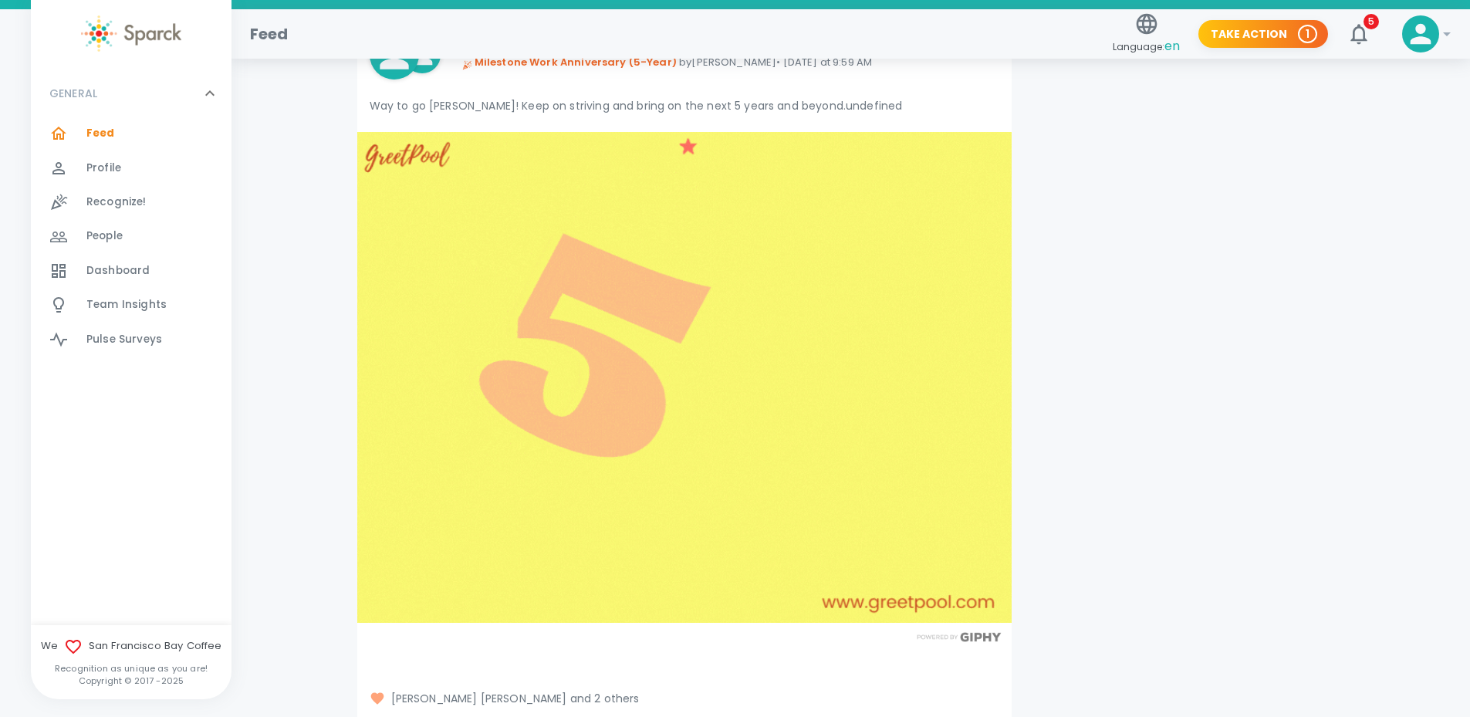
scroll to position [3472, 0]
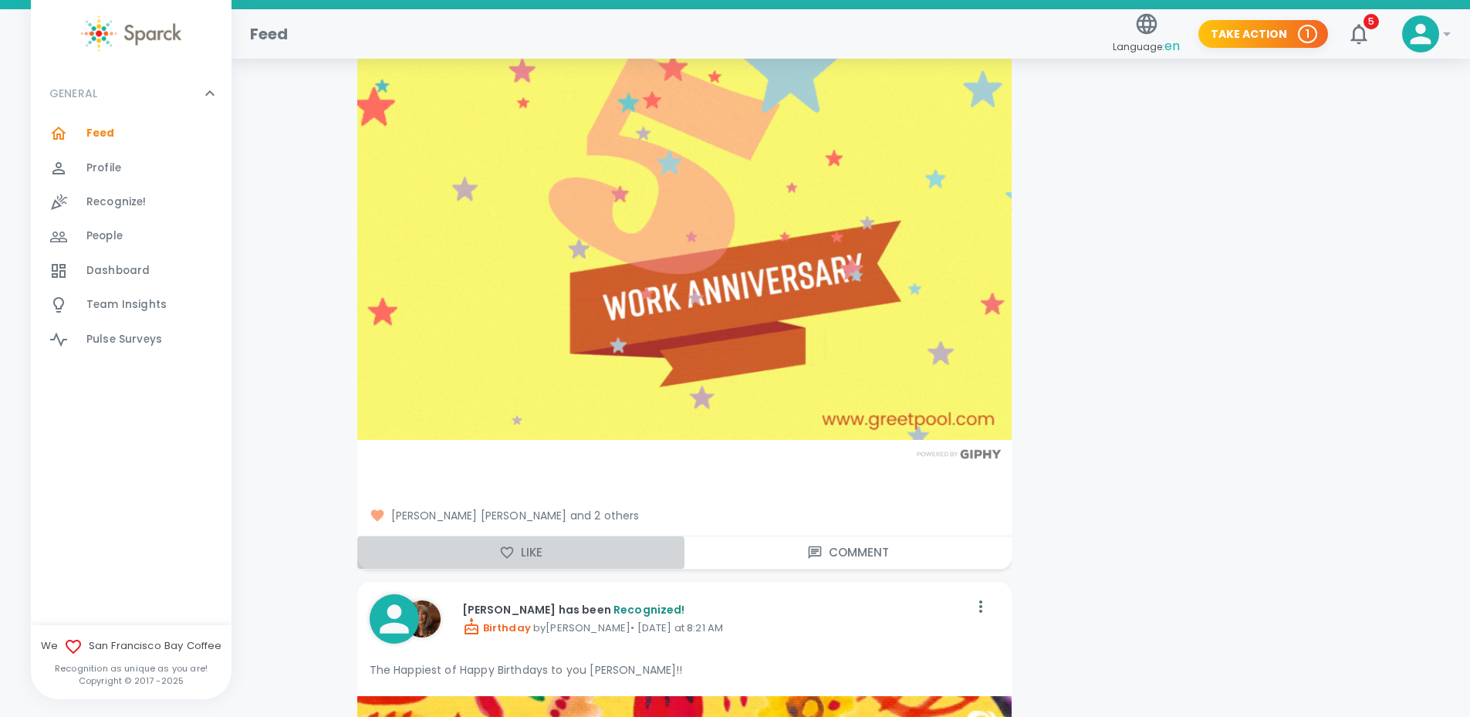
click at [513, 545] on icon "button" at bounding box center [506, 552] width 15 height 15
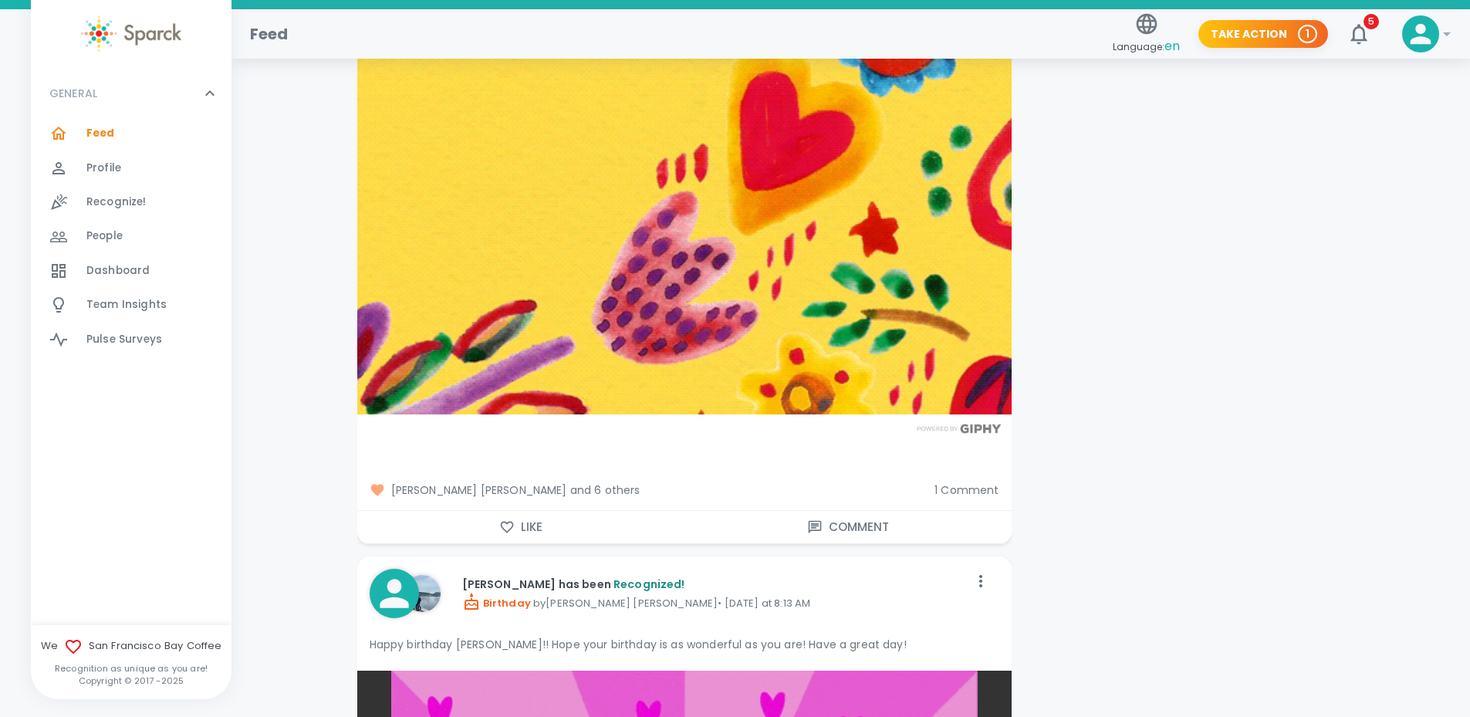
scroll to position [4243, 0]
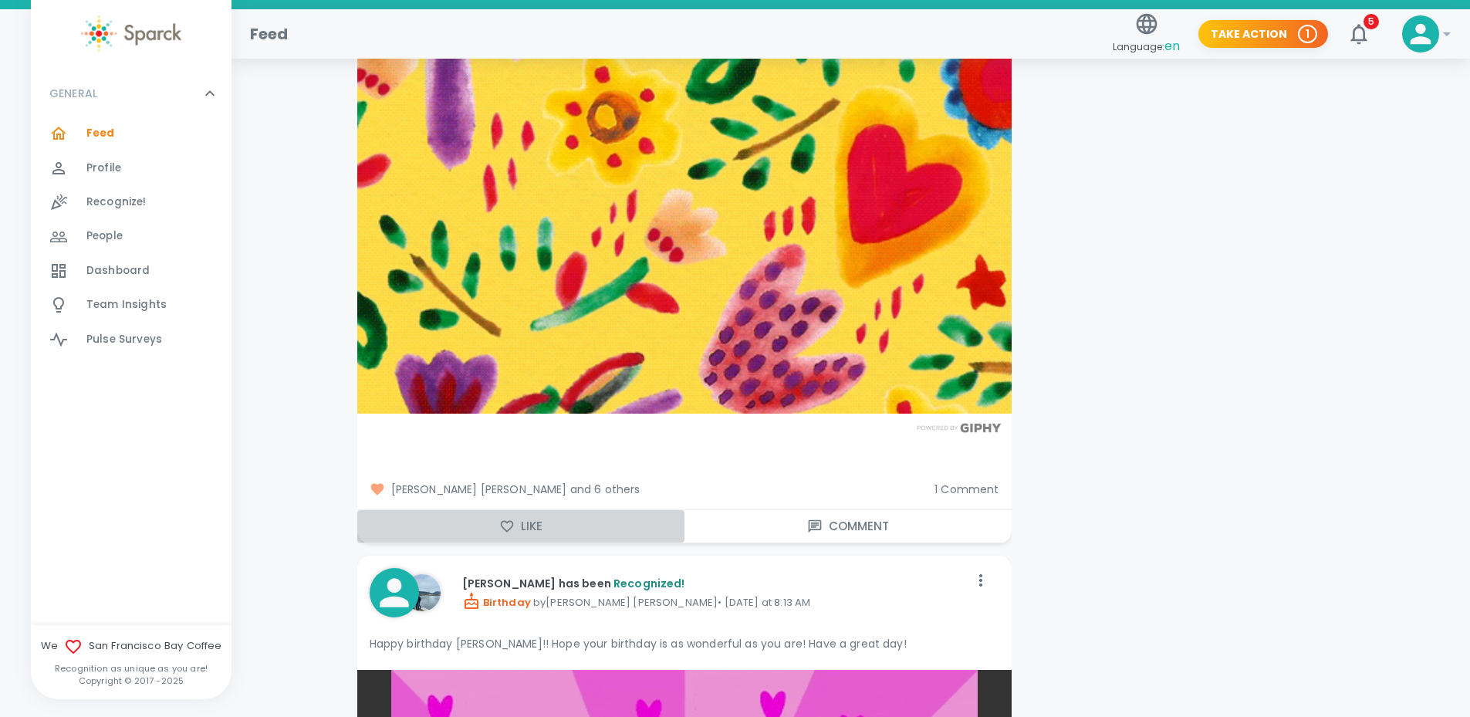
click at [497, 515] on button "Like" at bounding box center [520, 526] width 327 height 32
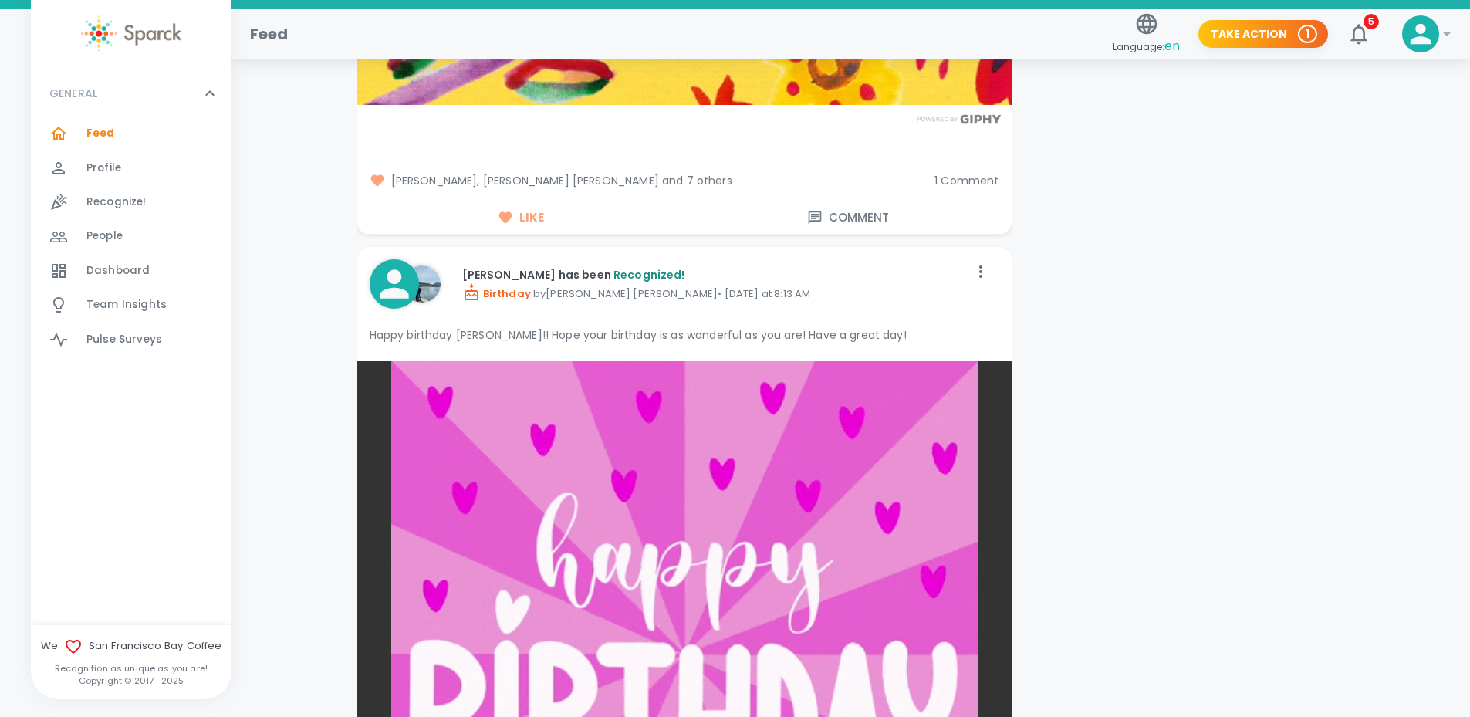
scroll to position [4937, 0]
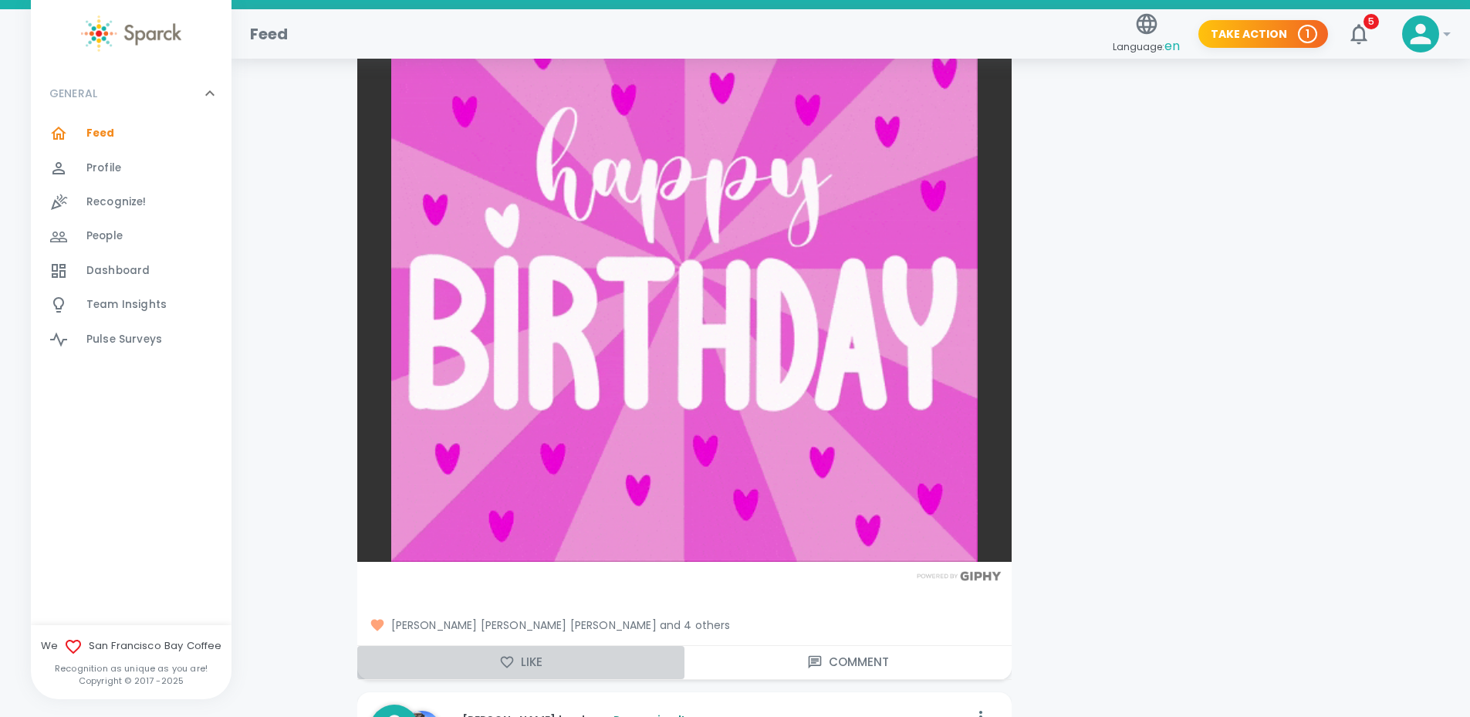
click at [513, 646] on button "Like" at bounding box center [520, 662] width 327 height 32
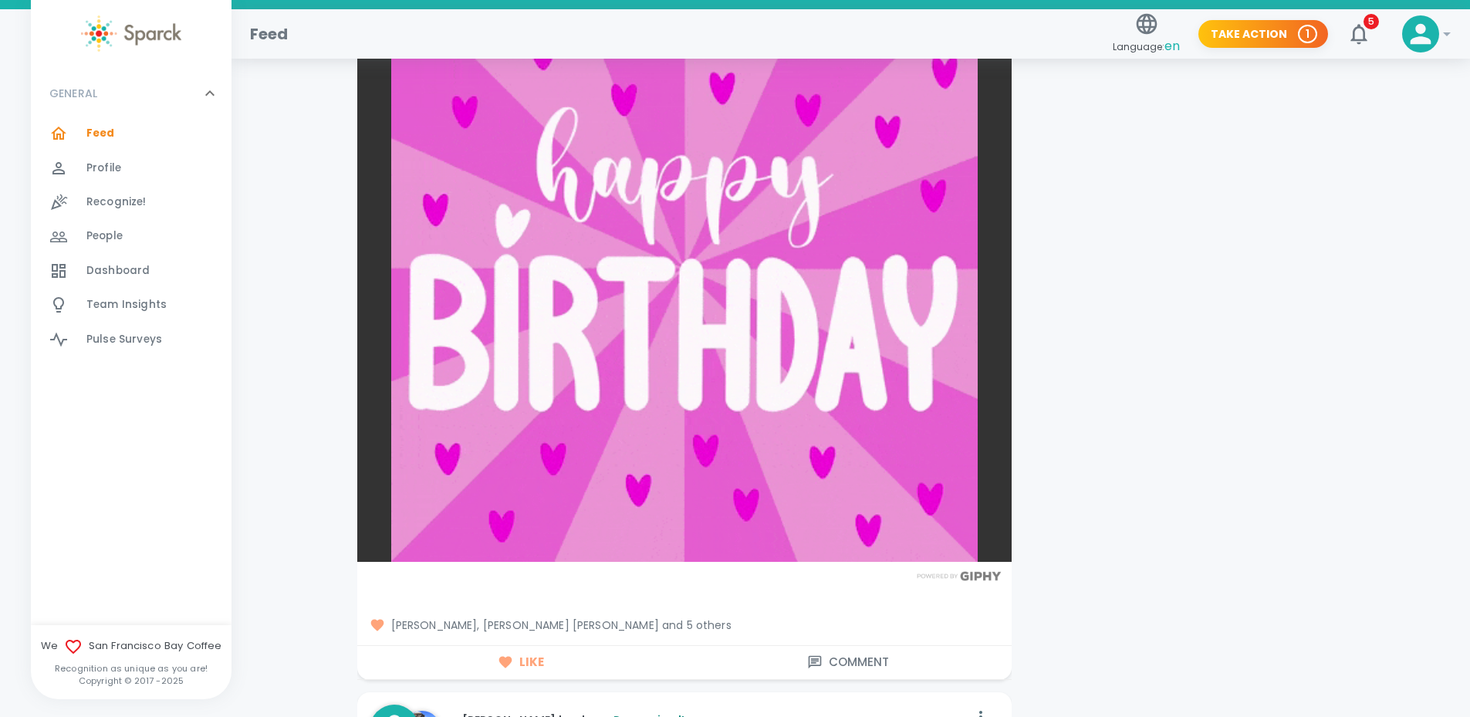
click at [623, 617] on span "Simon Nguyen, Anna Belle Heredia and 5 others" at bounding box center [685, 624] width 630 height 15
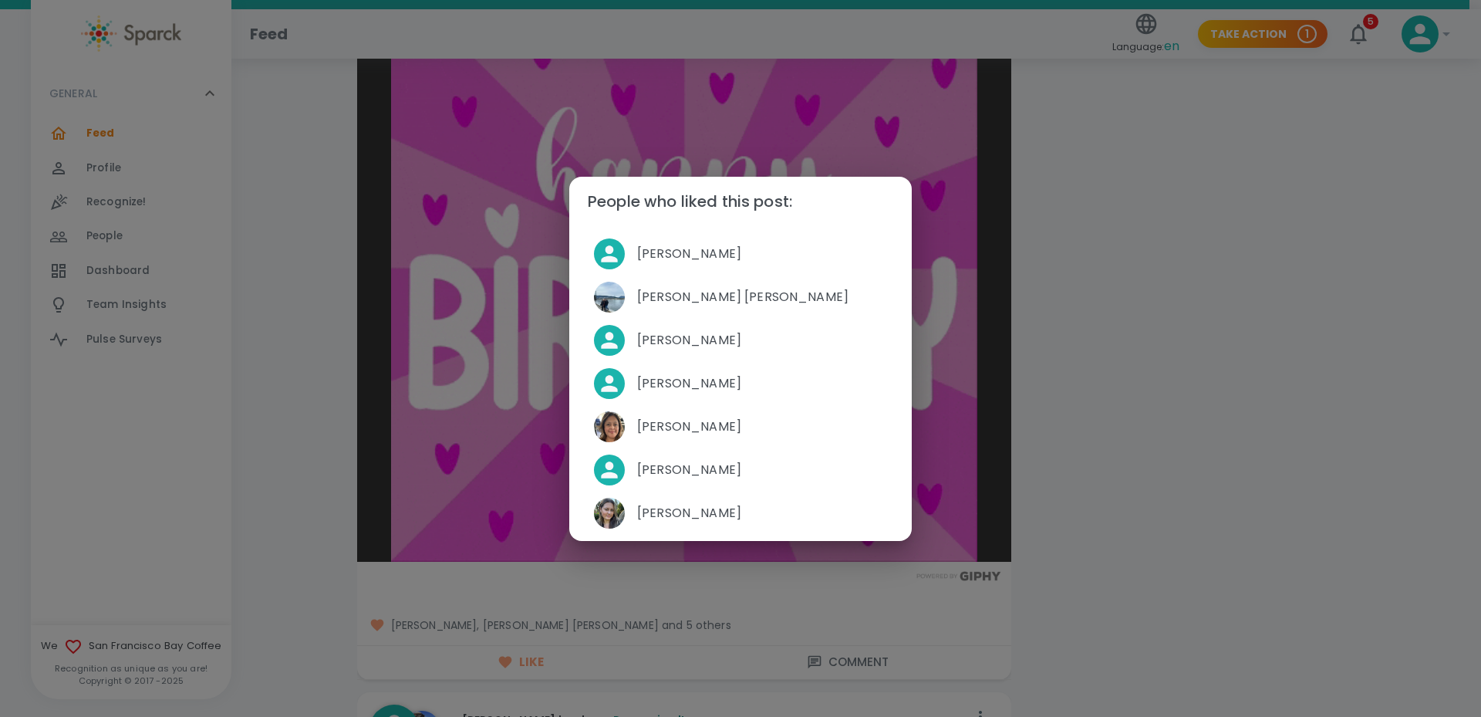
click at [388, 571] on div "People who liked this post: Simon Nguyen Anna Belle Heredia Eric Ansaldo Belen …" at bounding box center [740, 358] width 1481 height 717
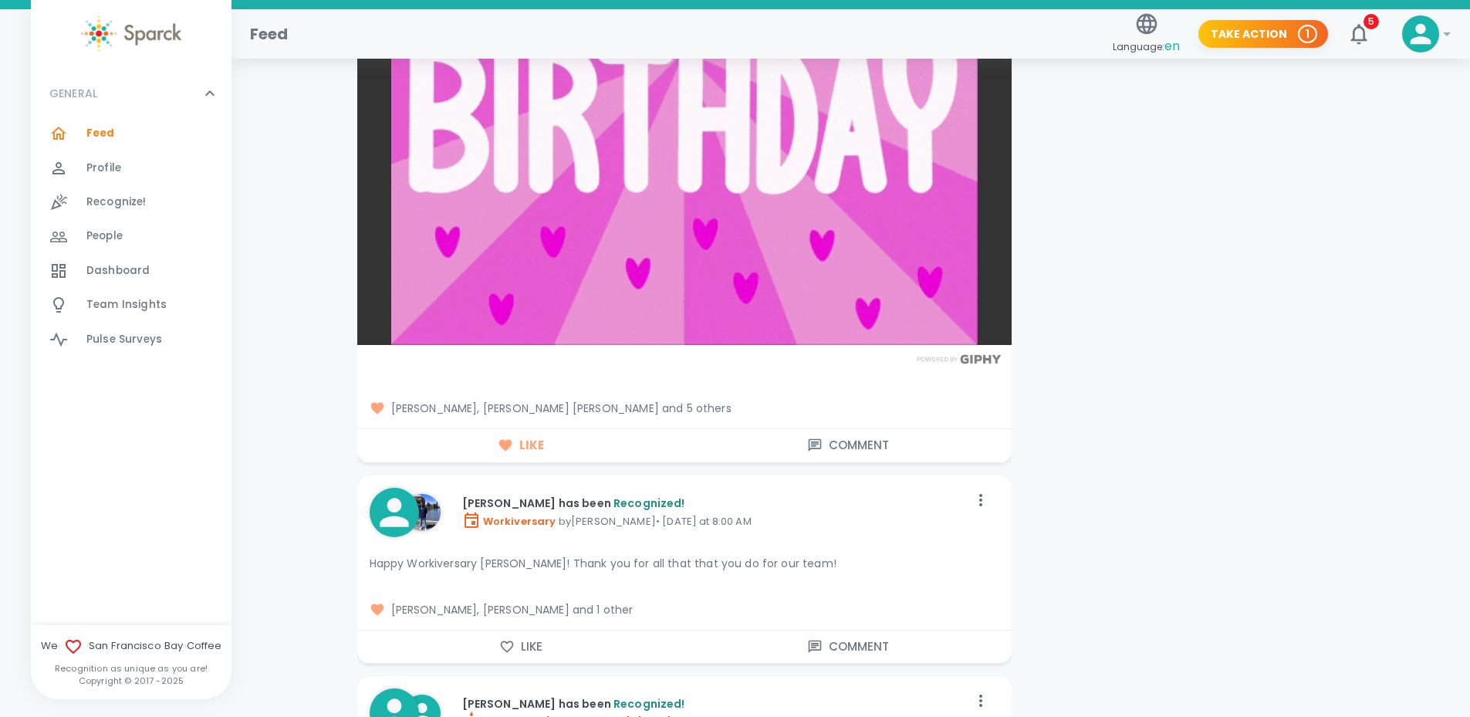
scroll to position [5400, 0]
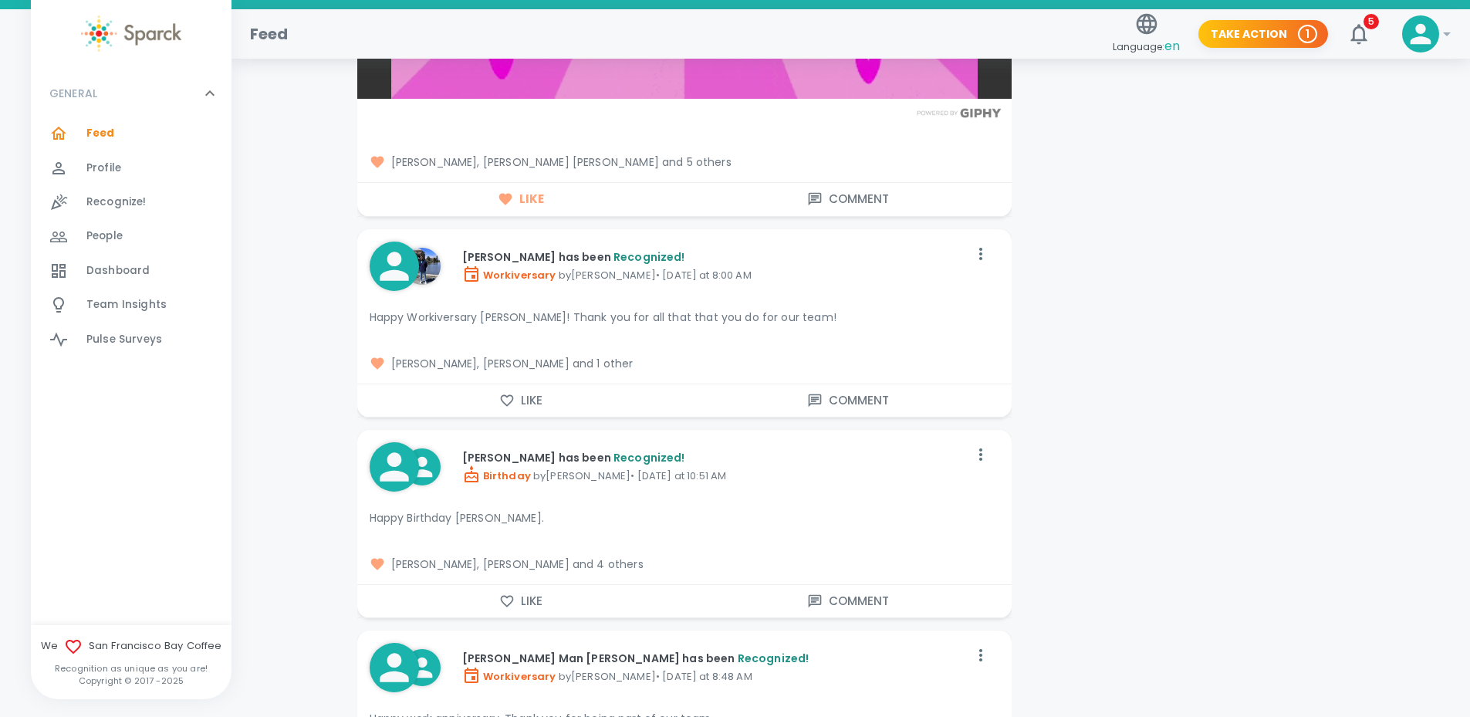
click at [505, 393] on icon "button" at bounding box center [506, 400] width 15 height 15
click at [518, 593] on button "Like" at bounding box center [520, 601] width 327 height 32
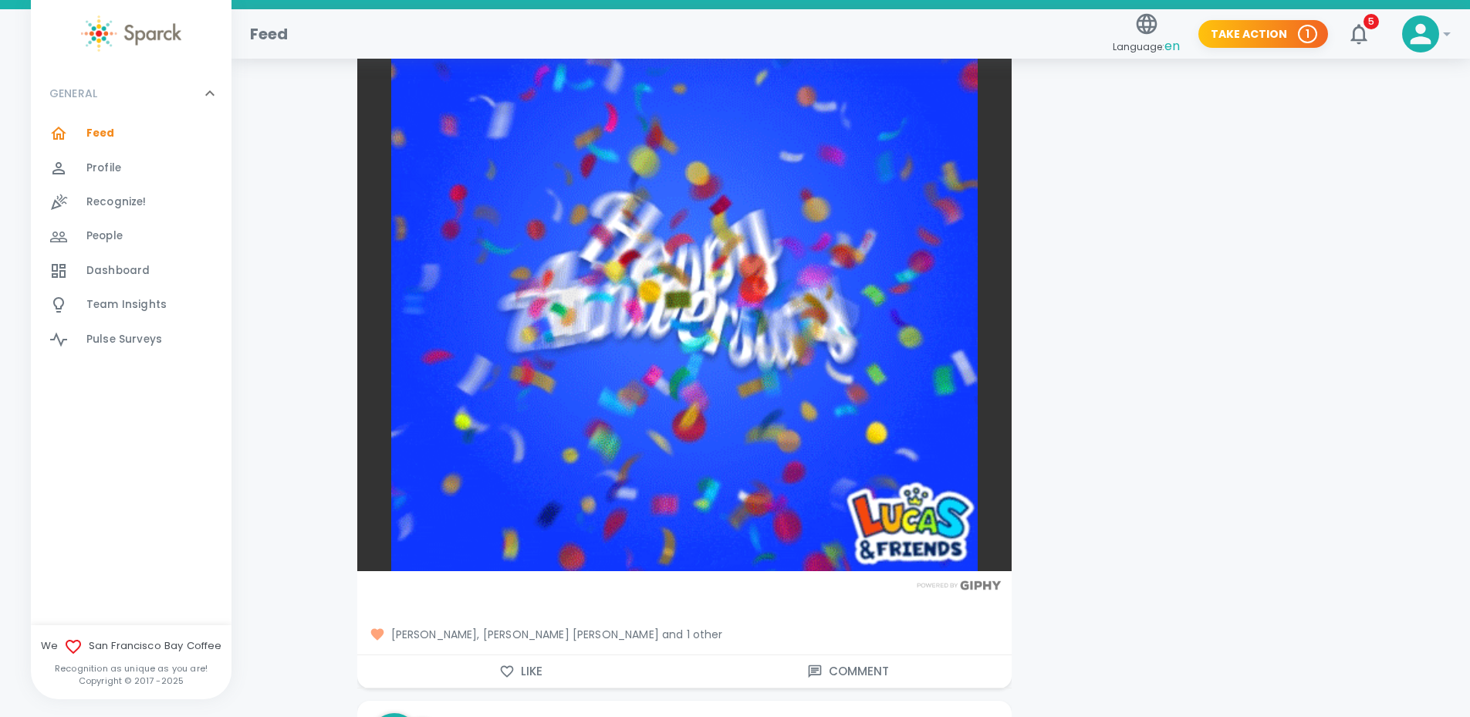
scroll to position [6249, 0]
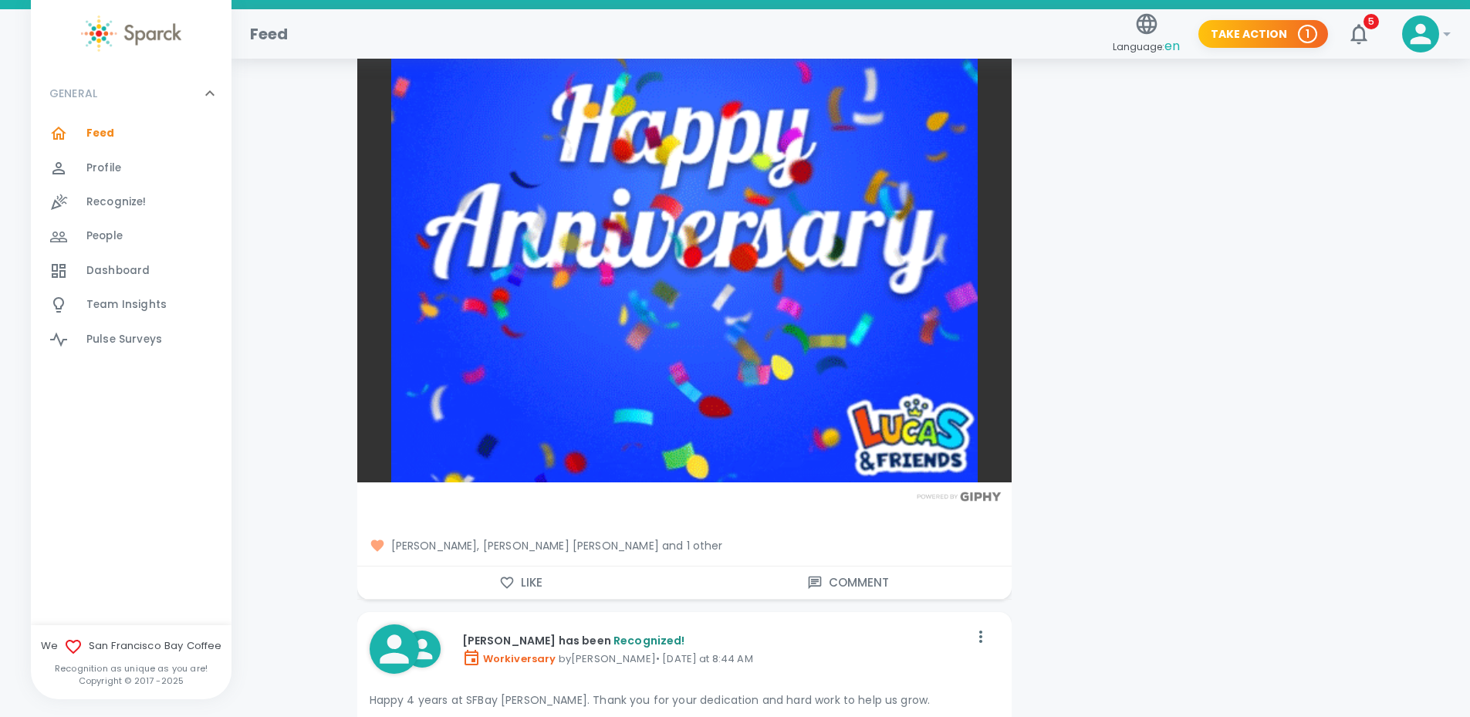
click at [535, 566] on button "Like" at bounding box center [520, 582] width 327 height 32
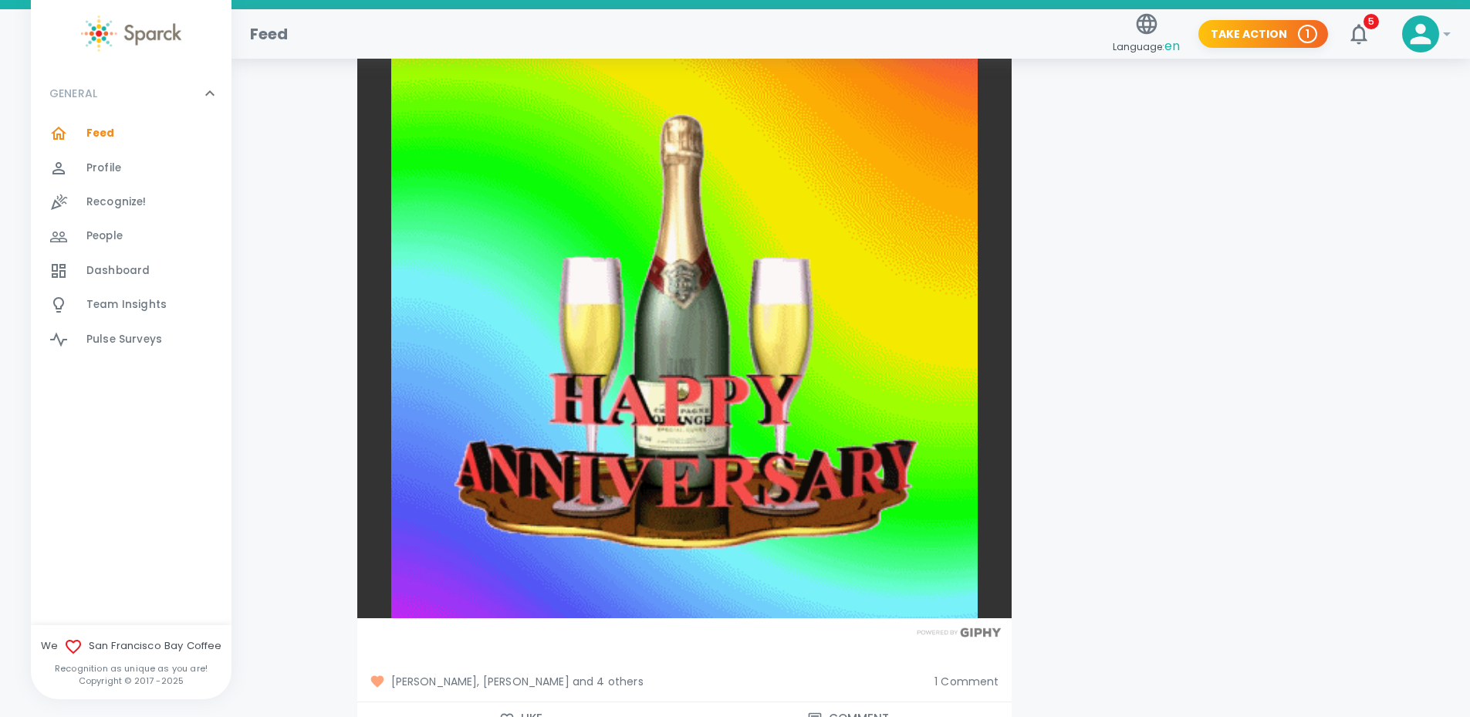
scroll to position [7097, 0]
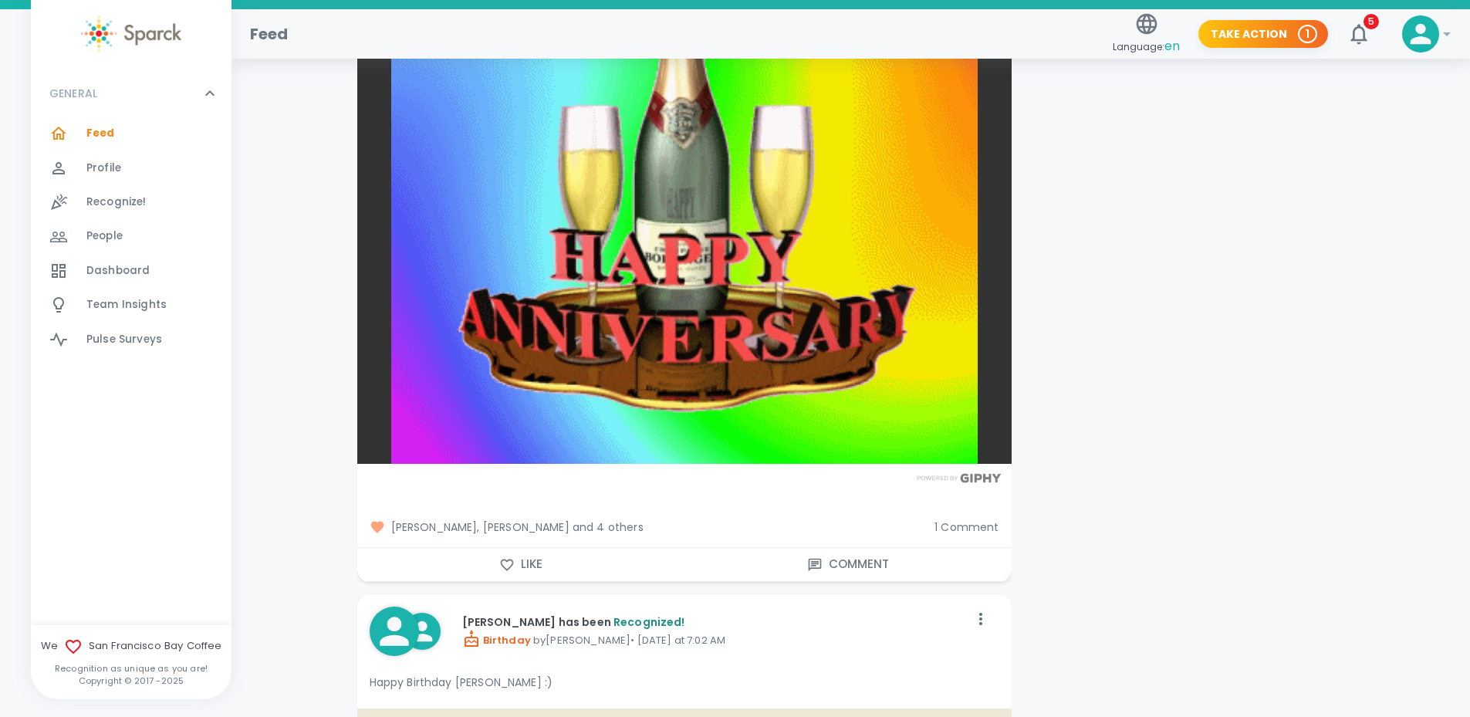
click at [531, 548] on button "Like" at bounding box center [520, 564] width 327 height 32
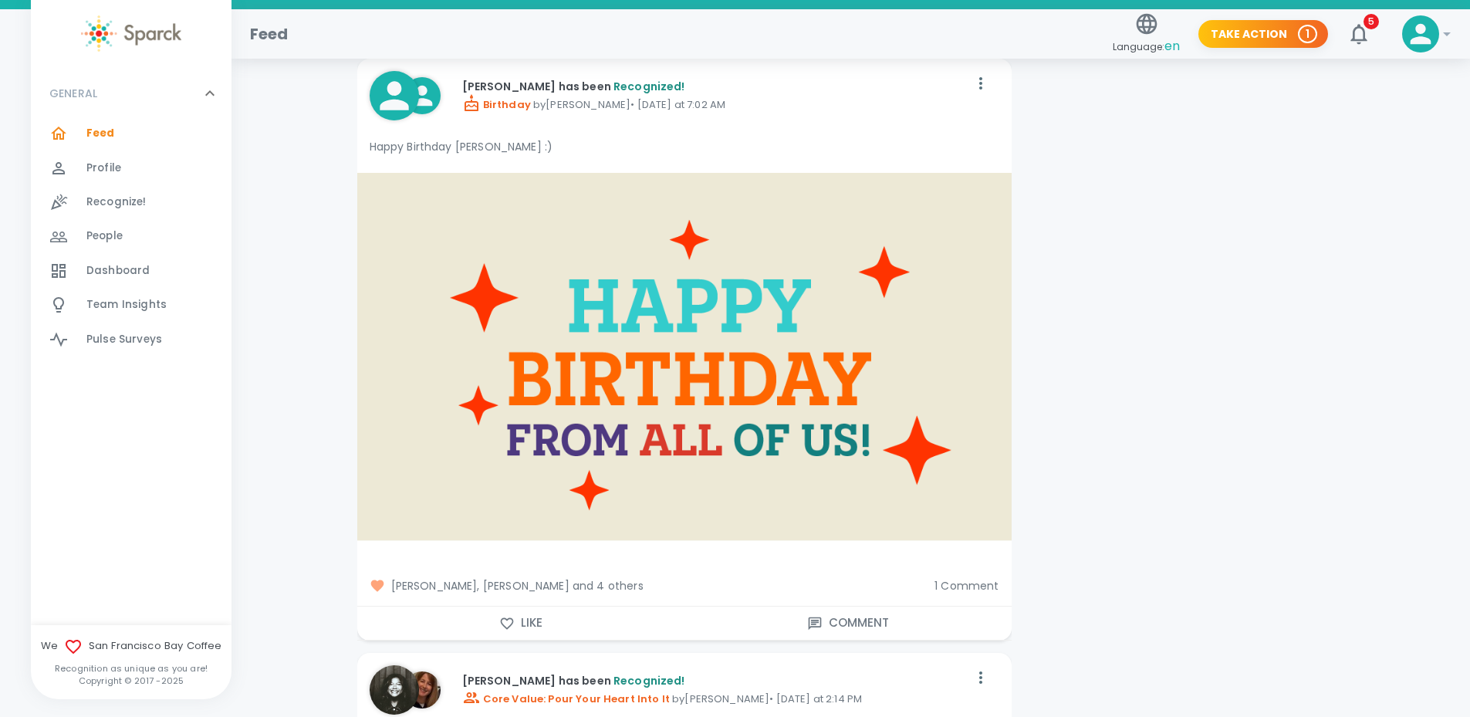
scroll to position [7637, 0]
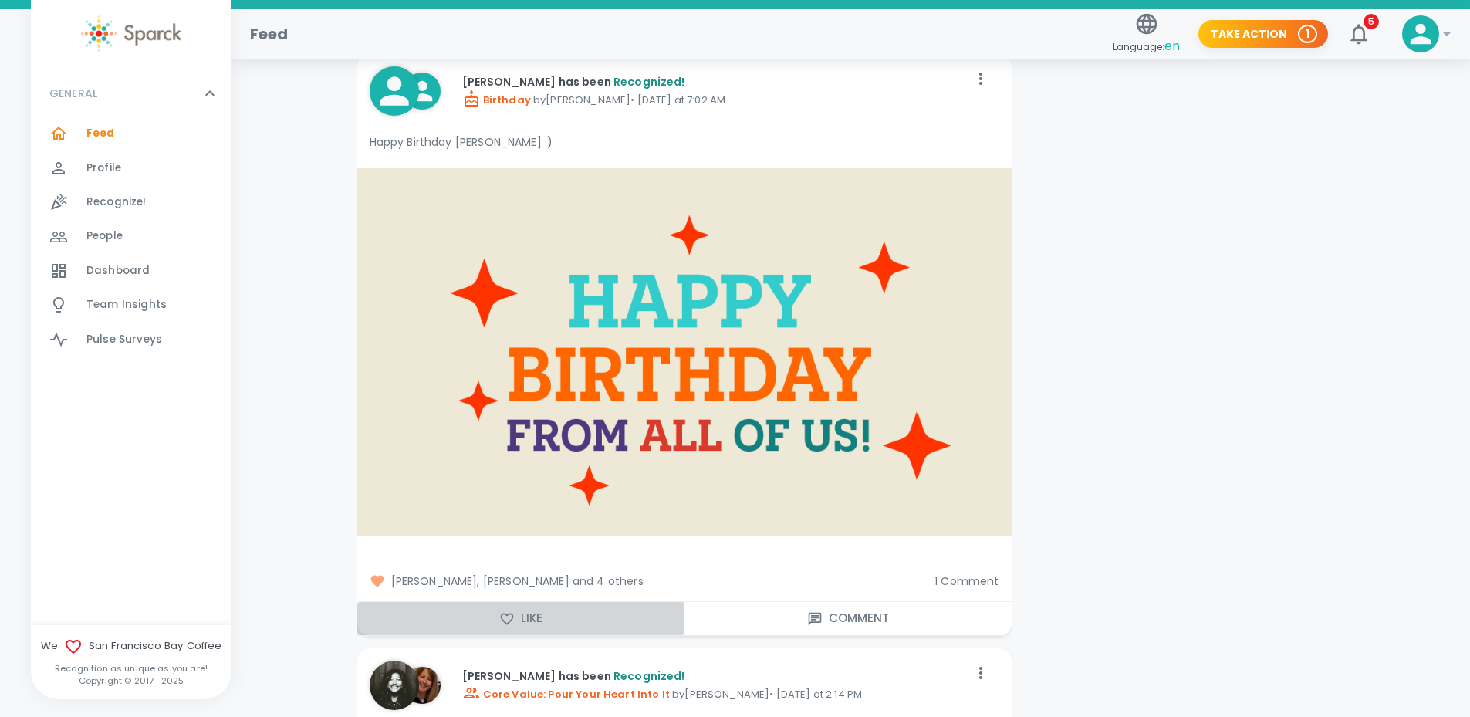
click at [518, 604] on button "Like" at bounding box center [520, 618] width 327 height 32
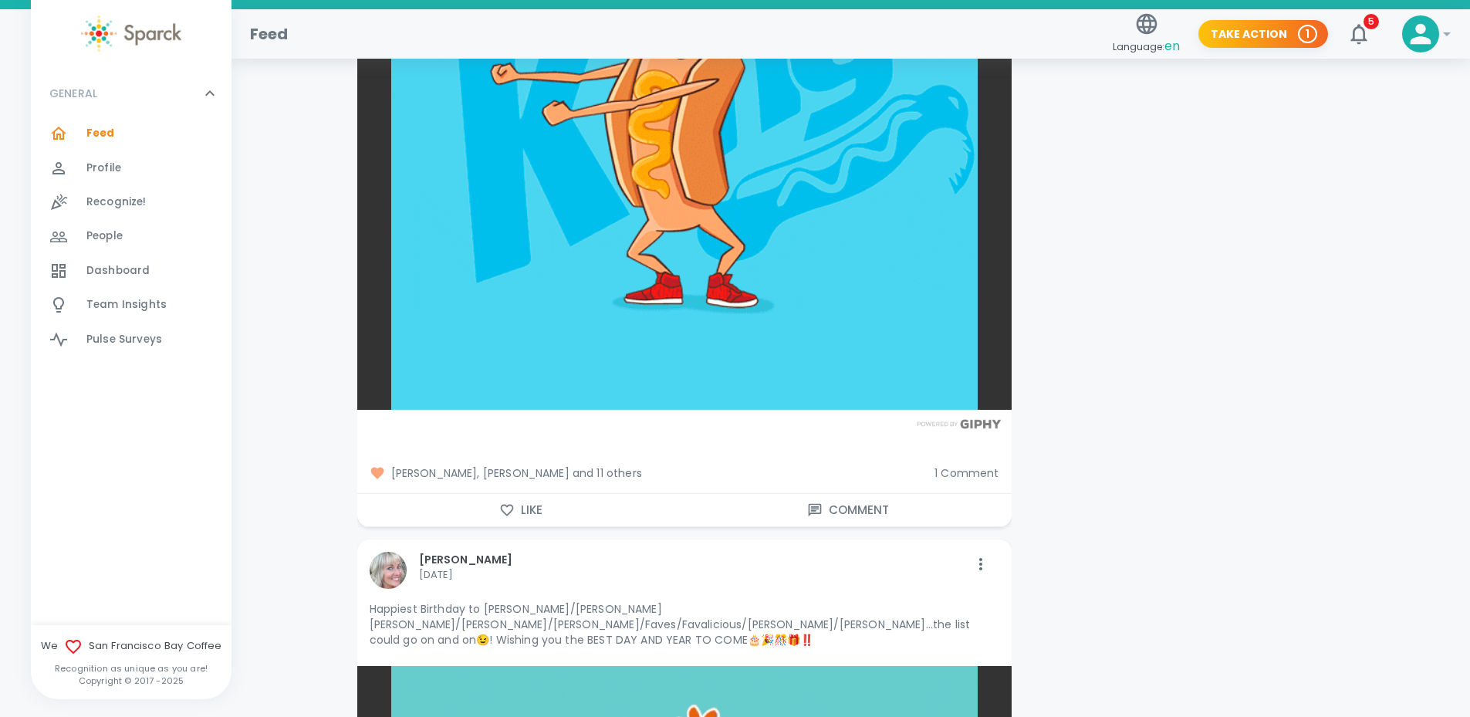
scroll to position [8640, 0]
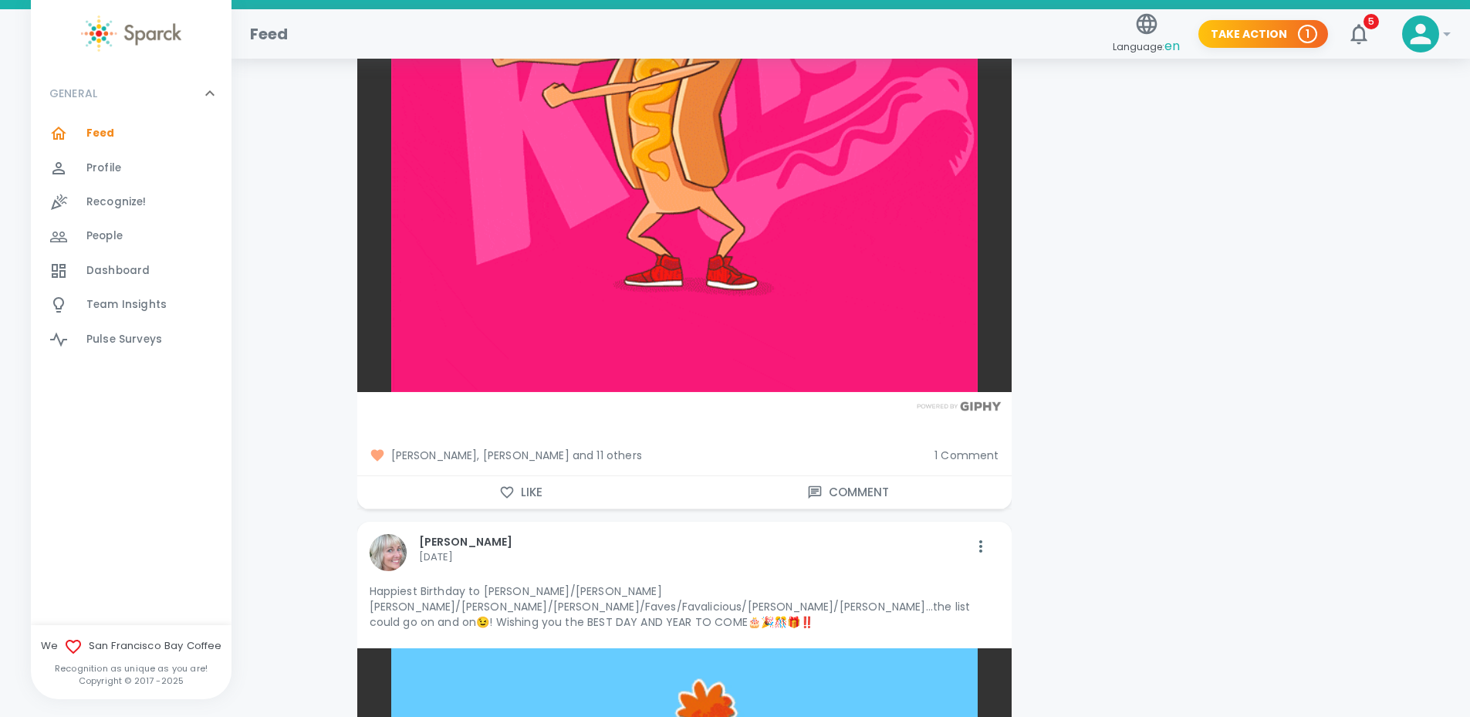
click at [507, 484] on icon "button" at bounding box center [506, 491] width 15 height 15
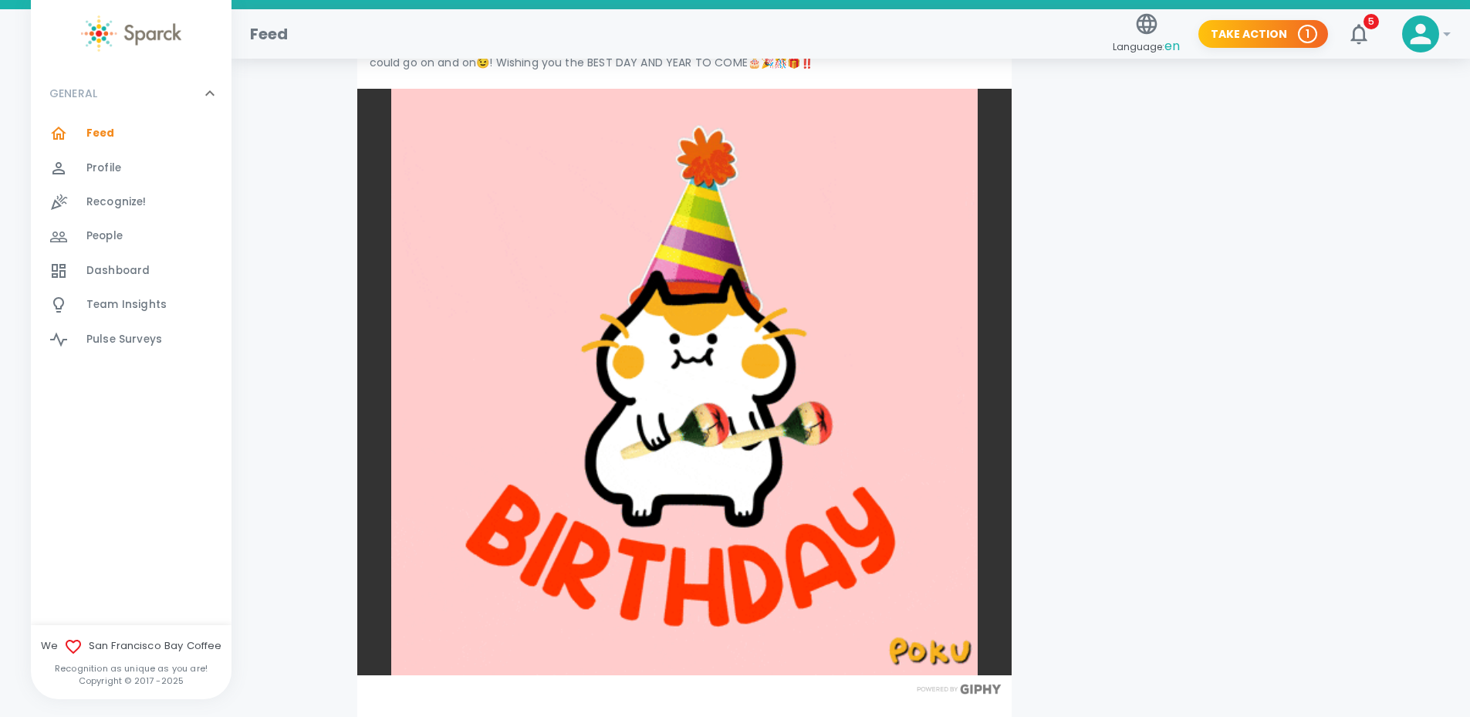
scroll to position [9257, 0]
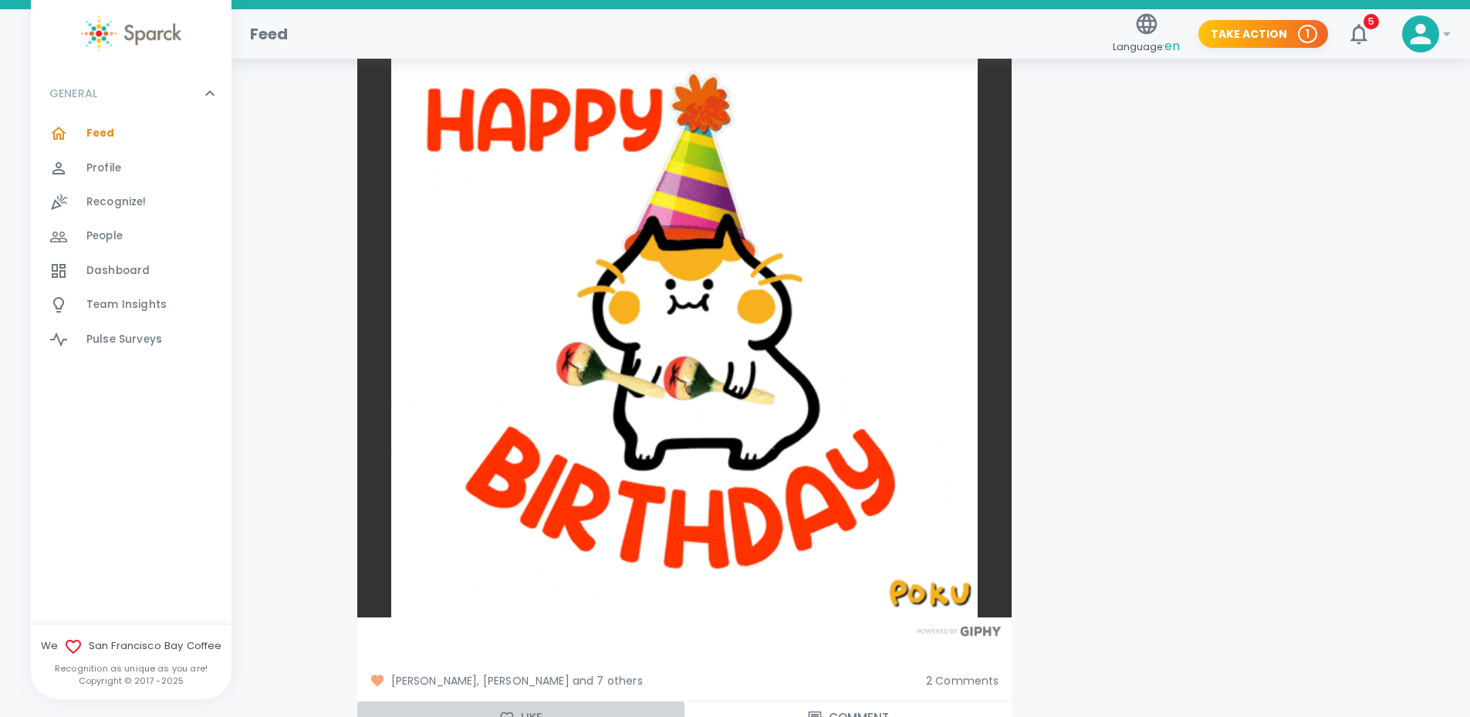
click at [498, 701] on button "Like" at bounding box center [520, 717] width 327 height 32
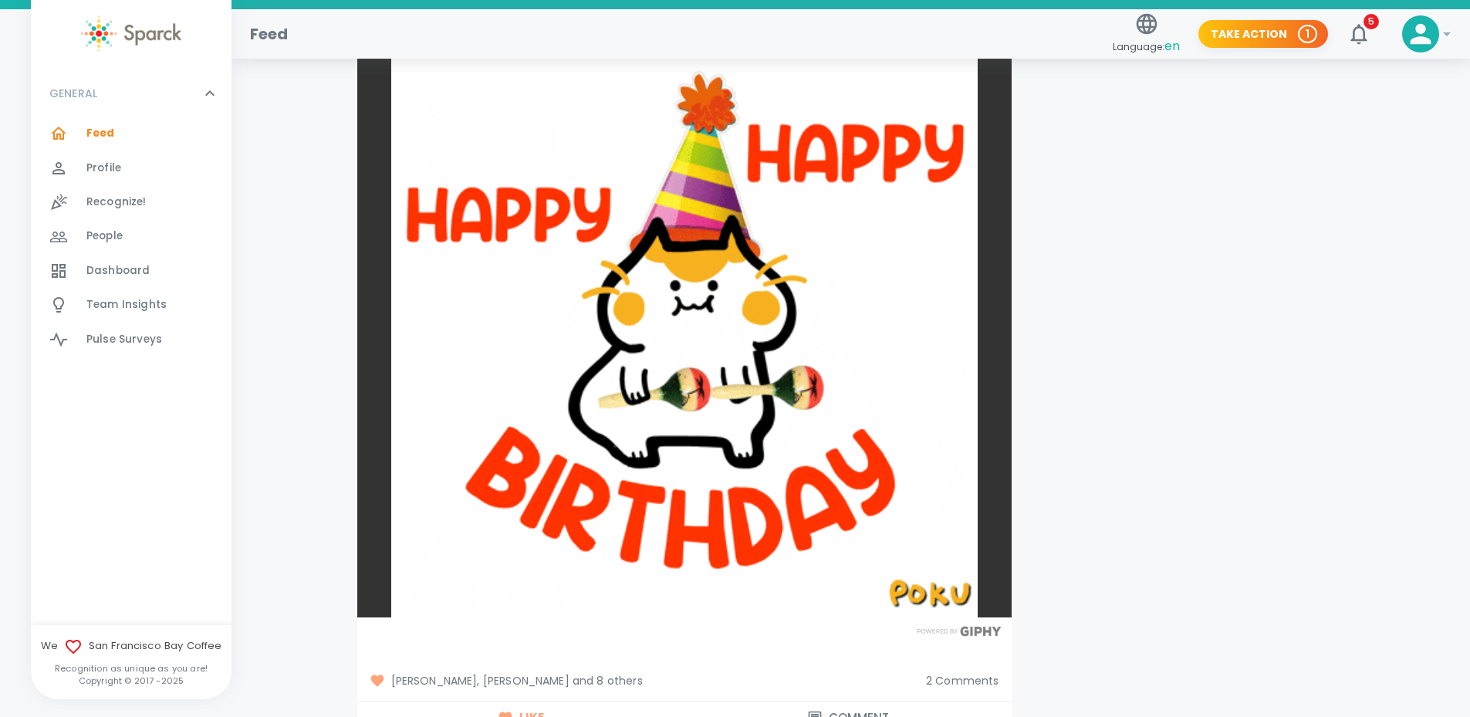
click at [940, 673] on span "2 Comments" at bounding box center [962, 680] width 73 height 15
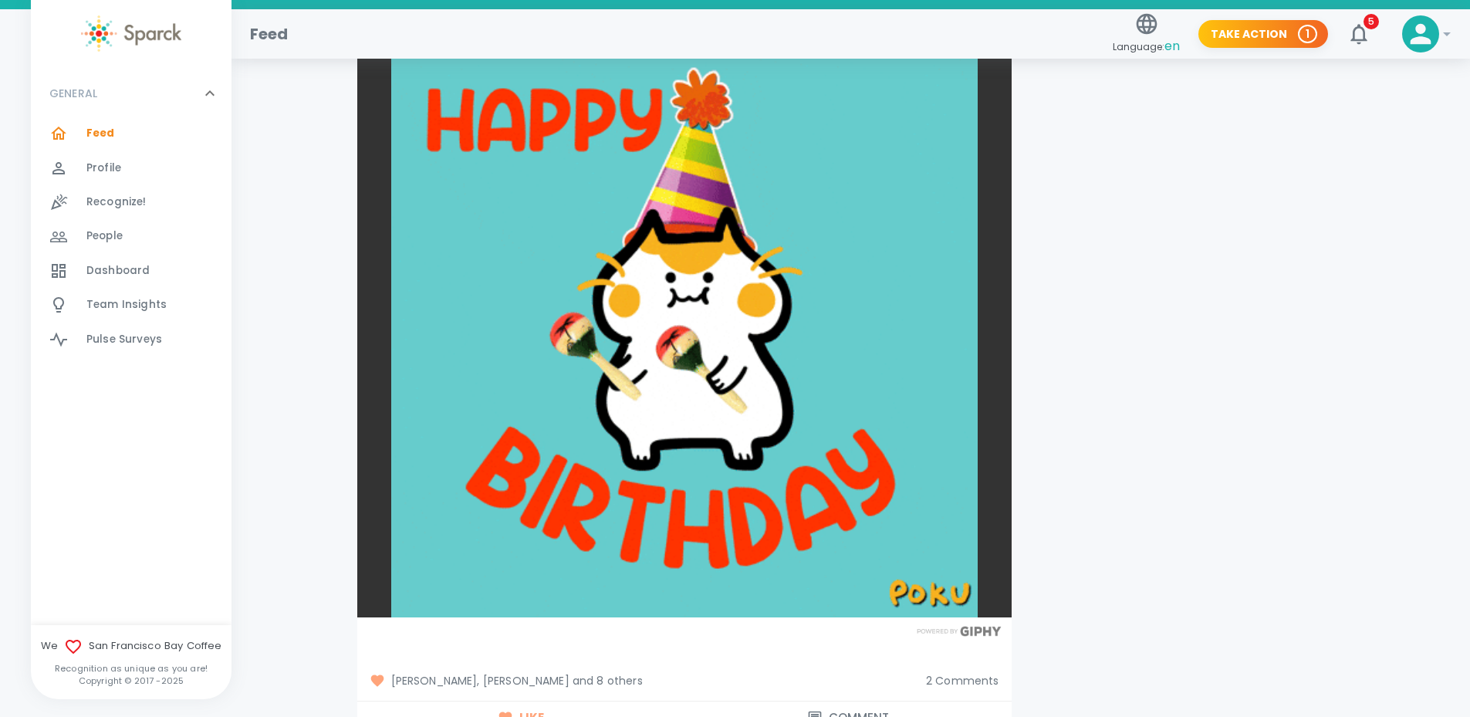
click at [972, 673] on span "2 Comments" at bounding box center [962, 680] width 73 height 15
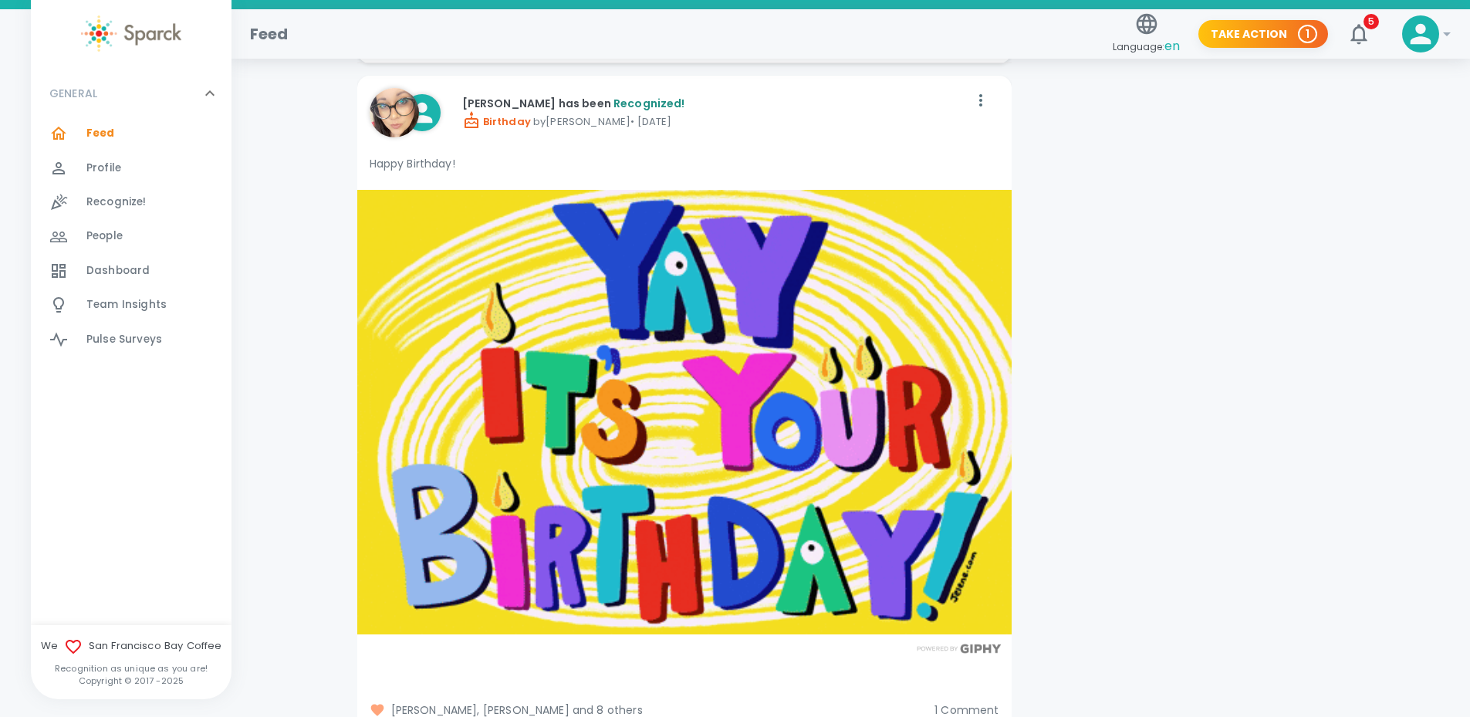
scroll to position [10029, 0]
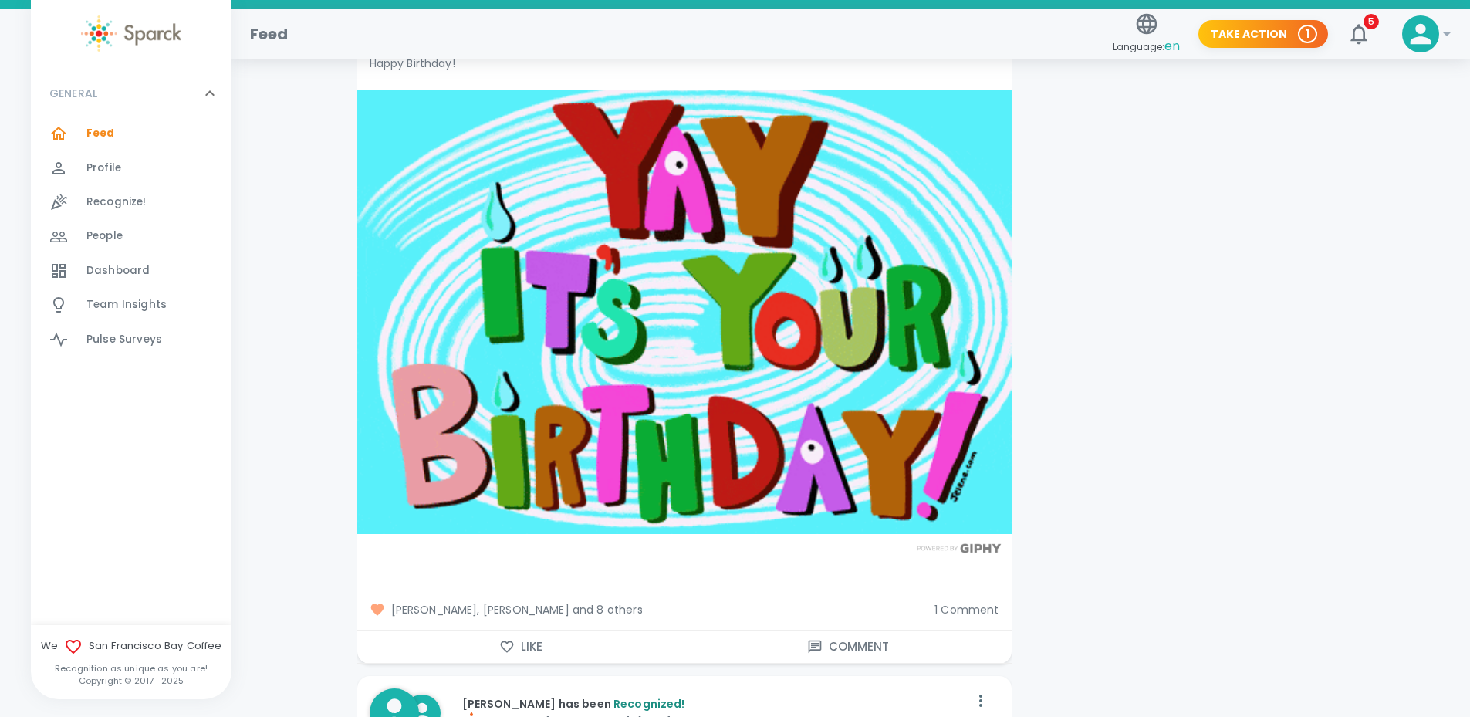
click at [505, 640] on icon "button" at bounding box center [506, 646] width 13 height 12
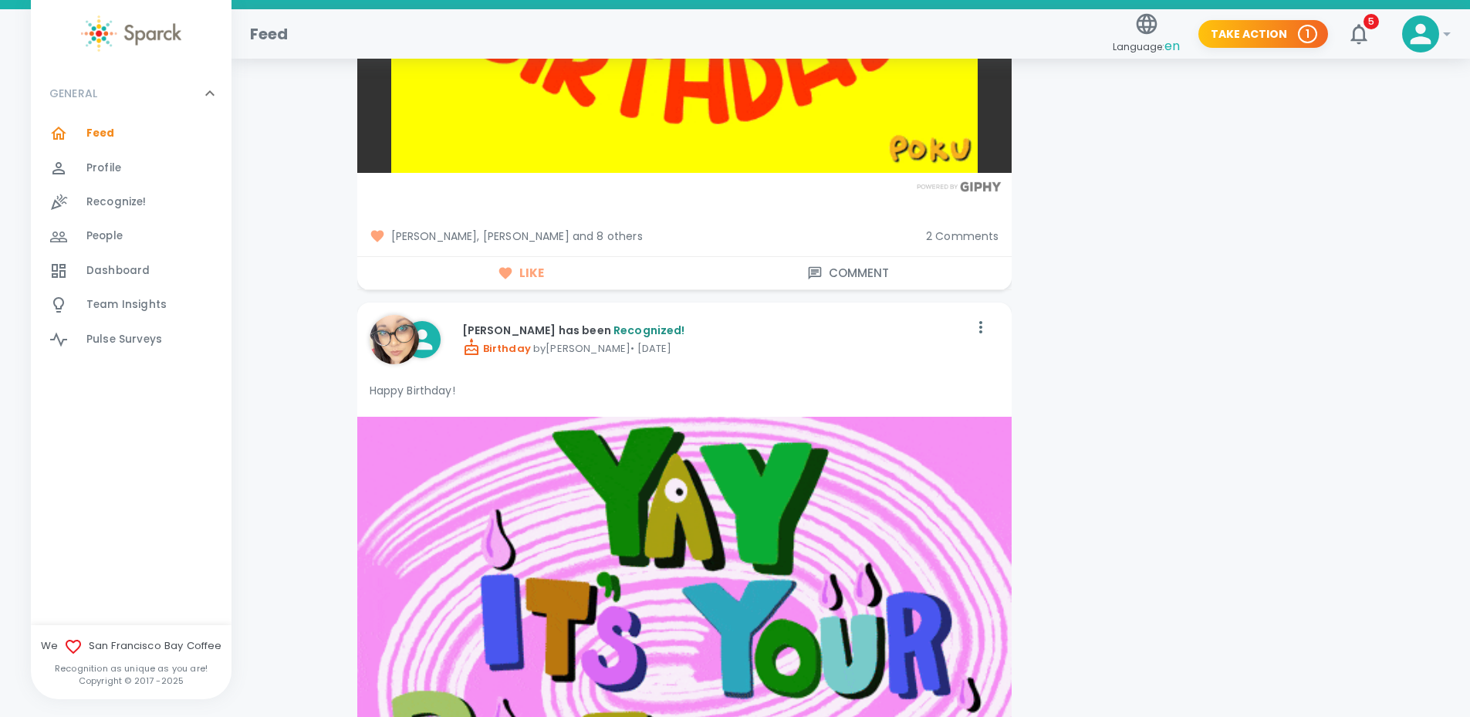
scroll to position [9643, 0]
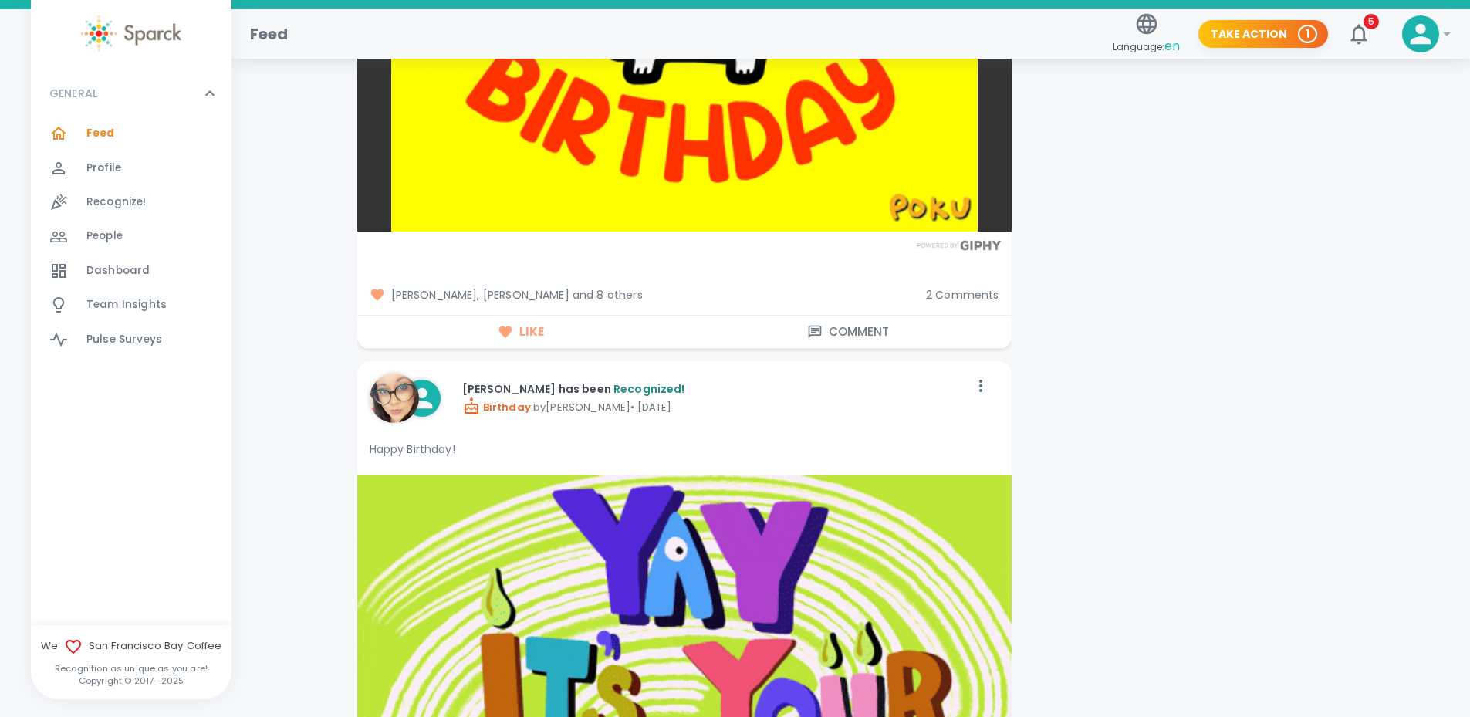
click at [960, 287] on span "2 Comments" at bounding box center [962, 294] width 73 height 15
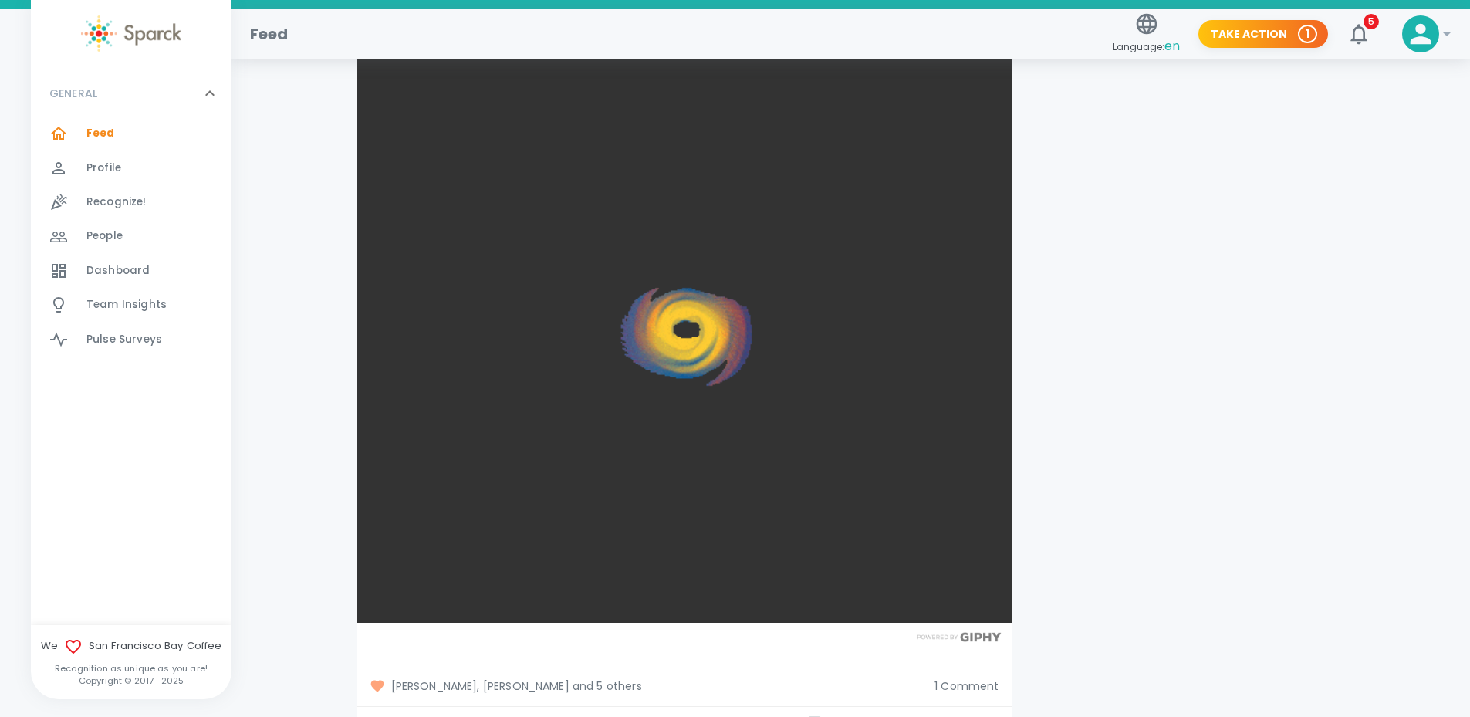
scroll to position [12266, 0]
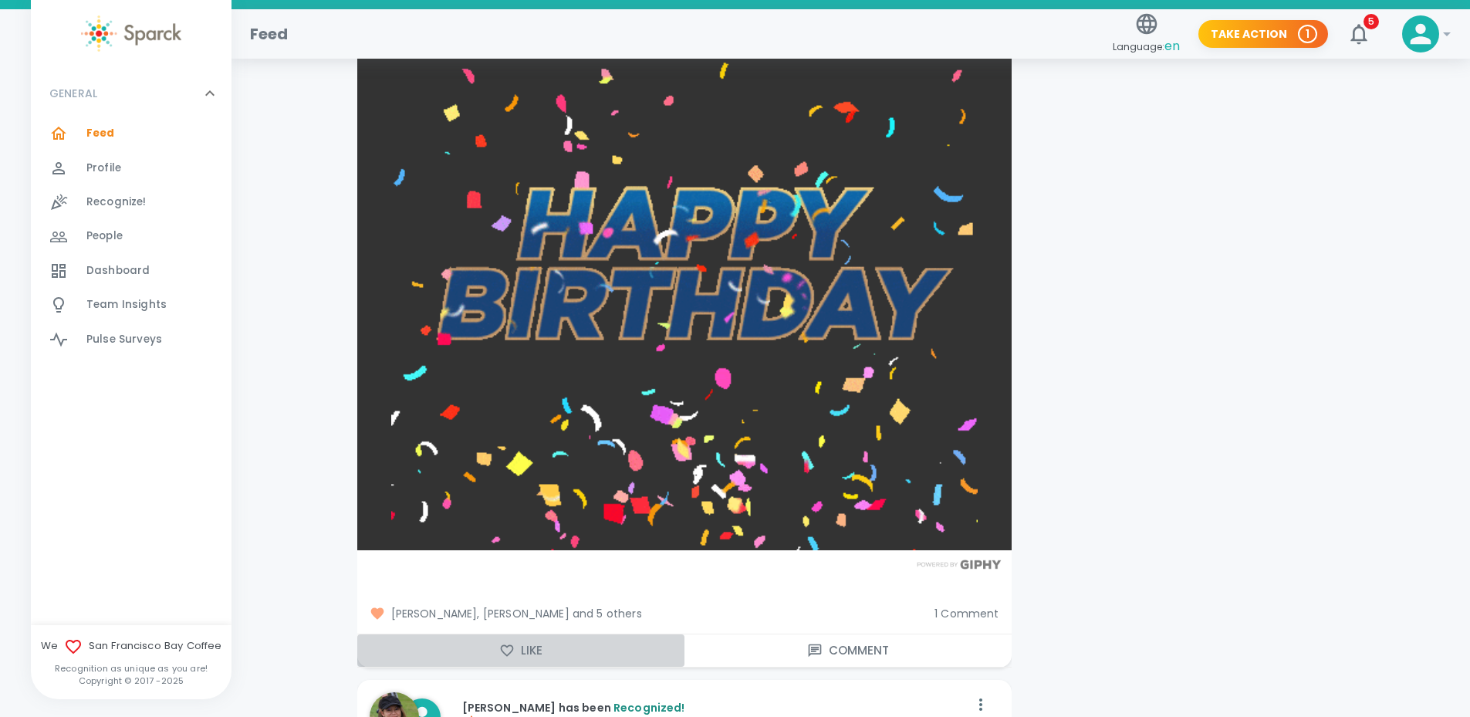
click at [517, 634] on button "Like" at bounding box center [520, 650] width 327 height 32
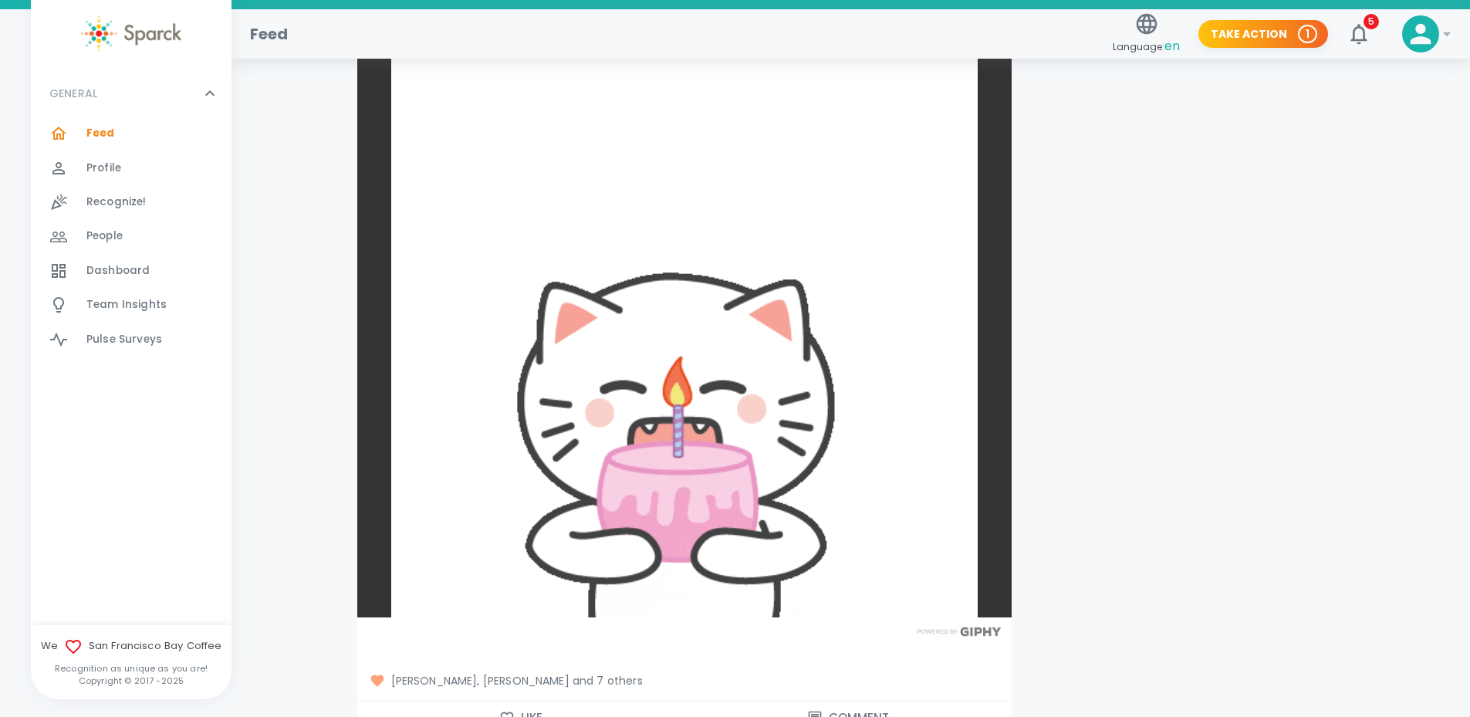
scroll to position [13269, 0]
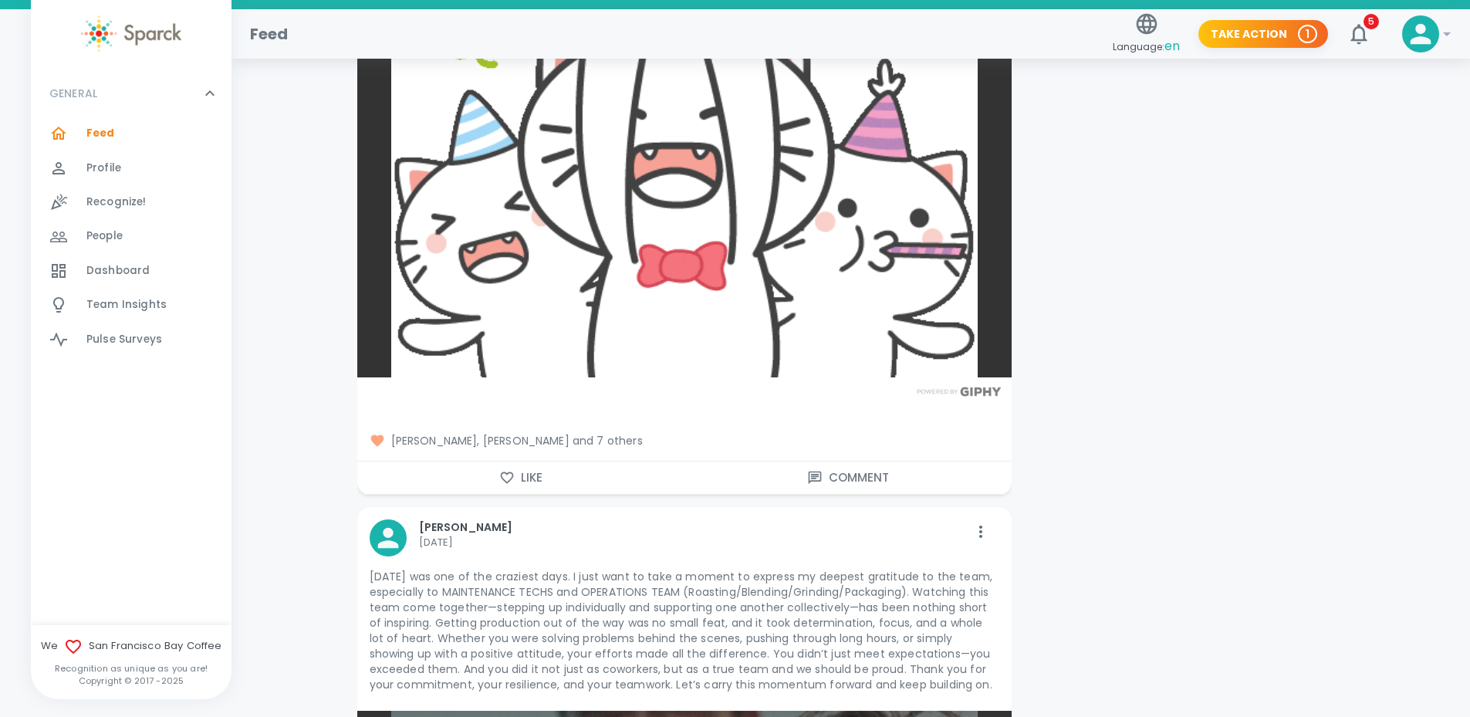
click at [508, 470] on icon "button" at bounding box center [506, 477] width 15 height 15
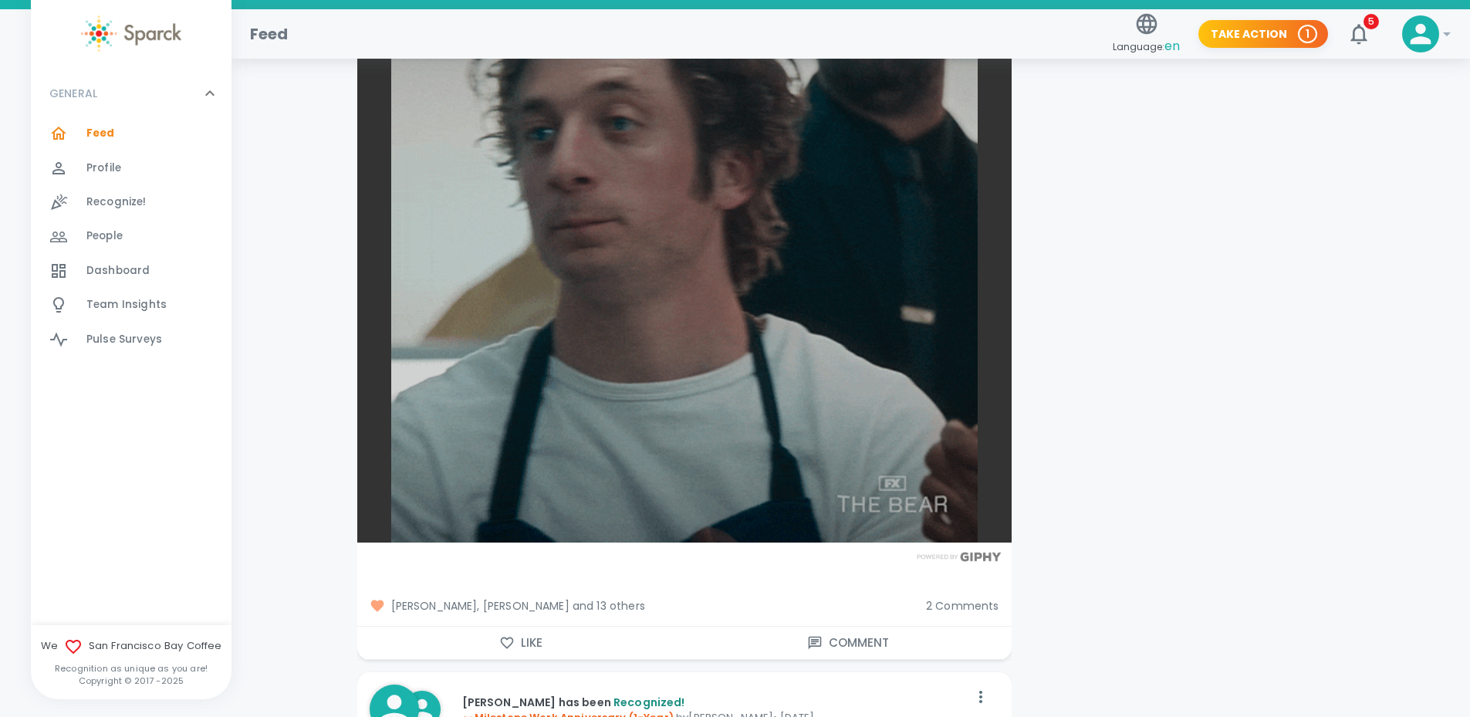
scroll to position [14195, 0]
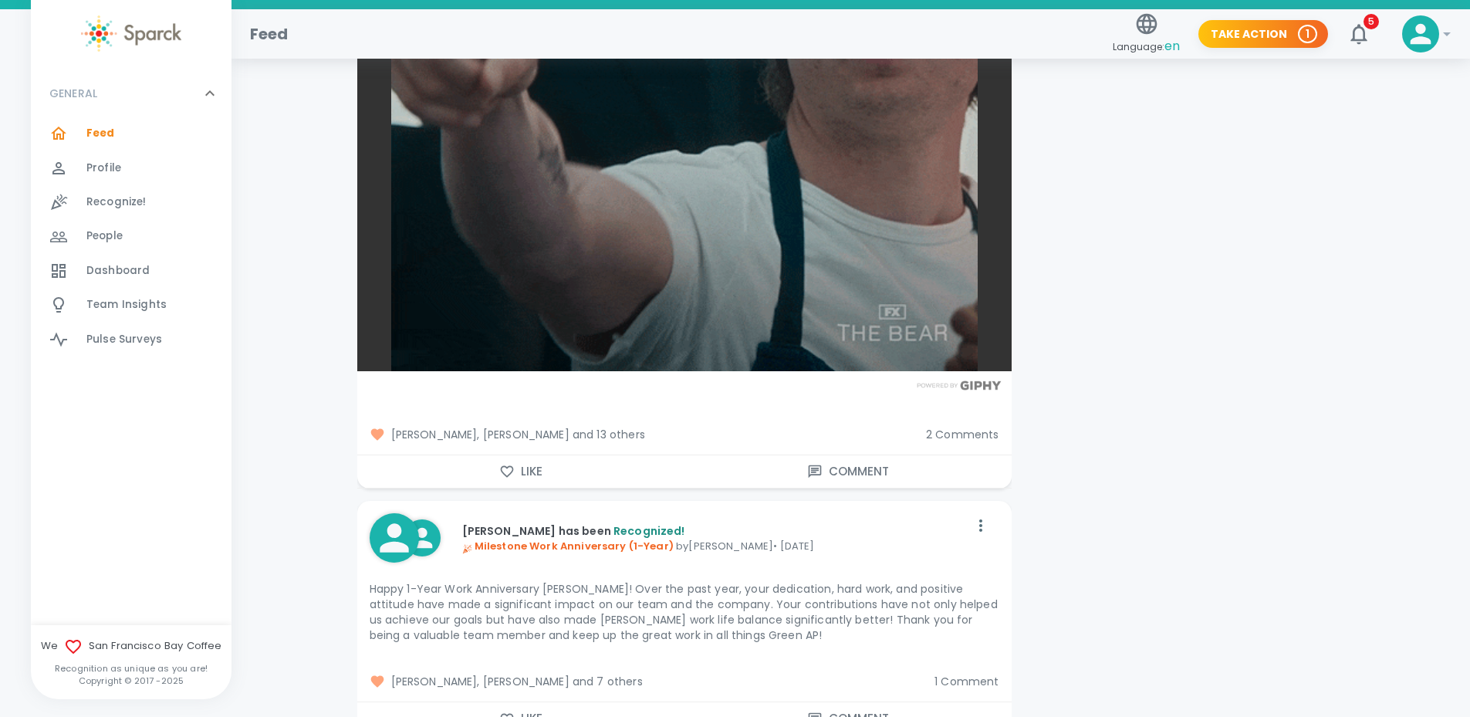
click at [506, 464] on icon "button" at bounding box center [506, 471] width 15 height 15
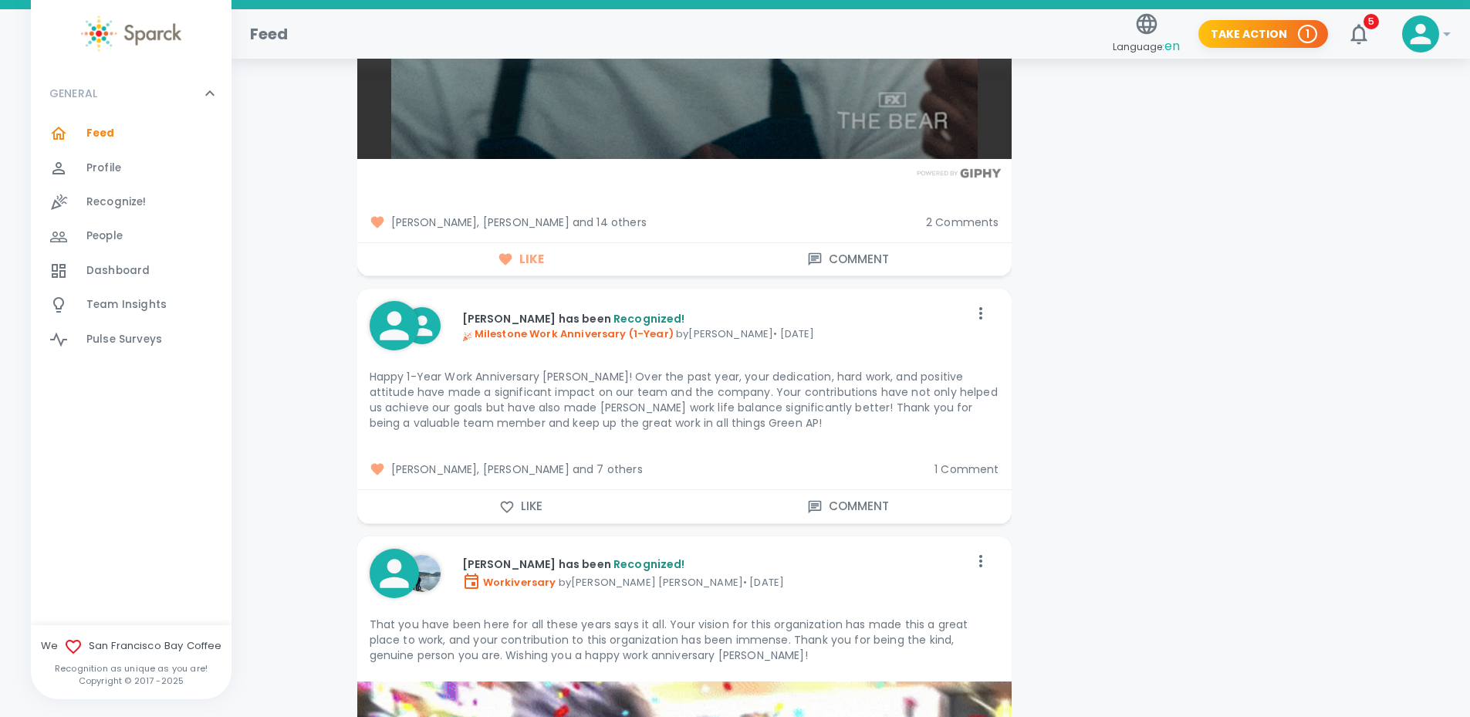
scroll to position [14503, 0]
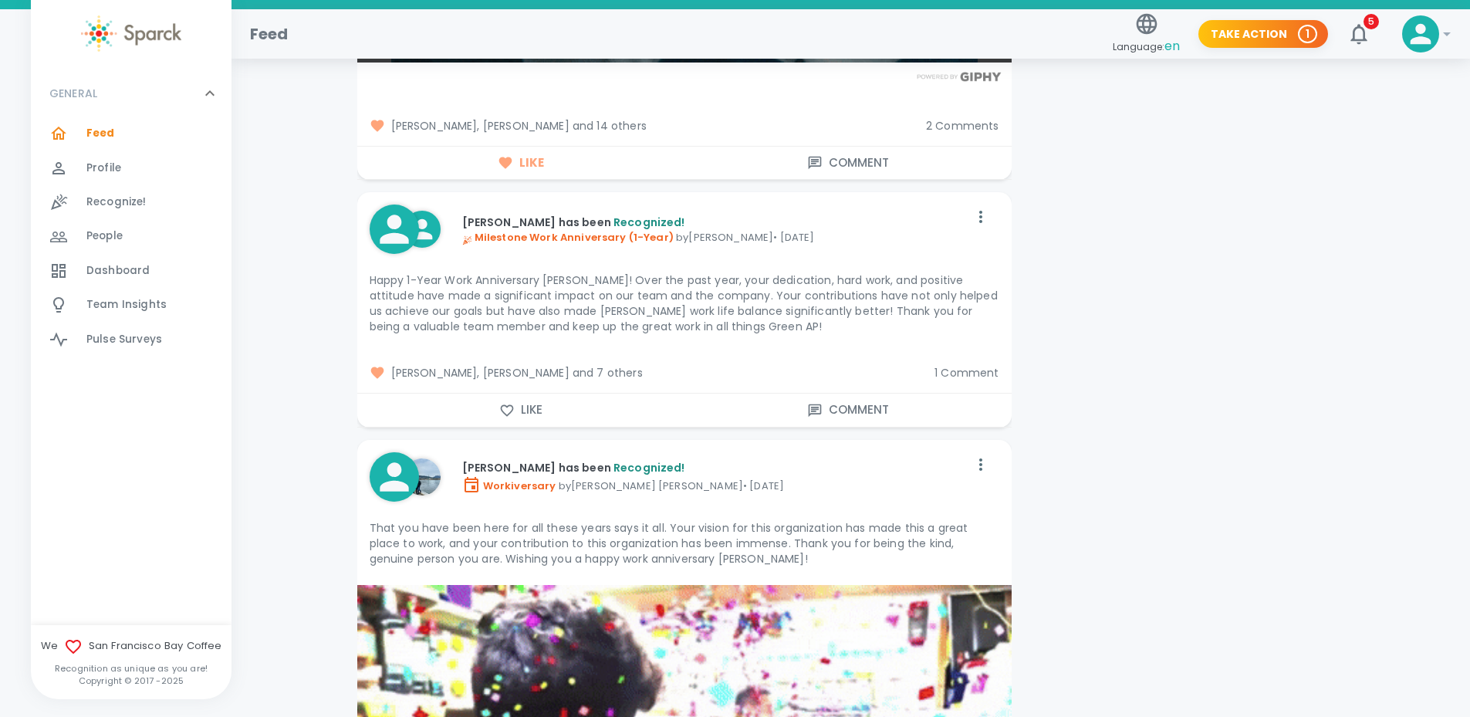
click at [508, 393] on button "Like" at bounding box center [520, 409] width 327 height 32
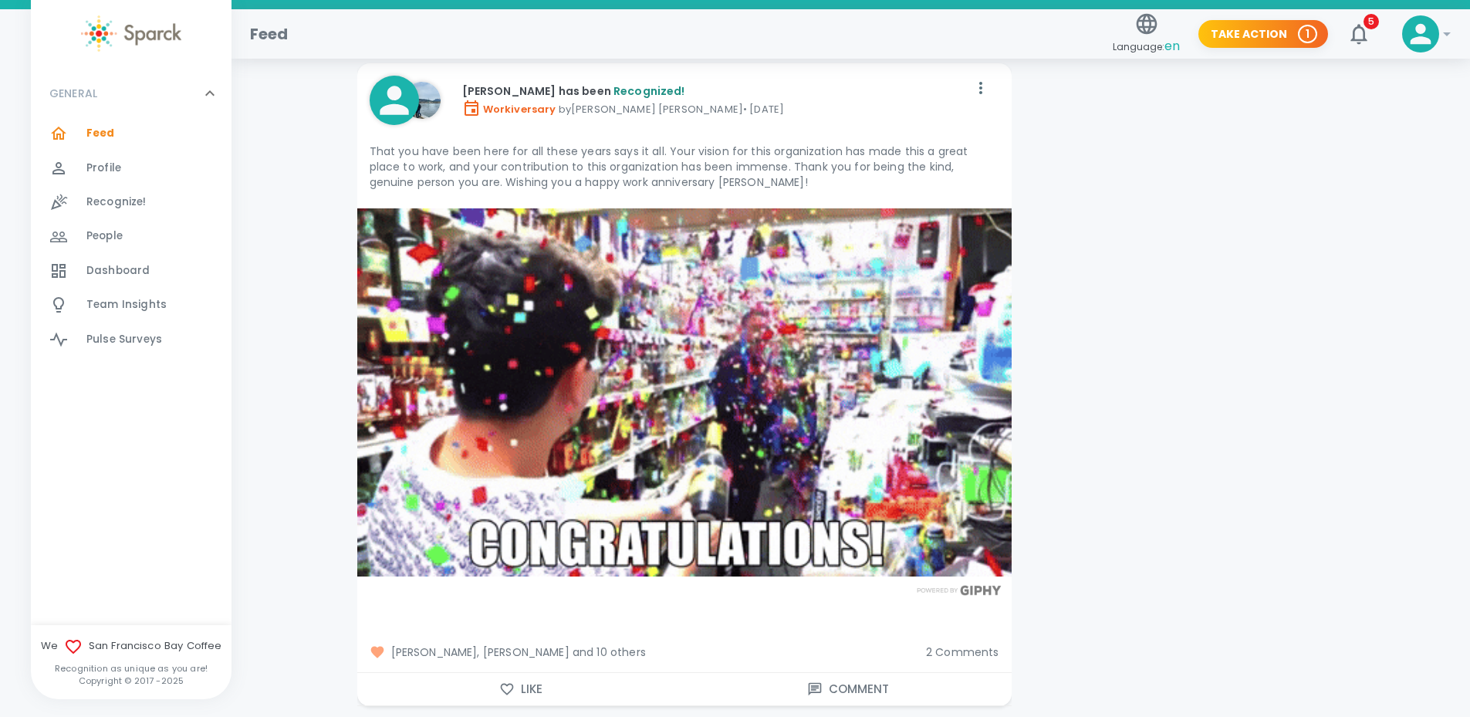
scroll to position [14889, 0]
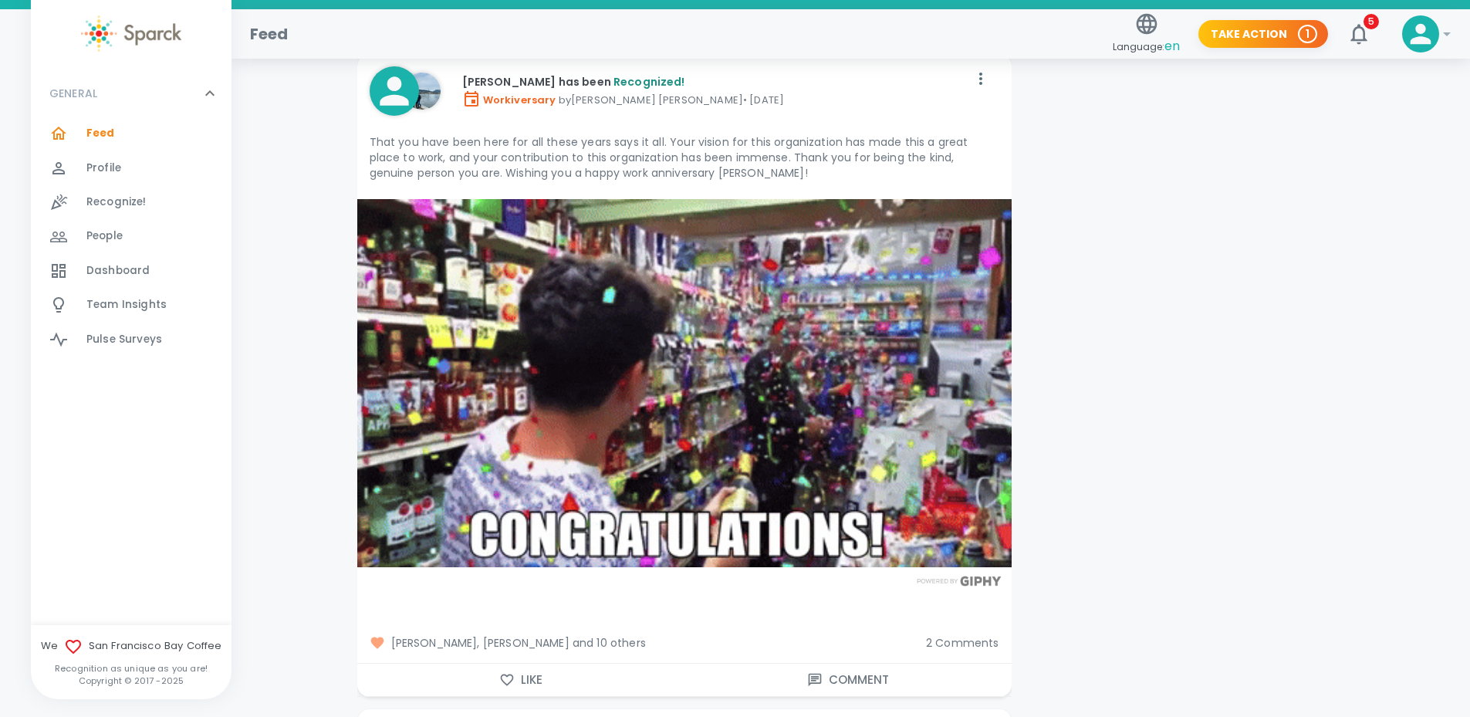
click at [512, 673] on icon "button" at bounding box center [506, 679] width 13 height 12
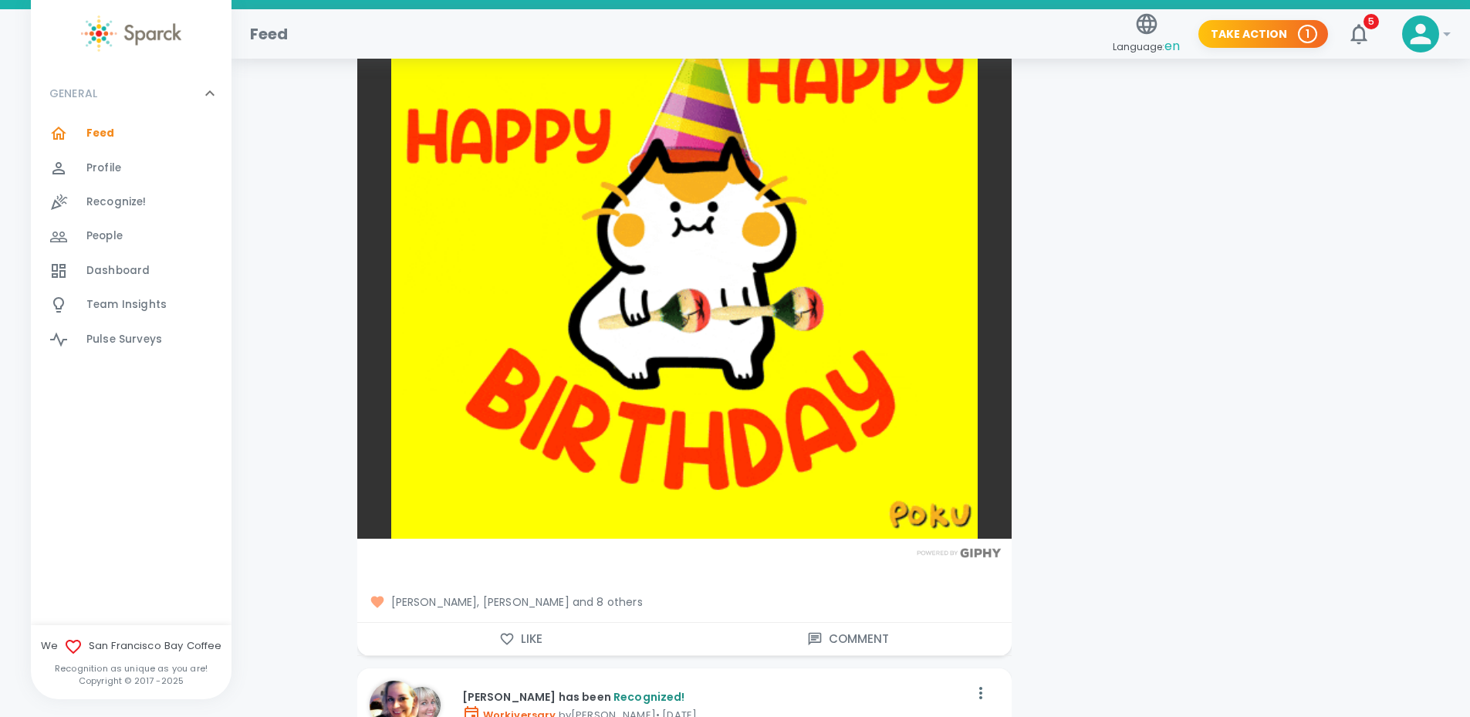
scroll to position [15815, 0]
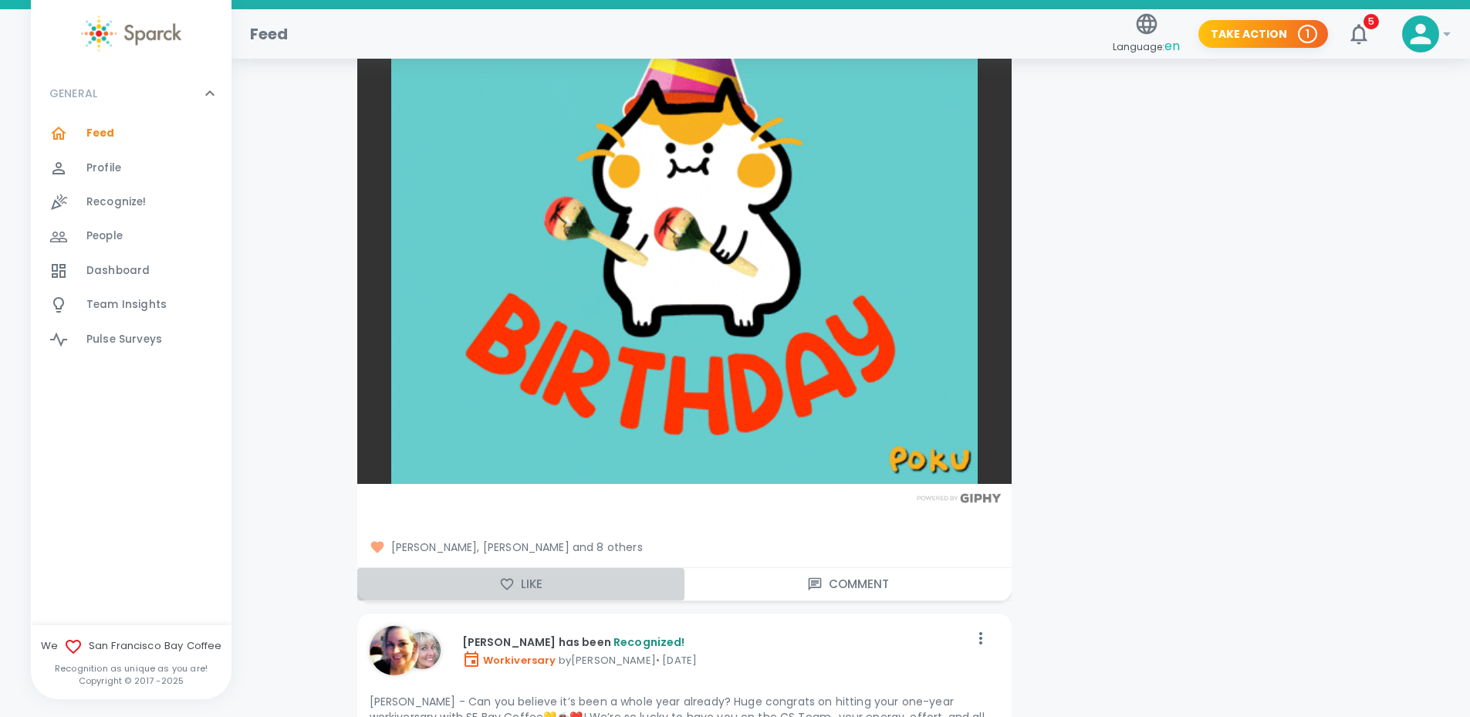
click at [521, 568] on button "Like" at bounding box center [520, 584] width 327 height 32
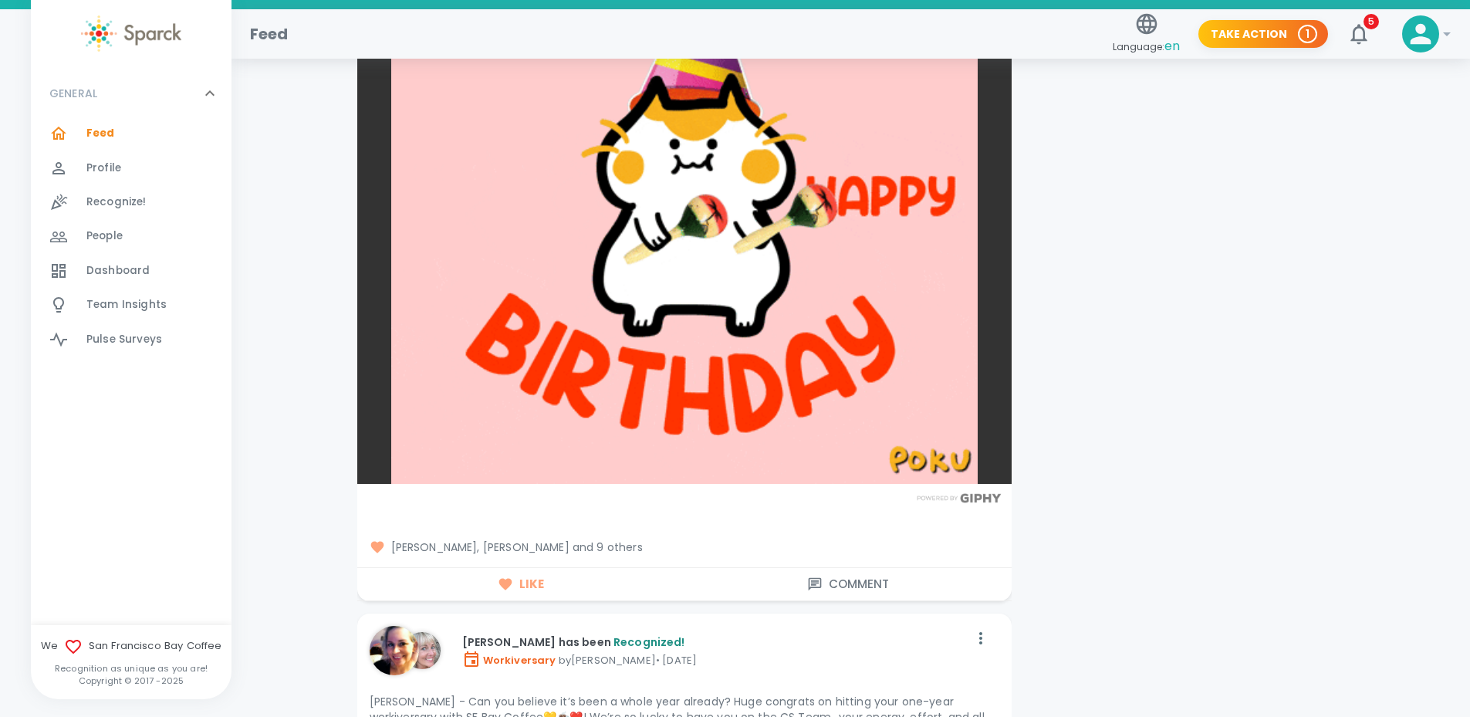
scroll to position [16123, 0]
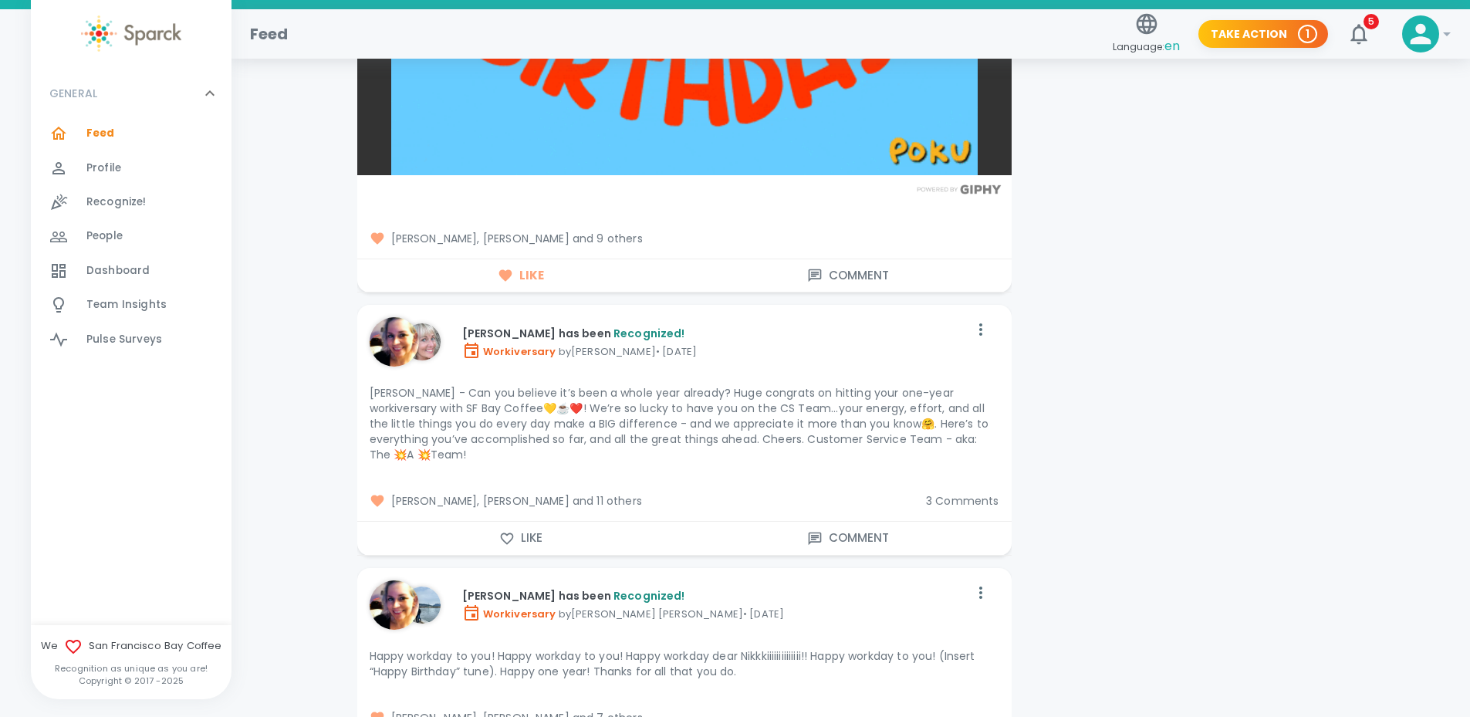
click at [513, 531] on icon "button" at bounding box center [506, 538] width 15 height 15
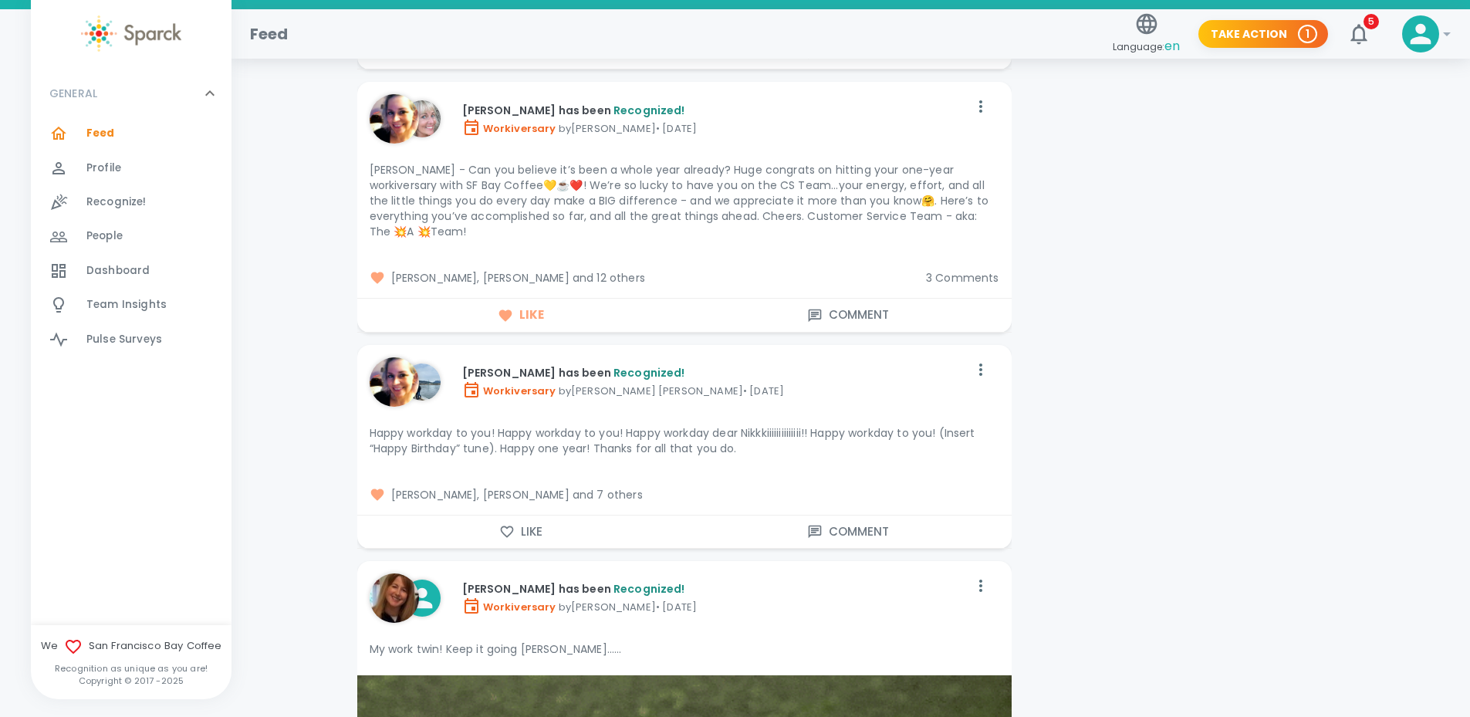
scroll to position [16355, 0]
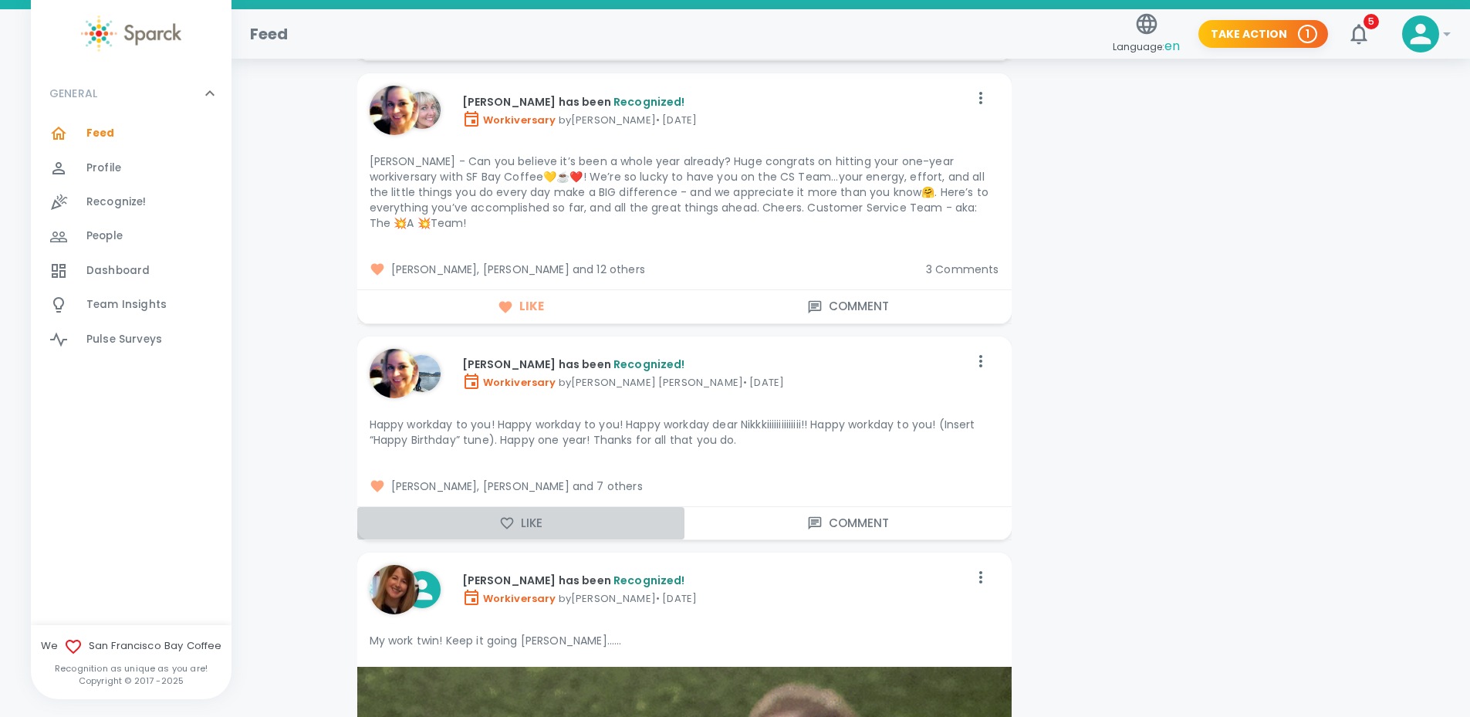
click at [516, 507] on button "Like" at bounding box center [520, 523] width 327 height 32
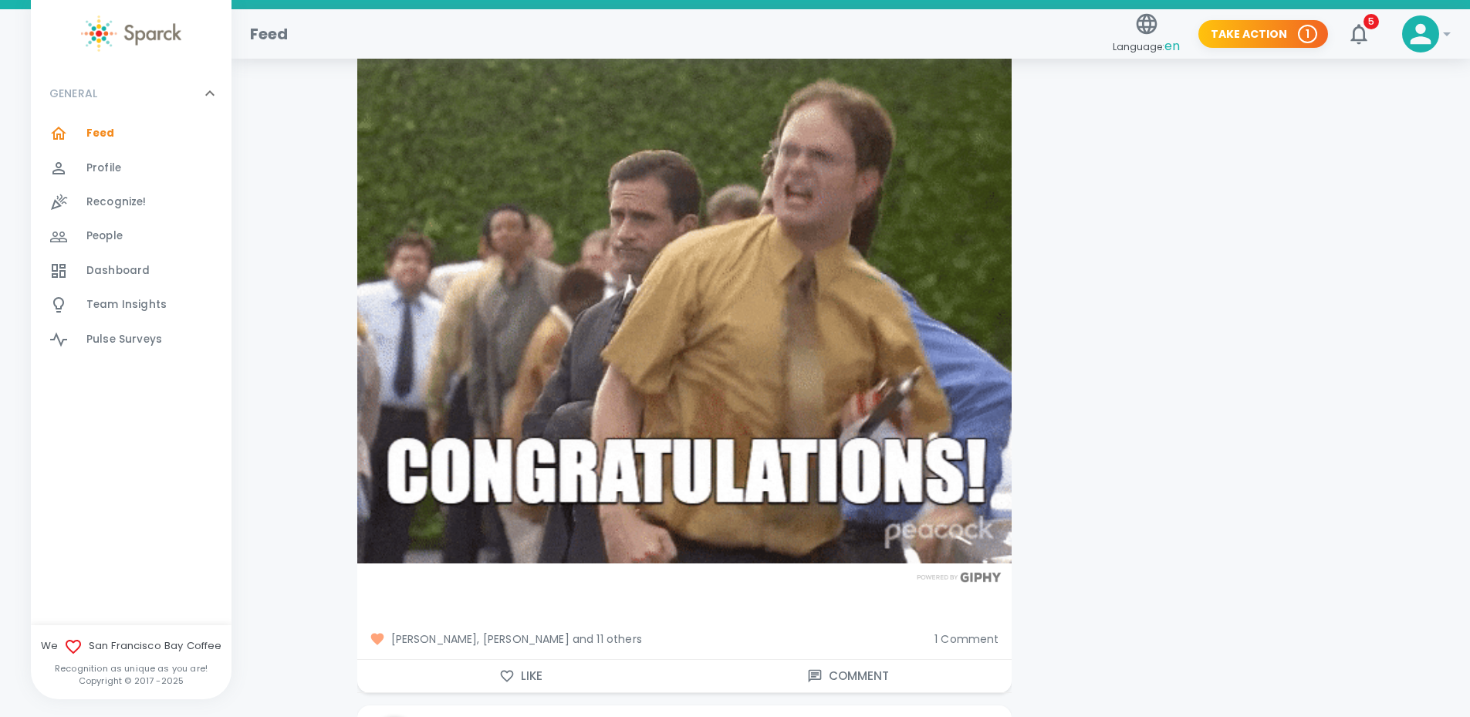
scroll to position [17049, 0]
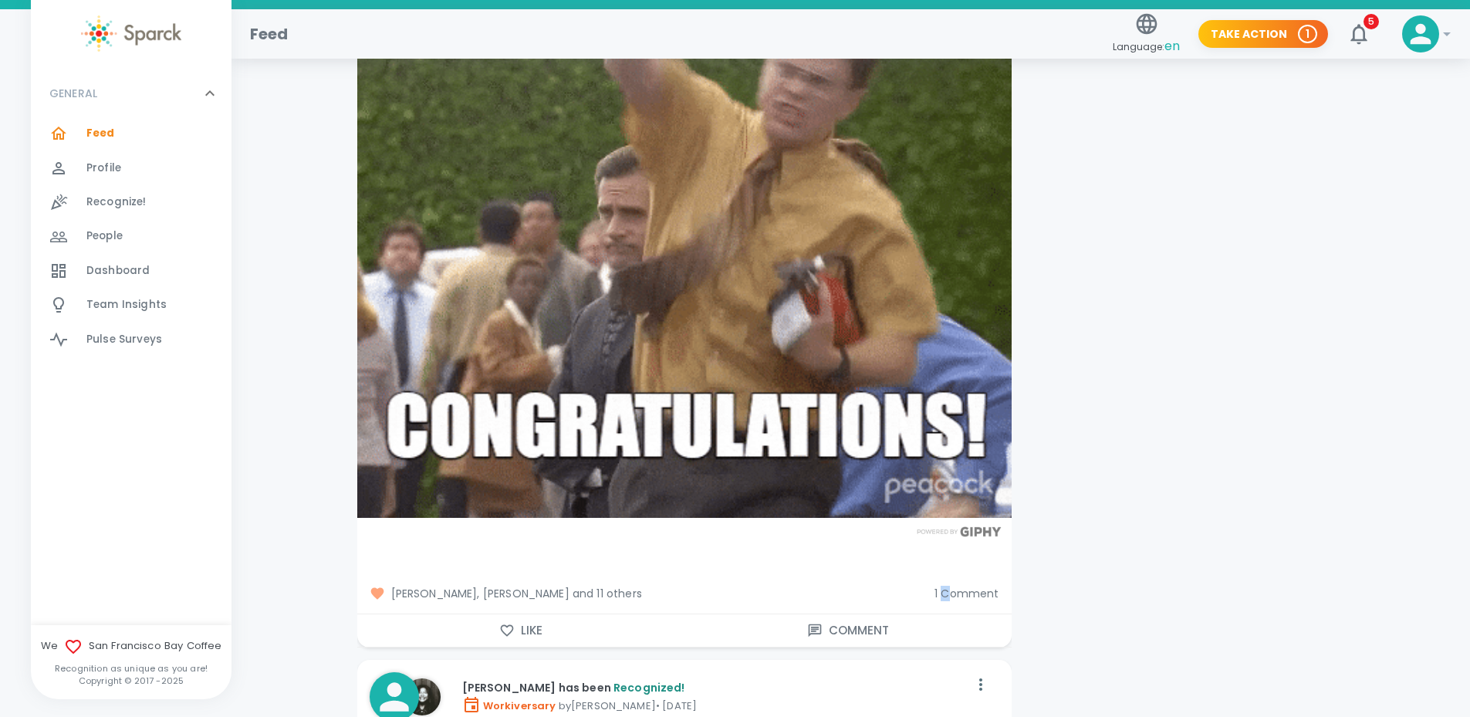
click at [947, 586] on span "1 Comment" at bounding box center [966, 593] width 64 height 15
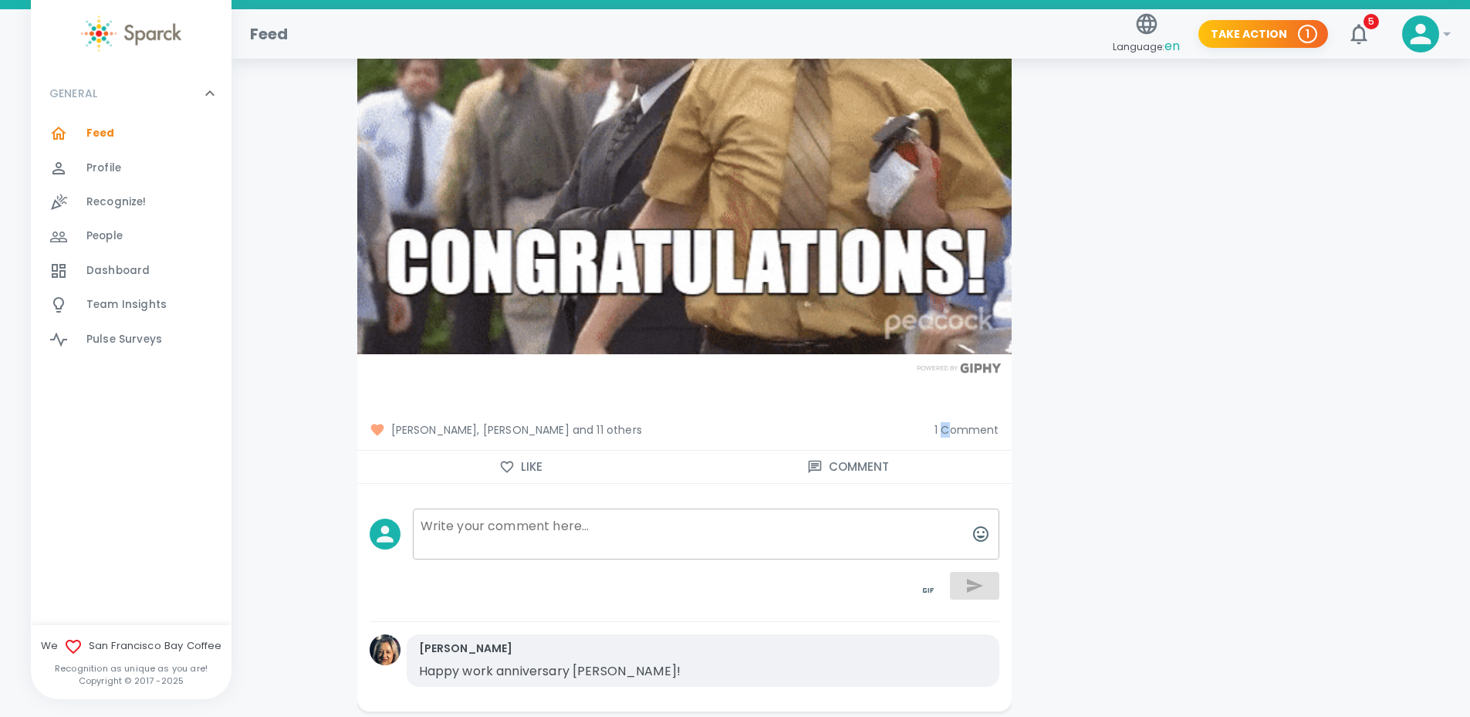
scroll to position [17203, 0]
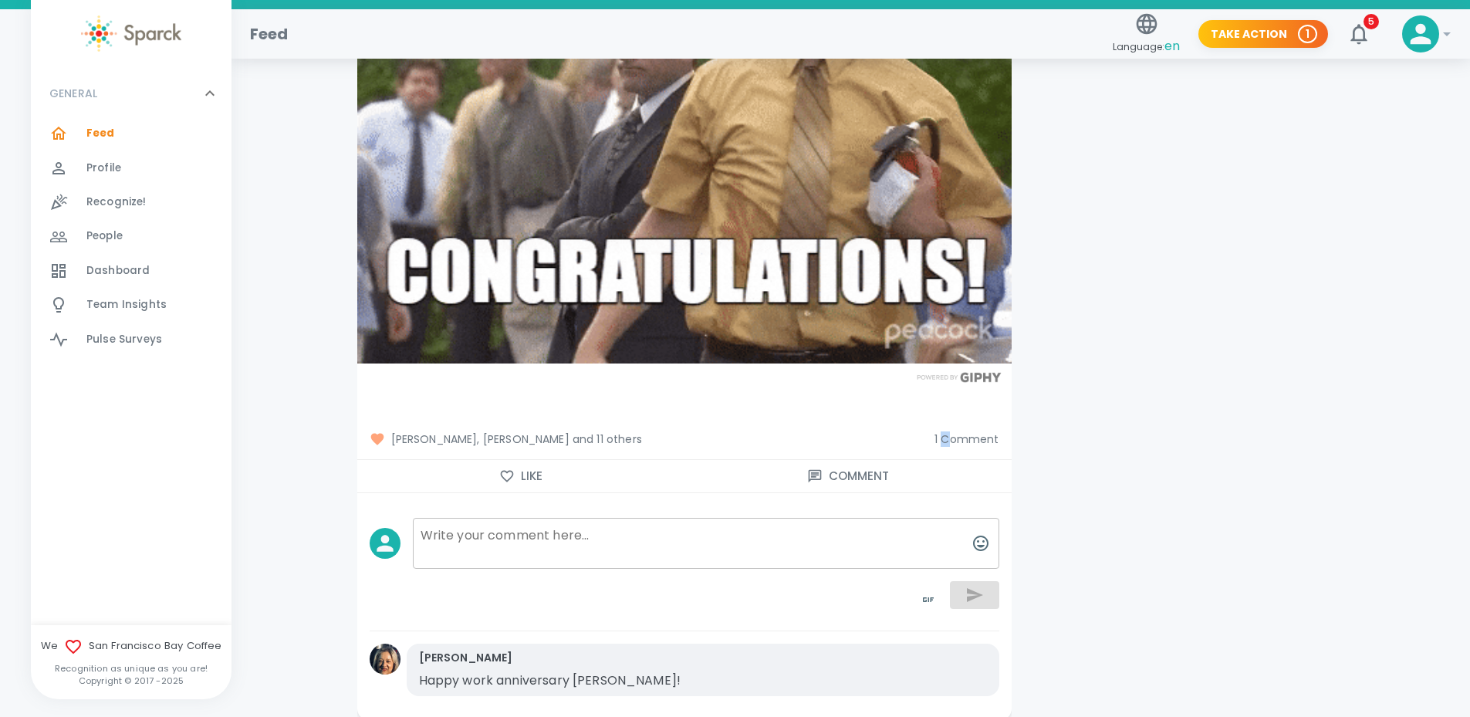
click at [512, 468] on icon "button" at bounding box center [506, 475] width 15 height 15
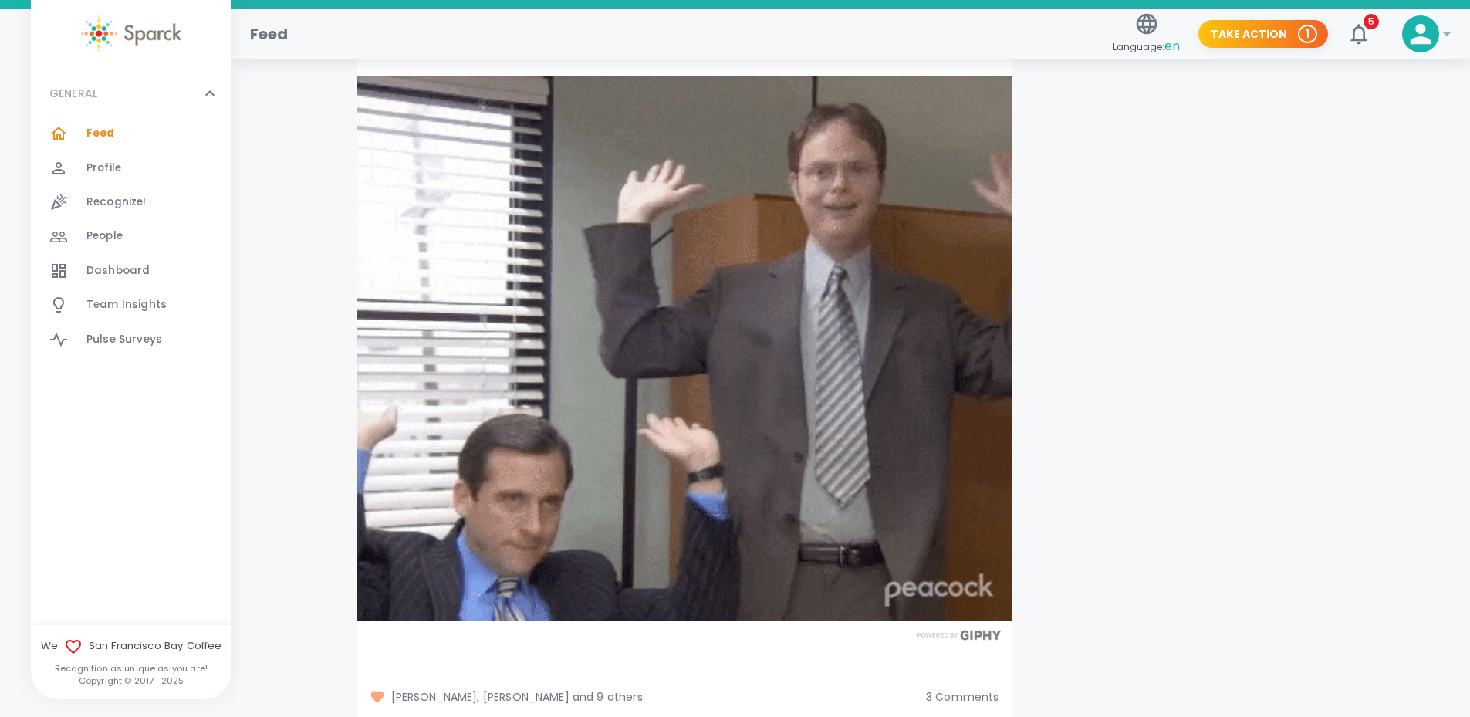
scroll to position [18129, 0]
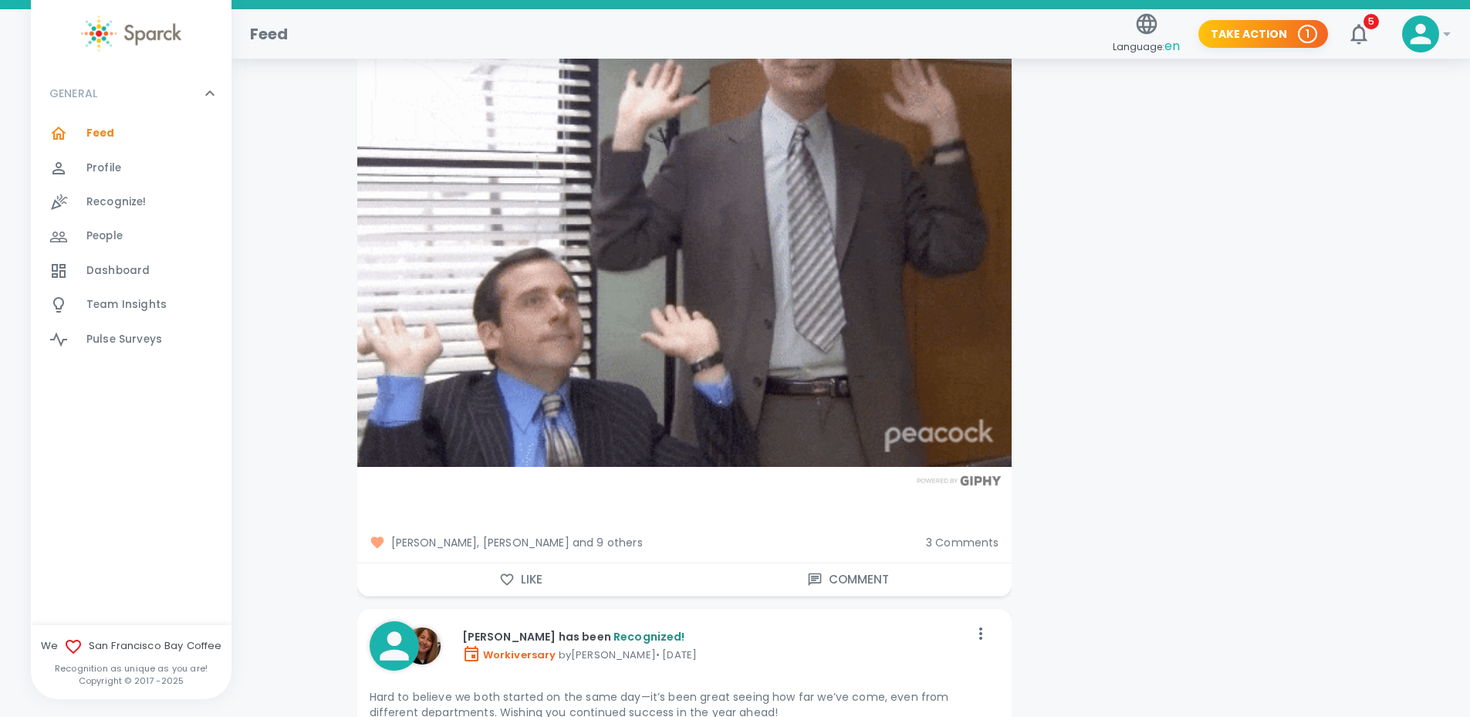
click at [497, 563] on button "Like" at bounding box center [520, 579] width 327 height 32
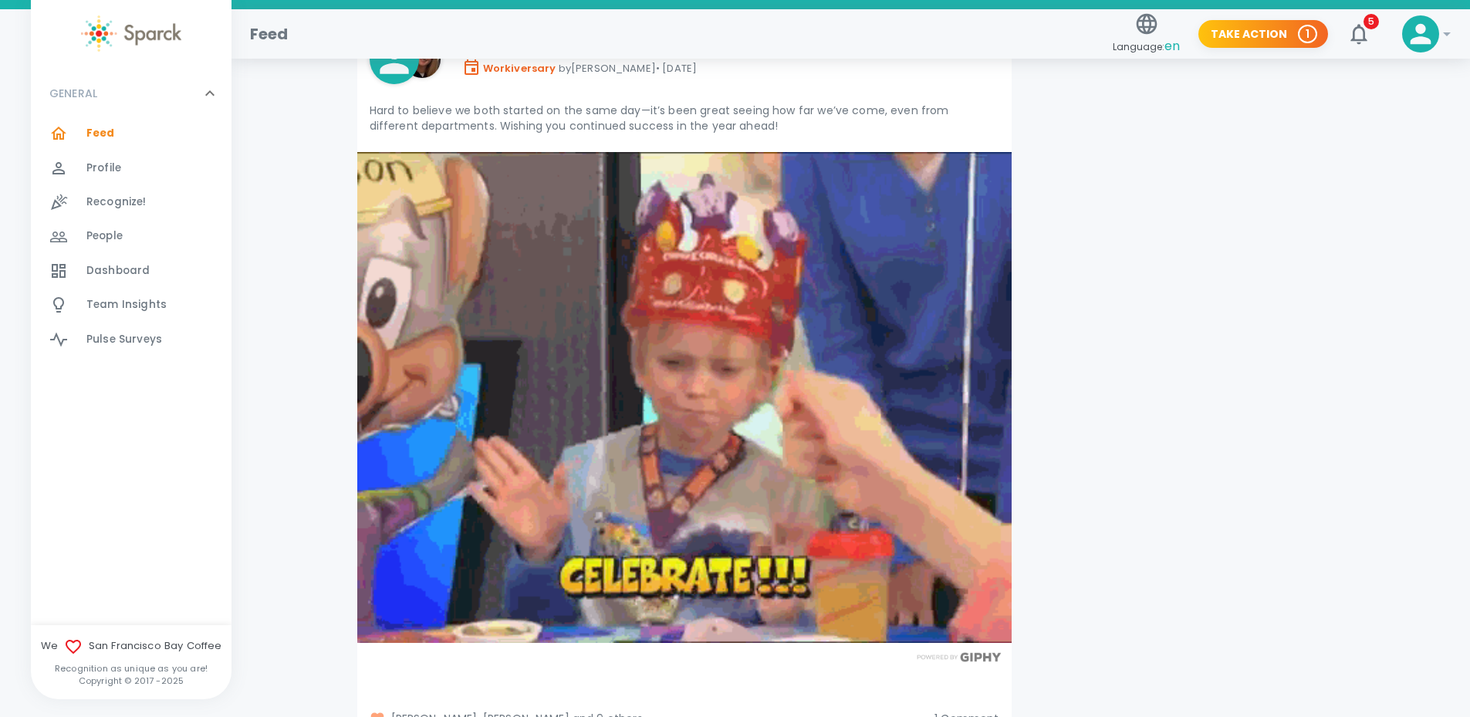
scroll to position [18746, 0]
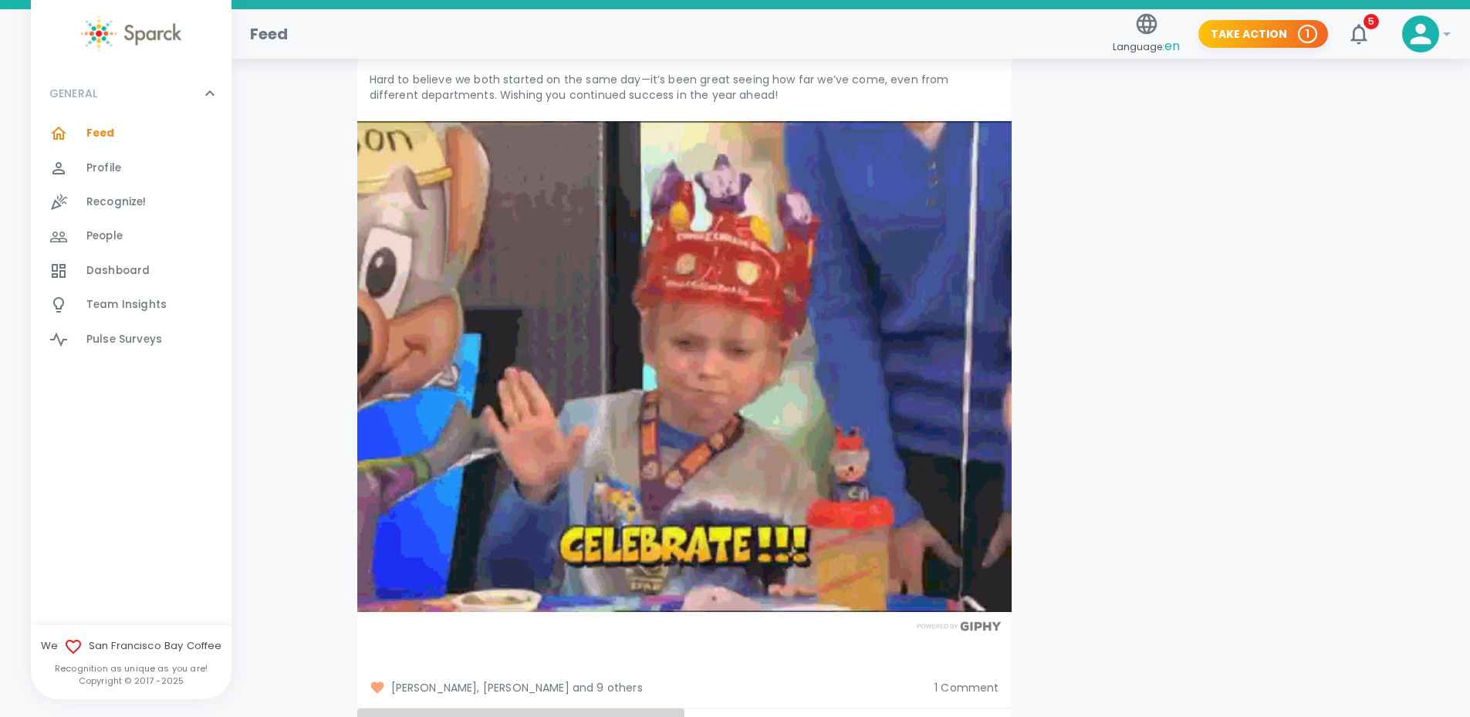
click at [503, 716] on icon "button" at bounding box center [506, 724] width 15 height 15
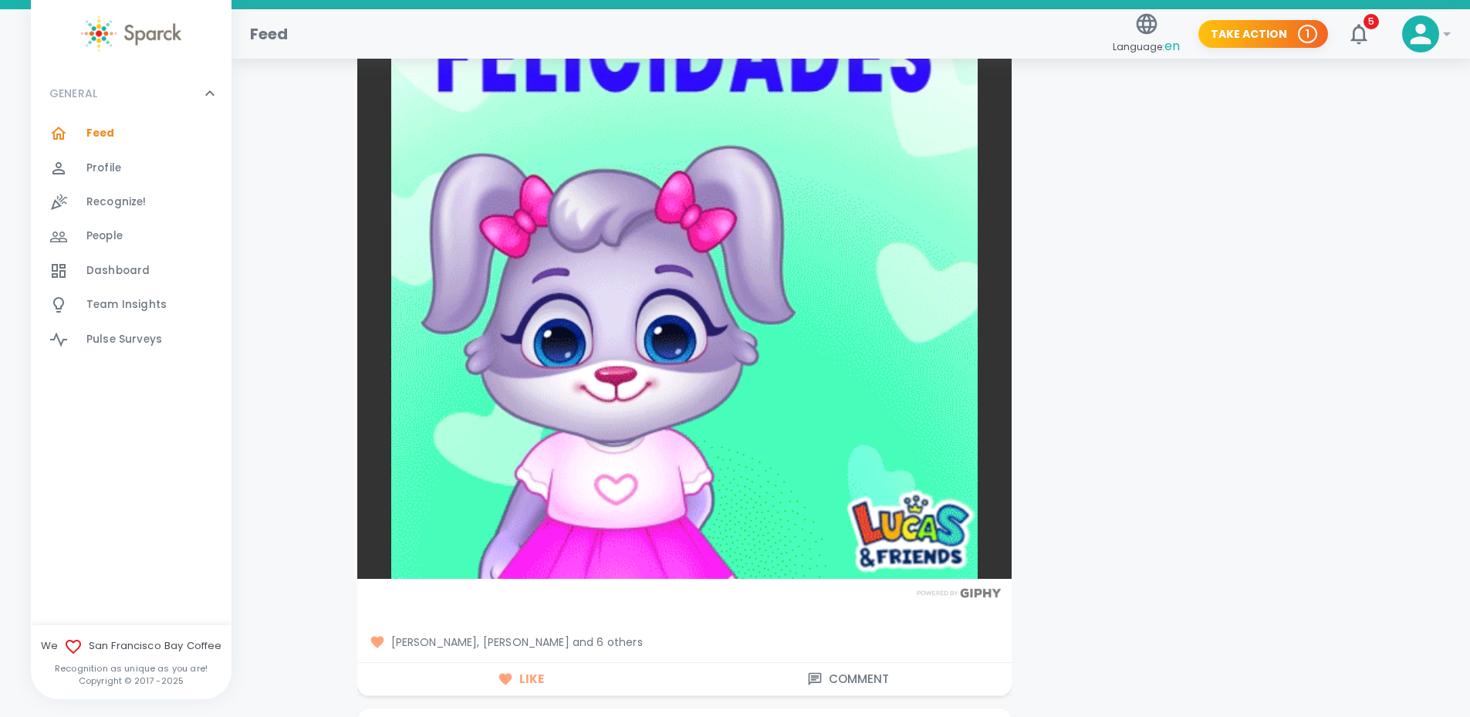
scroll to position [19595, 0]
